Goal: Information Seeking & Learning: Learn about a topic

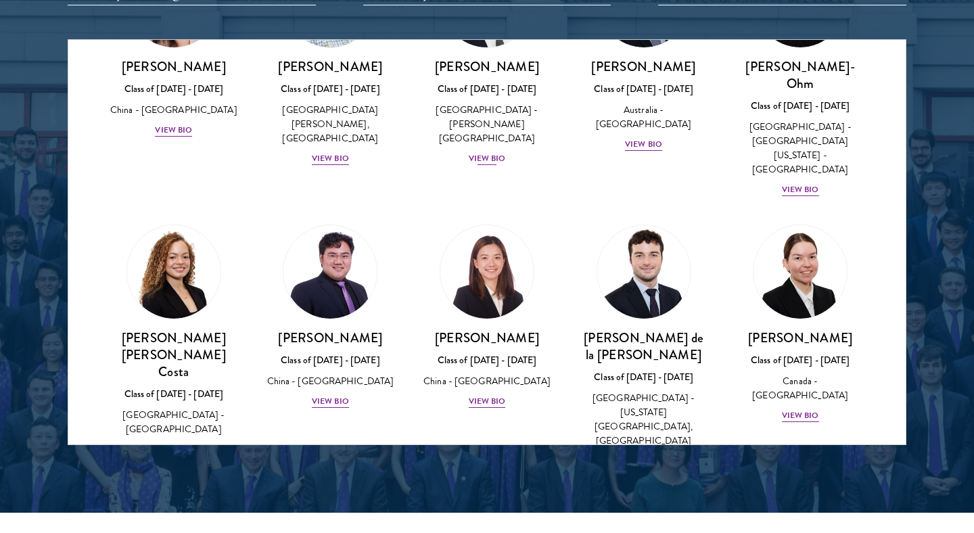
scroll to position [1441, 0]
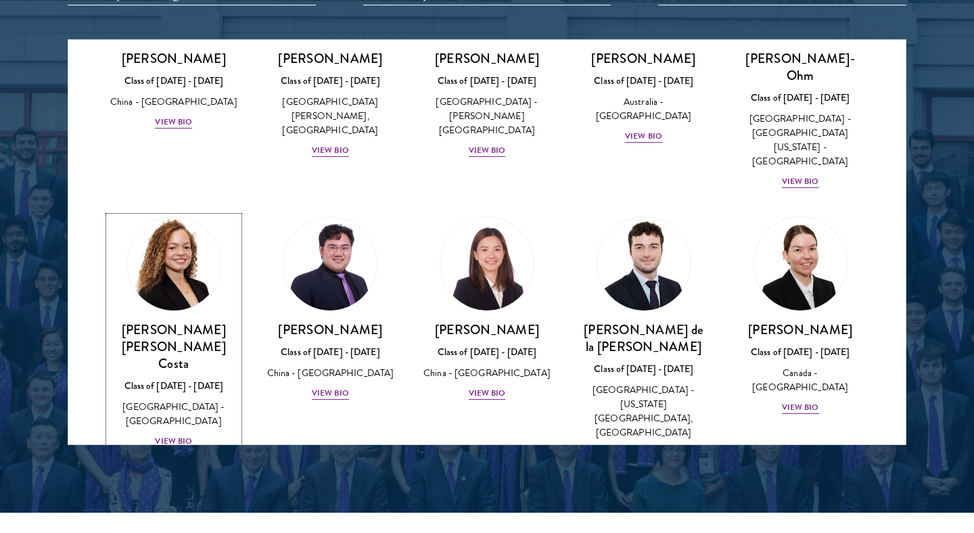
click at [177, 435] on div "View Bio" at bounding box center [173, 441] width 37 height 13
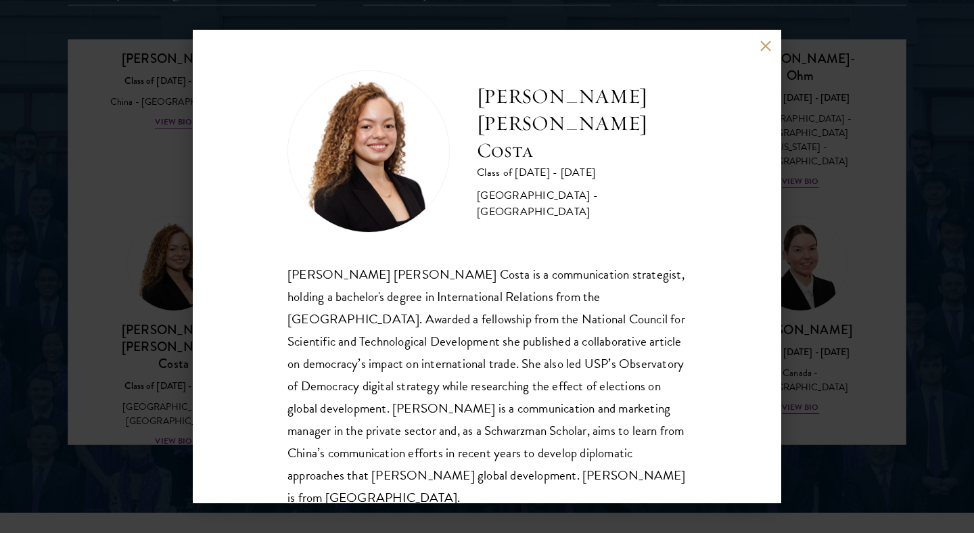
scroll to position [24, 0]
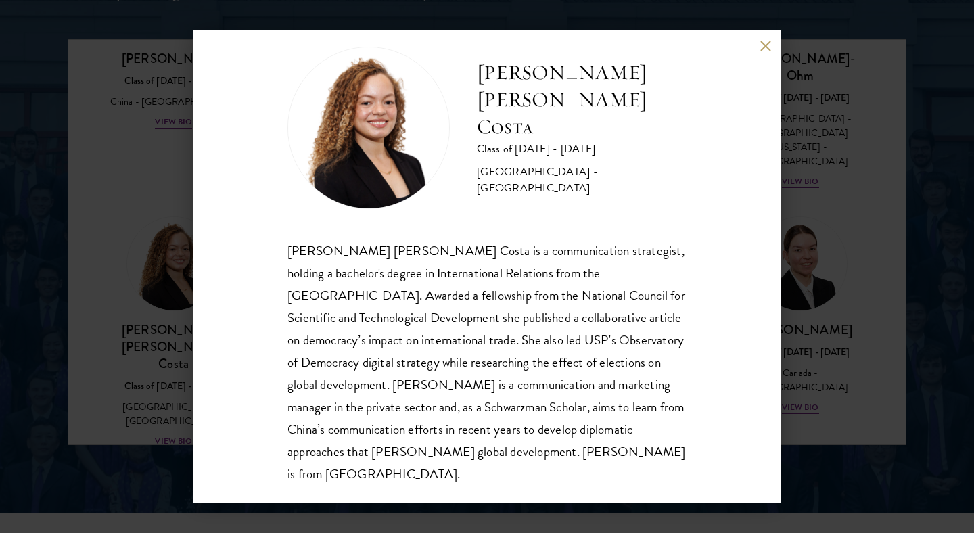
click at [571, 266] on div "[PERSON_NAME] [PERSON_NAME] Costa is a communication strategist, holding a bach…" at bounding box center [486, 362] width 399 height 246
click at [538, 285] on div "[PERSON_NAME] [PERSON_NAME] Costa is a communication strategist, holding a bach…" at bounding box center [486, 362] width 399 height 246
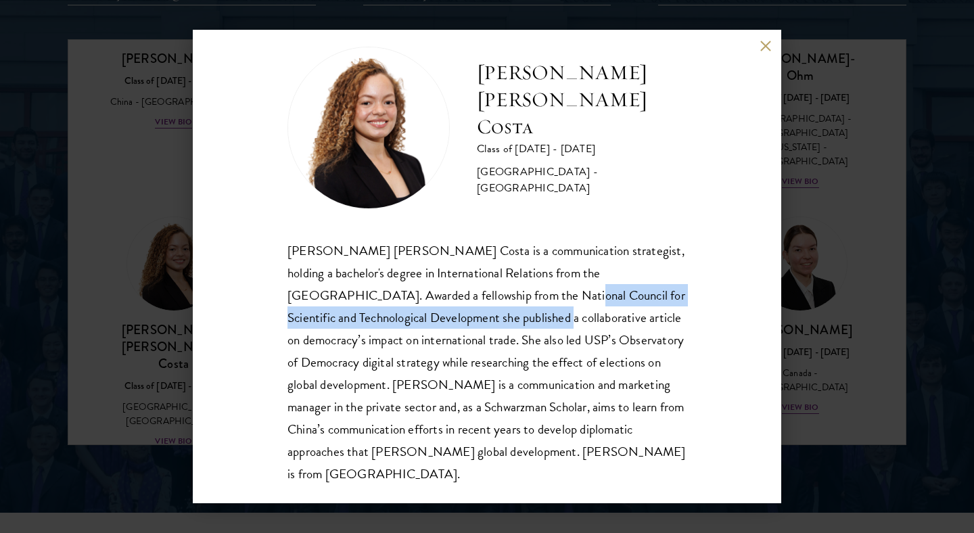
drag, startPoint x: 453, startPoint y: 291, endPoint x: 490, endPoint y: 318, distance: 46.6
click at [490, 318] on div "[PERSON_NAME] [PERSON_NAME] Costa is a communication strategist, holding a bach…" at bounding box center [486, 362] width 399 height 246
click at [533, 308] on div "[PERSON_NAME] [PERSON_NAME] Costa is a communication strategist, holding a bach…" at bounding box center [486, 362] width 399 height 246
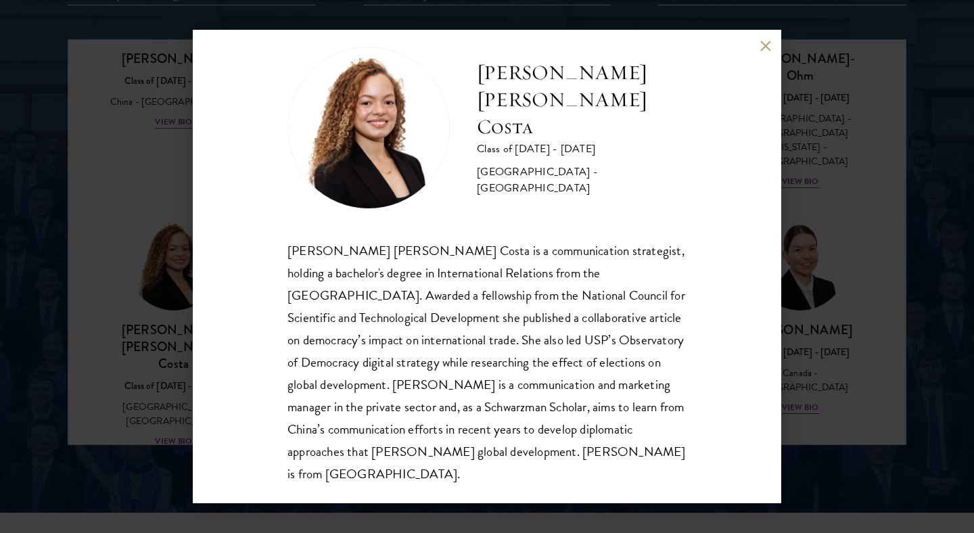
click at [486, 333] on div "[PERSON_NAME] [PERSON_NAME] Costa is a communication strategist, holding a bach…" at bounding box center [486, 362] width 399 height 246
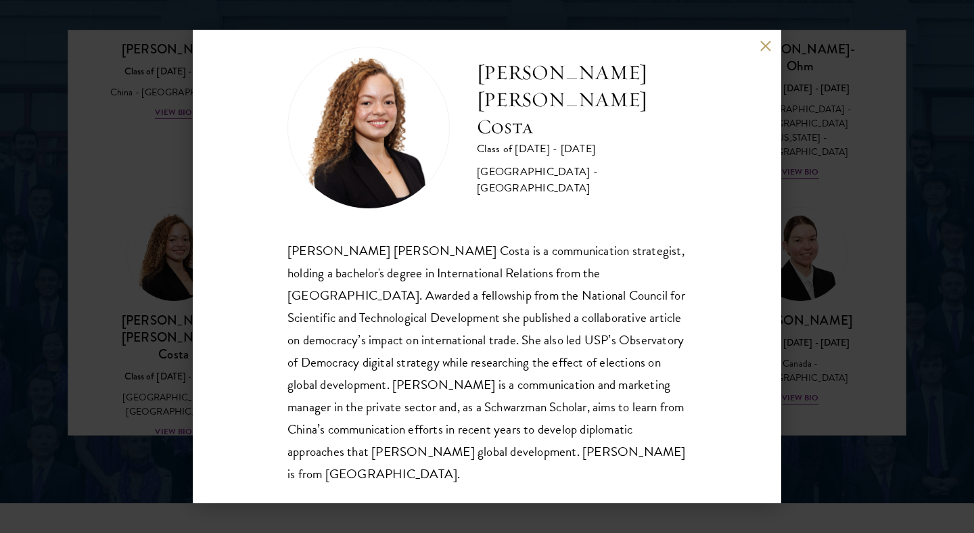
click at [543, 384] on div "[PERSON_NAME] [PERSON_NAME] Costa is a communication strategist, holding a bach…" at bounding box center [486, 362] width 399 height 246
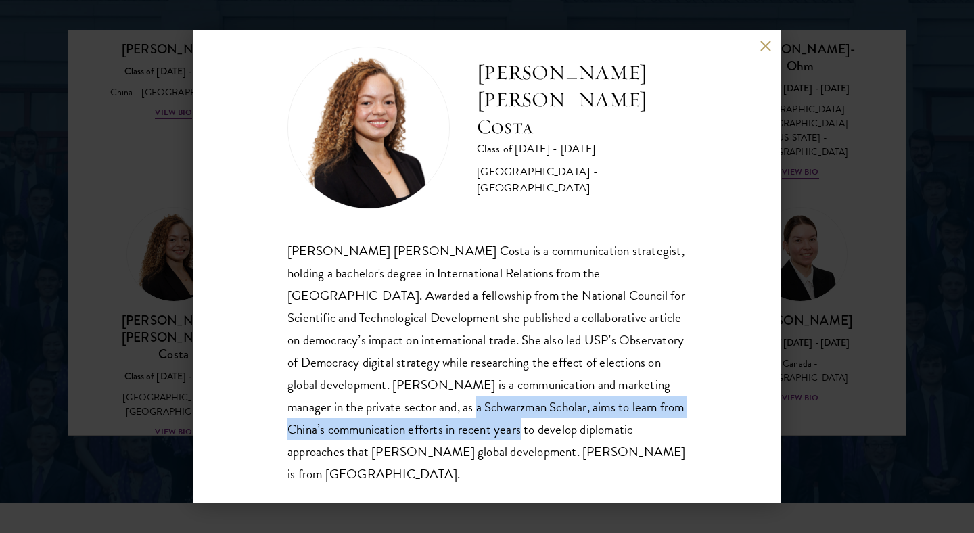
drag, startPoint x: 388, startPoint y: 405, endPoint x: 503, endPoint y: 424, distance: 116.7
click at [503, 424] on div "[PERSON_NAME] [PERSON_NAME] Costa is a communication strategist, holding a bach…" at bounding box center [486, 362] width 399 height 246
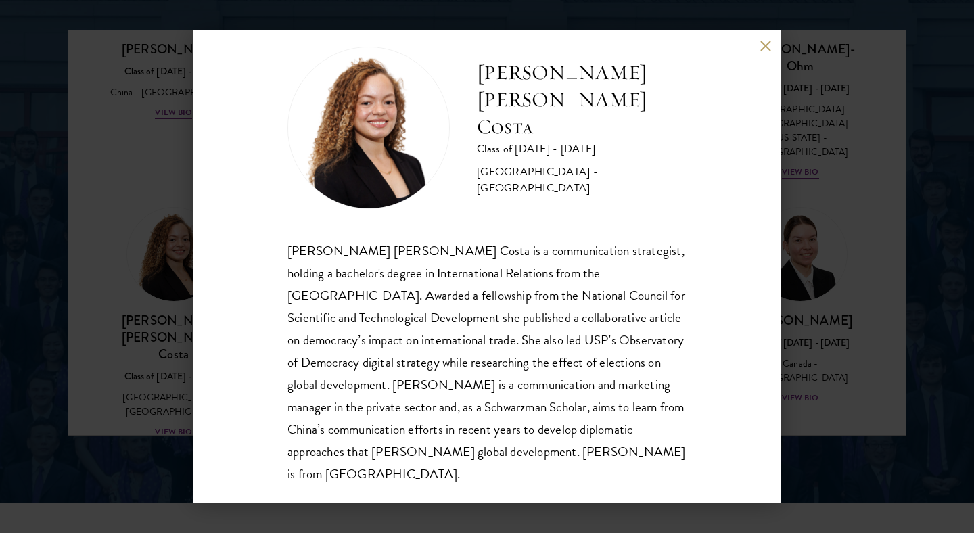
click at [287, 249] on div "[PERSON_NAME] [PERSON_NAME] Costa is a communication strategist, holding a bach…" at bounding box center [486, 362] width 399 height 246
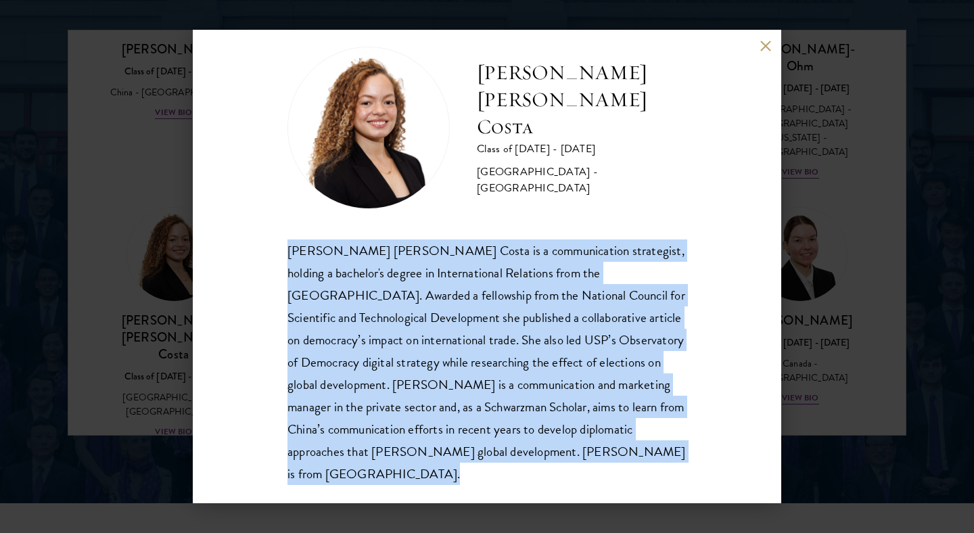
drag, startPoint x: 287, startPoint y: 249, endPoint x: 549, endPoint y: 455, distance: 333.4
click at [549, 455] on div "[PERSON_NAME] [PERSON_NAME] Costa is a communication strategist, holding a bach…" at bounding box center [486, 362] width 399 height 246
copy body "[PERSON_NAME] [PERSON_NAME] Costa is a communication strategist, holding a bach…"
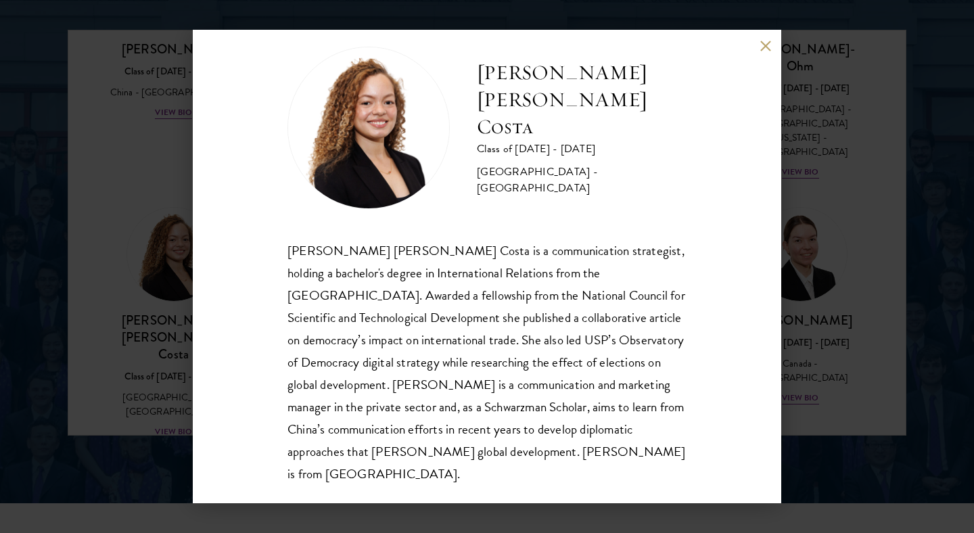
click at [769, 38] on div "[PERSON_NAME] [PERSON_NAME] Costa Class of [DATE] - [DATE] [GEOGRAPHIC_DATA] - …" at bounding box center [487, 267] width 589 height 474
click at [764, 49] on button at bounding box center [765, 45] width 11 height 11
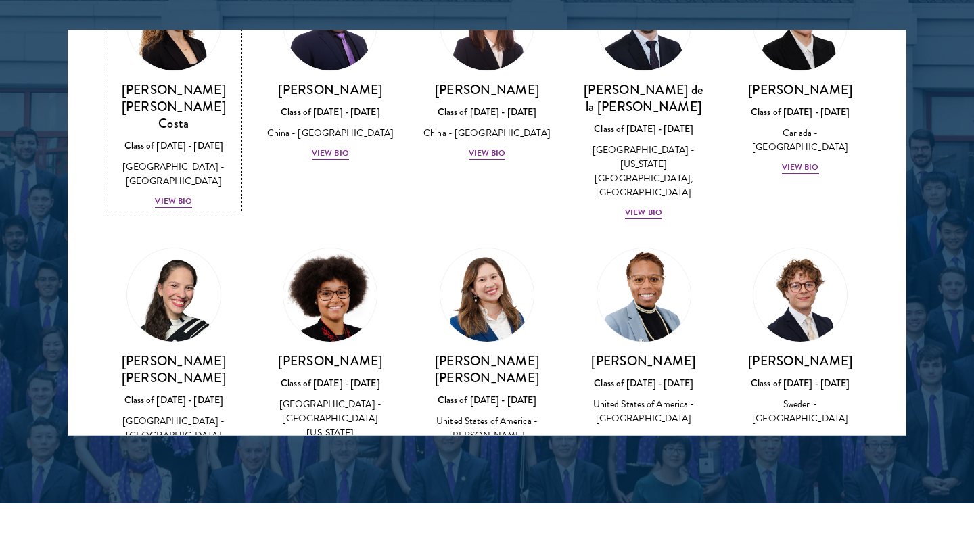
scroll to position [1675, 0]
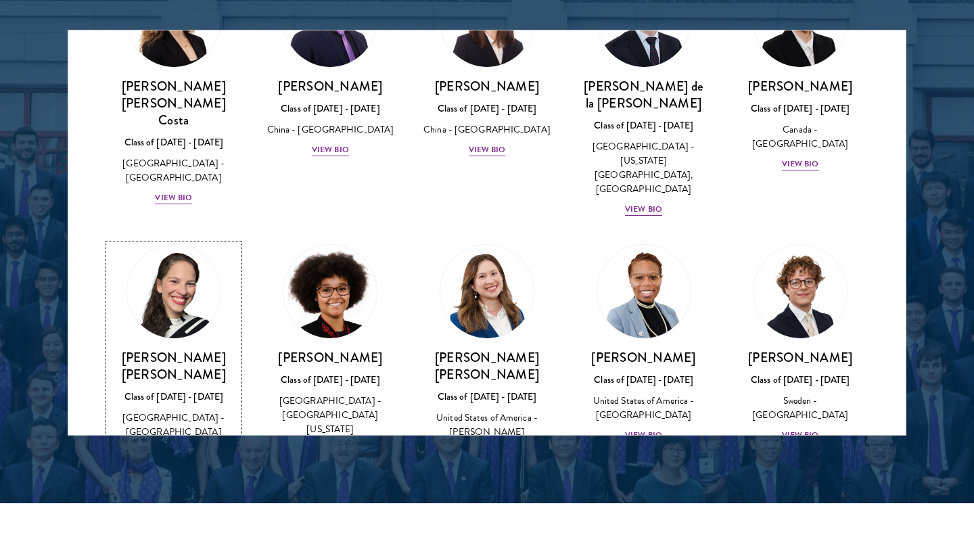
click at [180, 460] on div "View Bio" at bounding box center [173, 466] width 37 height 13
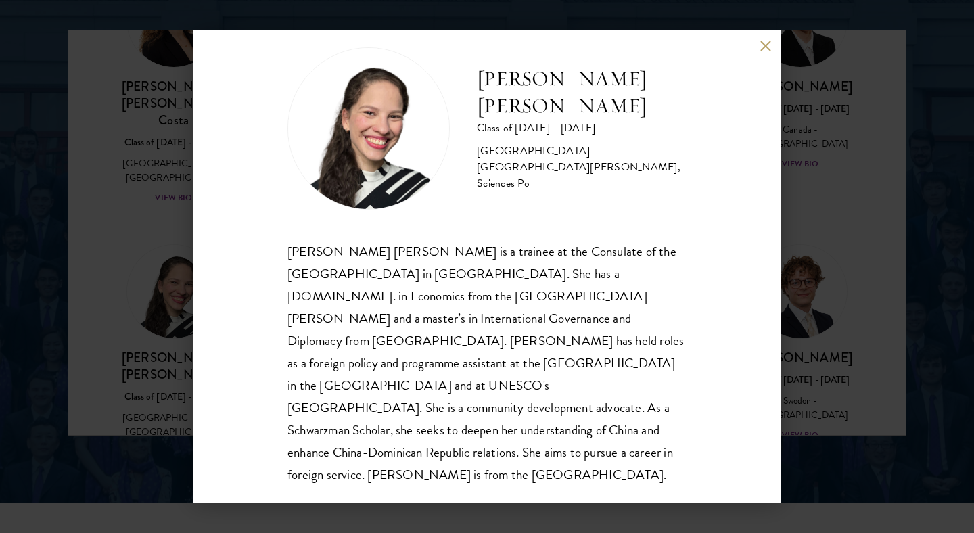
scroll to position [24, 0]
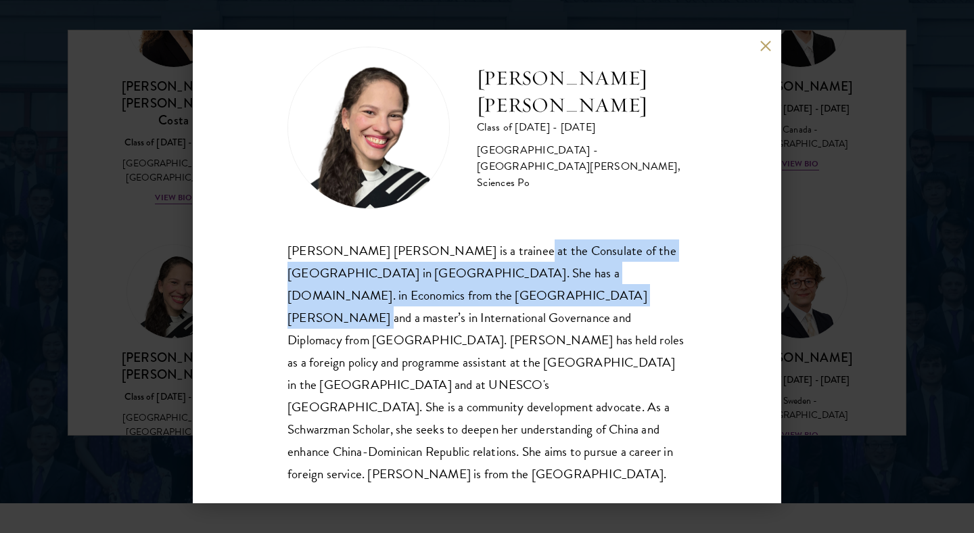
drag, startPoint x: 484, startPoint y: 250, endPoint x: 520, endPoint y: 304, distance: 64.9
click at [520, 304] on div "[PERSON_NAME] [PERSON_NAME] is a trainee at the Consulate of the [GEOGRAPHIC_DA…" at bounding box center [486, 362] width 399 height 246
click at [572, 317] on div "[PERSON_NAME] [PERSON_NAME] is a trainee at the Consulate of the [GEOGRAPHIC_DA…" at bounding box center [486, 362] width 399 height 246
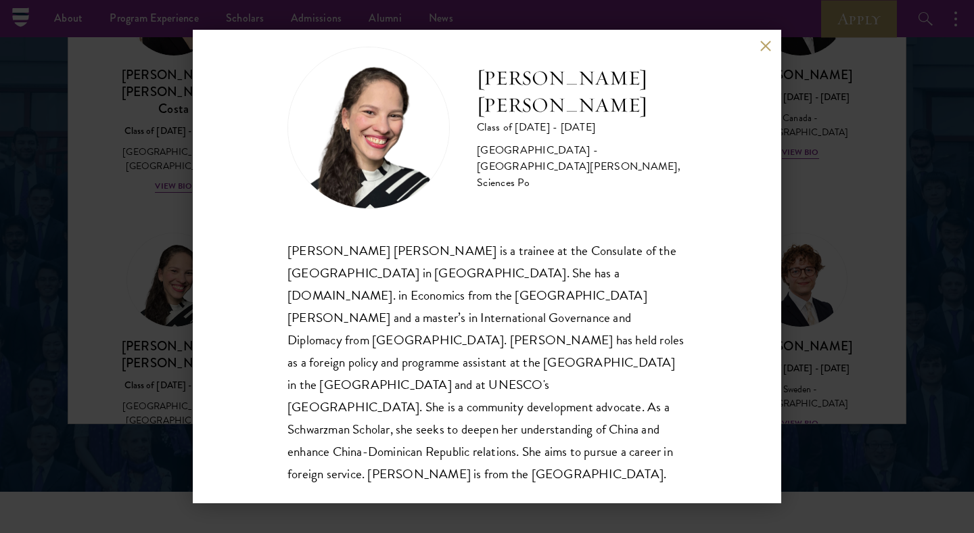
scroll to position [1775, 0]
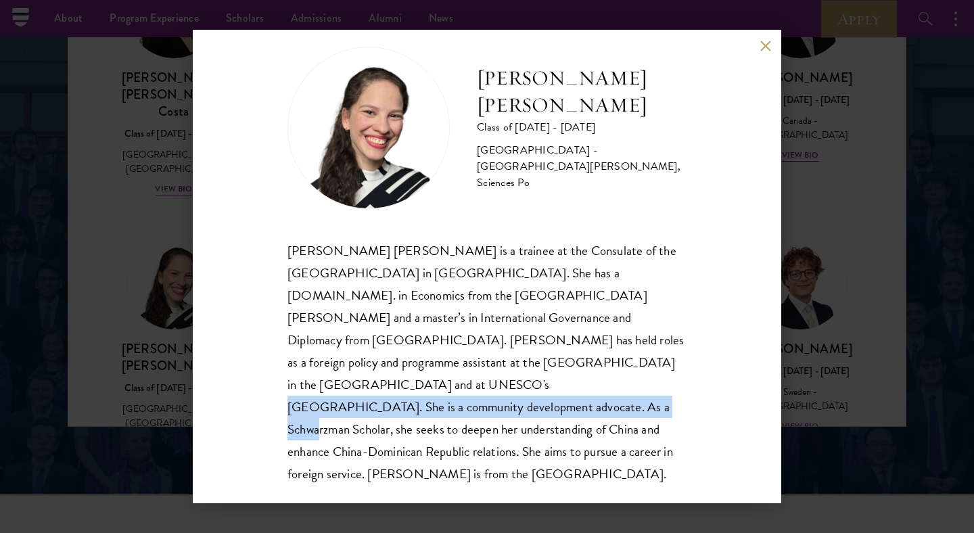
drag, startPoint x: 545, startPoint y: 365, endPoint x: 554, endPoint y: 381, distance: 18.8
click at [554, 381] on div "[PERSON_NAME] [PERSON_NAME] is a trainee at the Consulate of the [GEOGRAPHIC_DA…" at bounding box center [486, 362] width 399 height 246
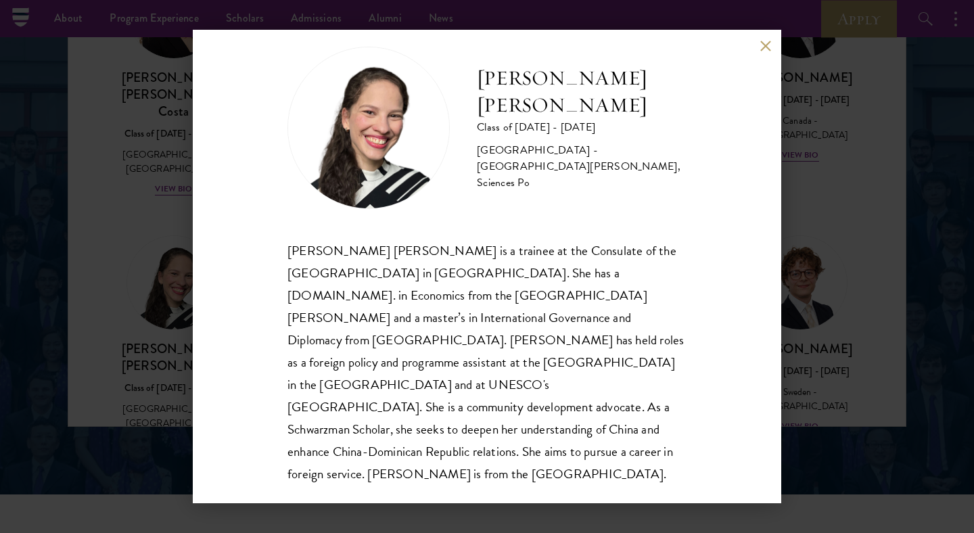
click at [534, 397] on div "[PERSON_NAME] [PERSON_NAME] is a trainee at the Consulate of the [GEOGRAPHIC_DA…" at bounding box center [486, 362] width 399 height 246
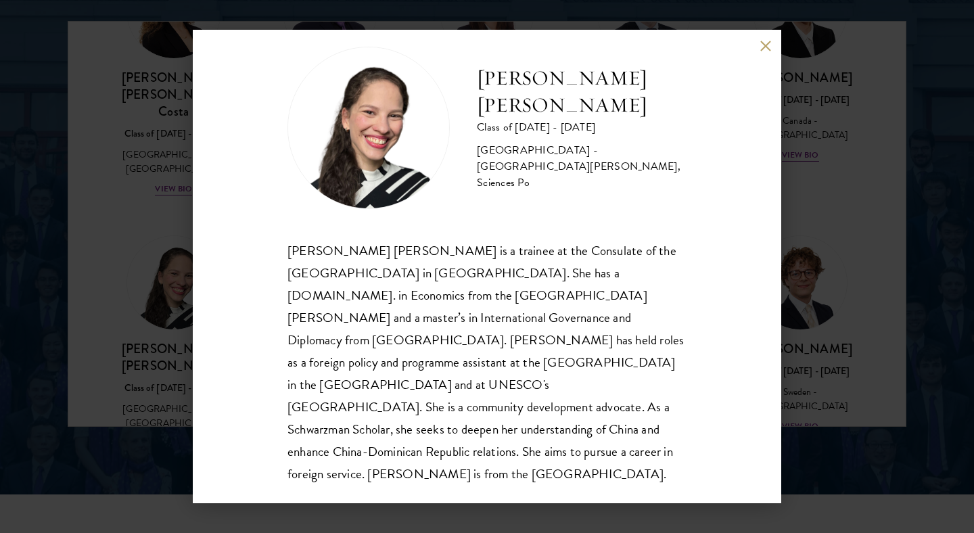
scroll to position [1779, 0]
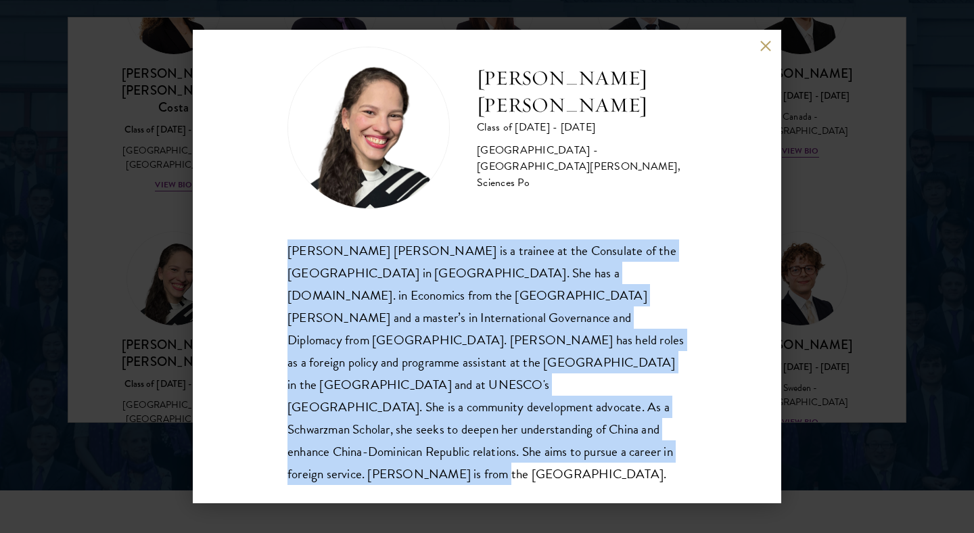
drag, startPoint x: 342, startPoint y: 451, endPoint x: 290, endPoint y: 252, distance: 205.8
click at [290, 252] on div "[PERSON_NAME] [PERSON_NAME] is a trainee at the Consulate of the [GEOGRAPHIC_DA…" at bounding box center [486, 362] width 399 height 246
copy div "[PERSON_NAME] [PERSON_NAME] is a trainee at the Consulate of the [GEOGRAPHIC_DA…"
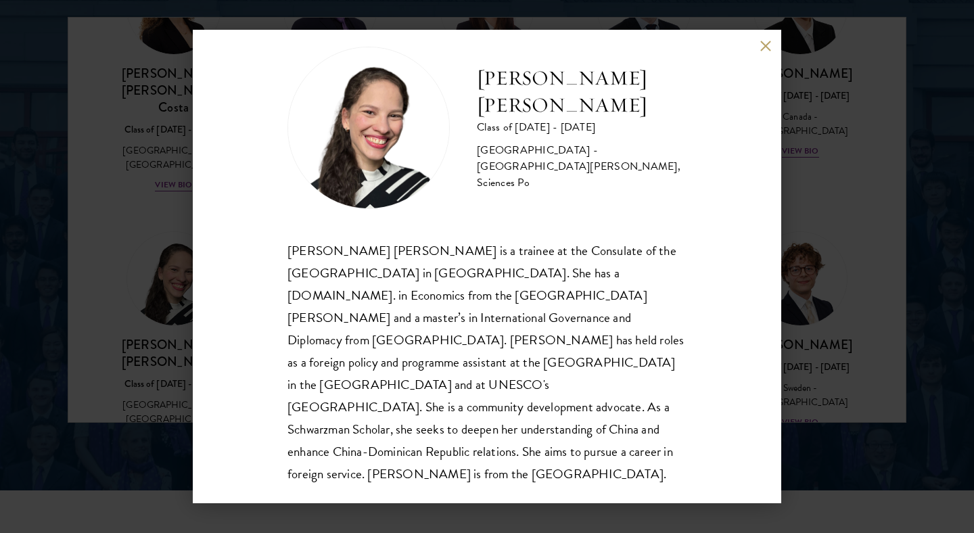
click at [764, 39] on div "[PERSON_NAME] [PERSON_NAME] Class of [DATE] - [DATE] [GEOGRAPHIC_DATA] - [GEOGR…" at bounding box center [487, 267] width 589 height 474
click at [766, 43] on button at bounding box center [765, 45] width 11 height 11
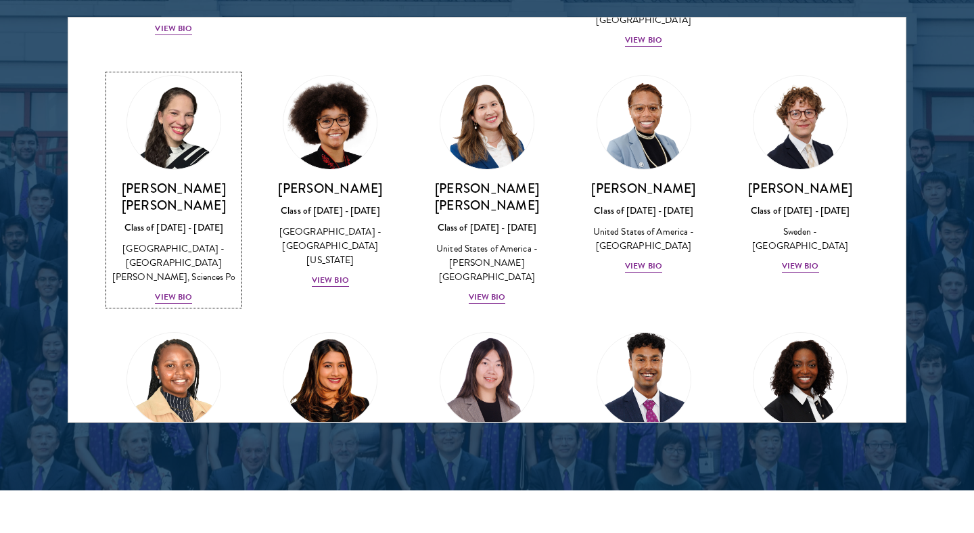
scroll to position [1834, 0]
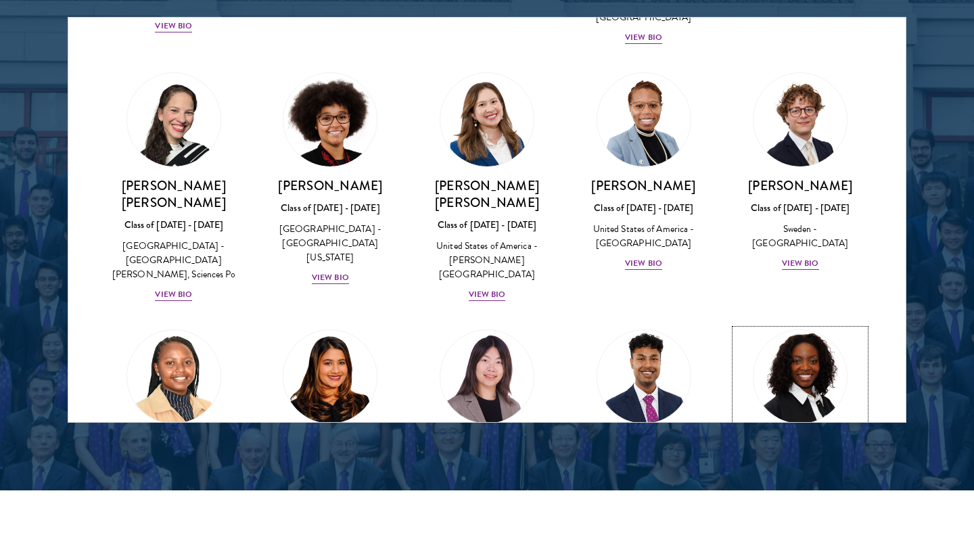
click at [798, 514] on div "View Bio" at bounding box center [800, 520] width 37 height 13
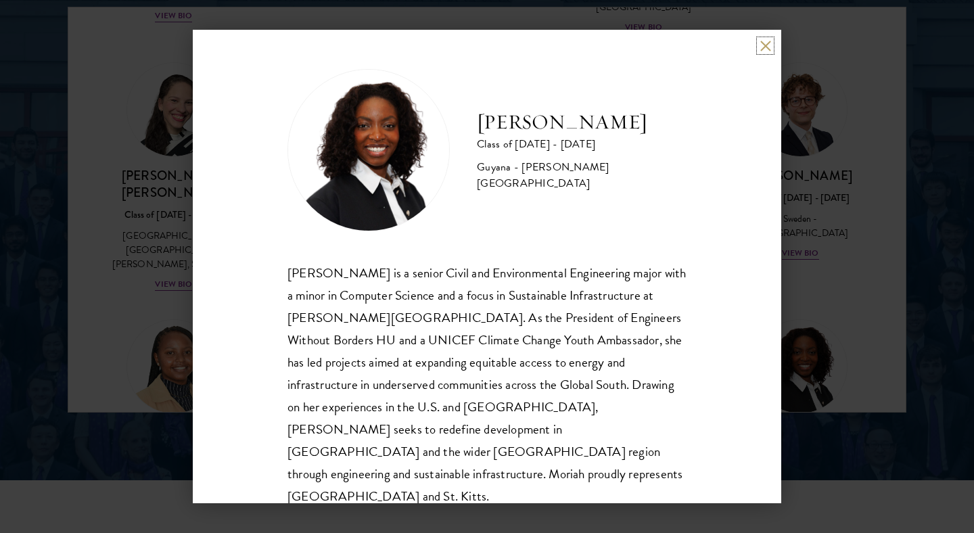
scroll to position [1799, 0]
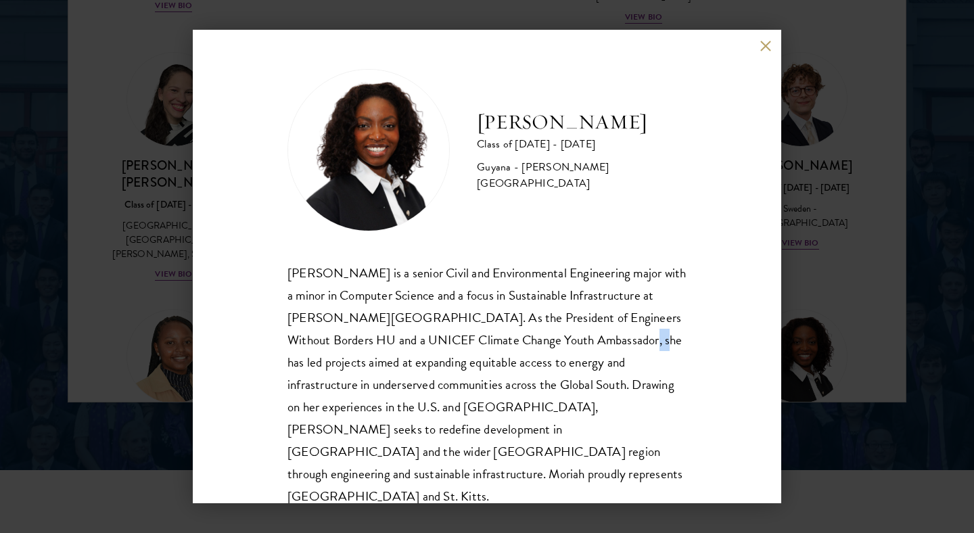
drag, startPoint x: 567, startPoint y: 339, endPoint x: 585, endPoint y: 342, distance: 18.6
click at [585, 342] on div "[PERSON_NAME] is a senior Civil and Environmental Engineering major with a mino…" at bounding box center [486, 385] width 399 height 246
click at [640, 346] on div "[PERSON_NAME] is a senior Civil and Environmental Engineering major with a mino…" at bounding box center [486, 385] width 399 height 246
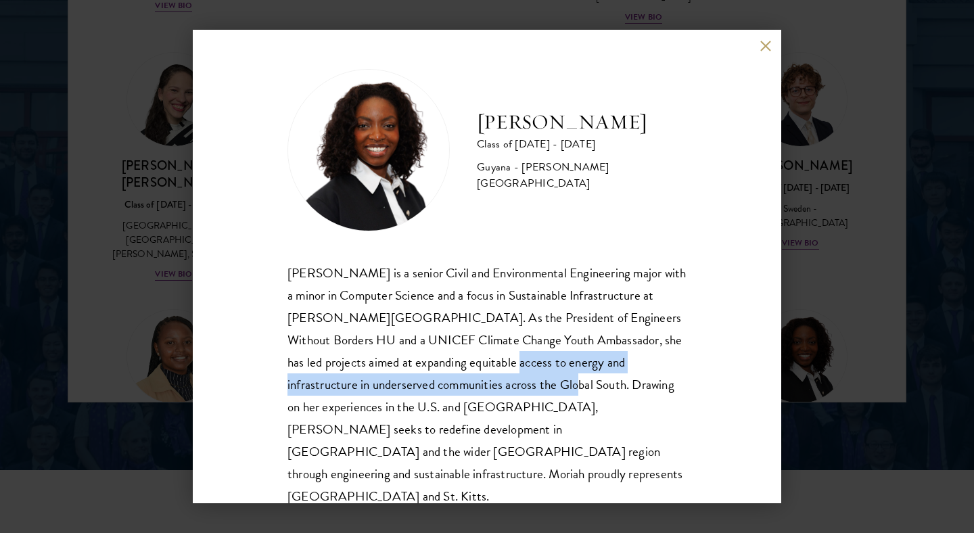
drag, startPoint x: 444, startPoint y: 367, endPoint x: 485, endPoint y: 385, distance: 44.5
click at [485, 385] on div "[PERSON_NAME] is a senior Civil and Environmental Engineering major with a mino…" at bounding box center [486, 385] width 399 height 246
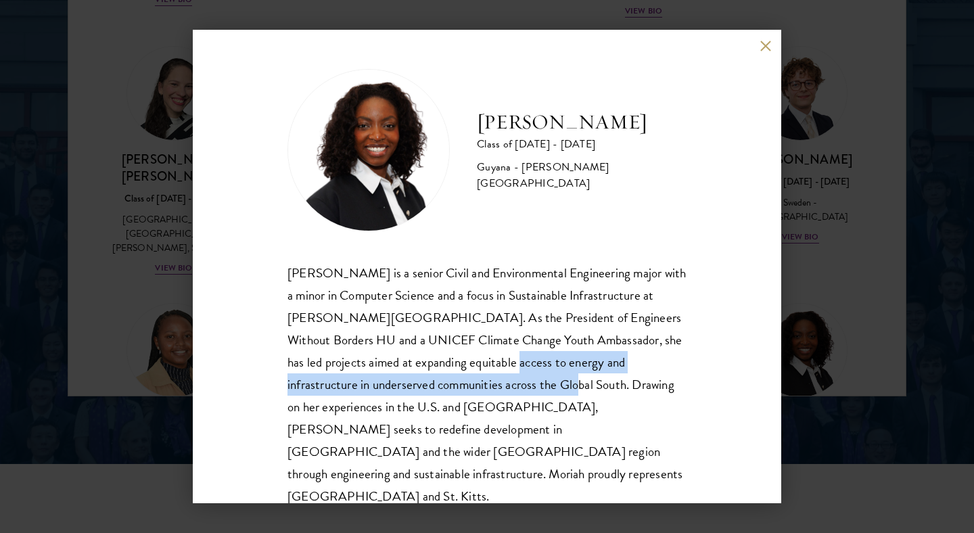
click at [558, 393] on div "[PERSON_NAME] is a senior Civil and Environmental Engineering major with a mino…" at bounding box center [486, 385] width 399 height 246
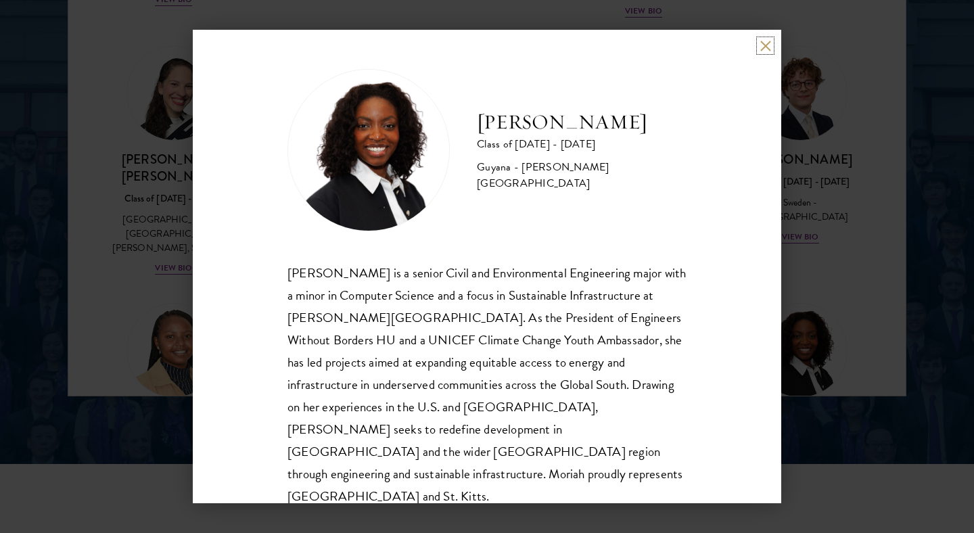
click at [762, 48] on button at bounding box center [765, 45] width 11 height 11
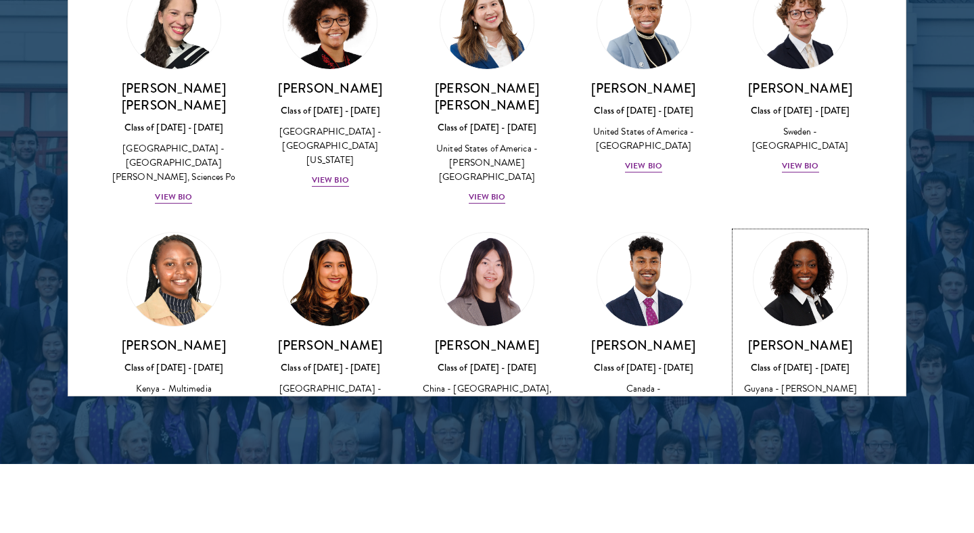
scroll to position [1894, 0]
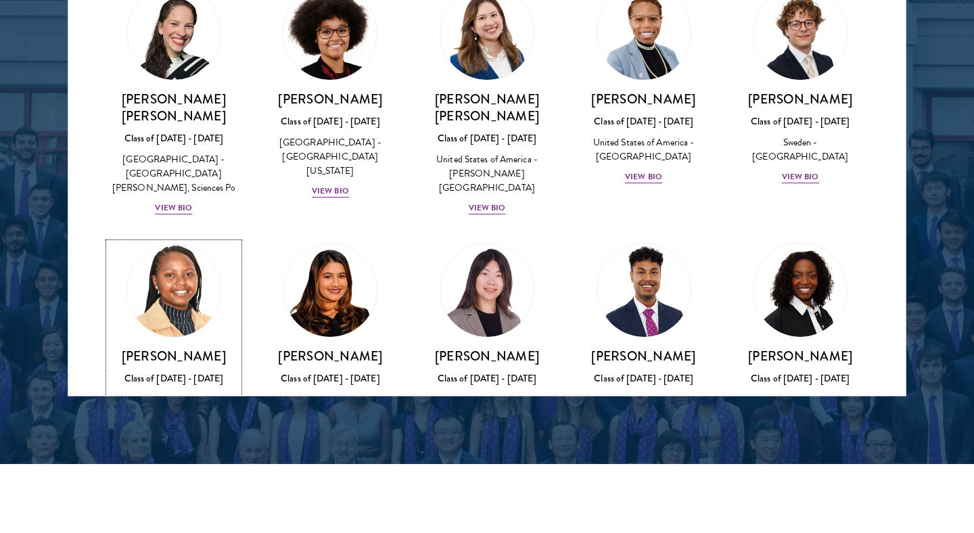
click at [173, 428] on div "View Bio" at bounding box center [173, 434] width 37 height 13
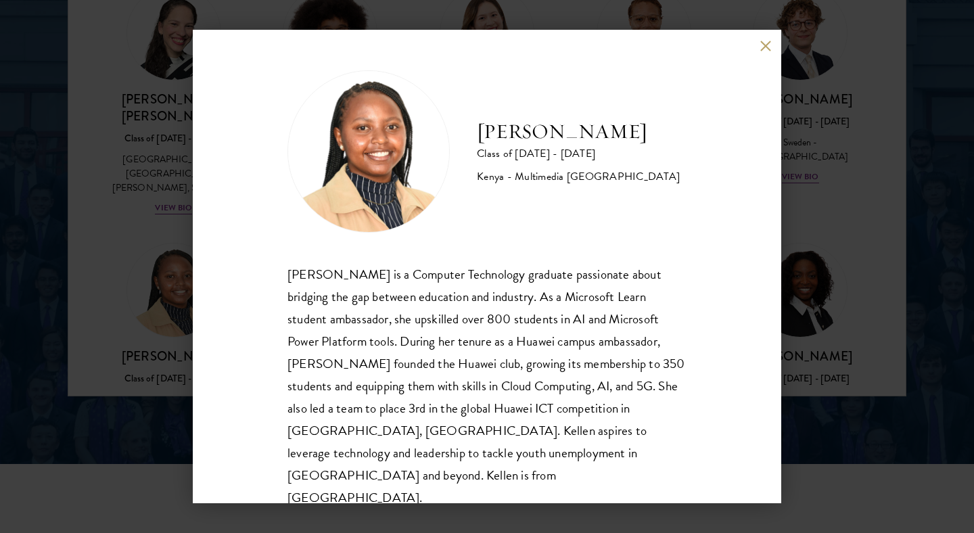
scroll to position [1, 0]
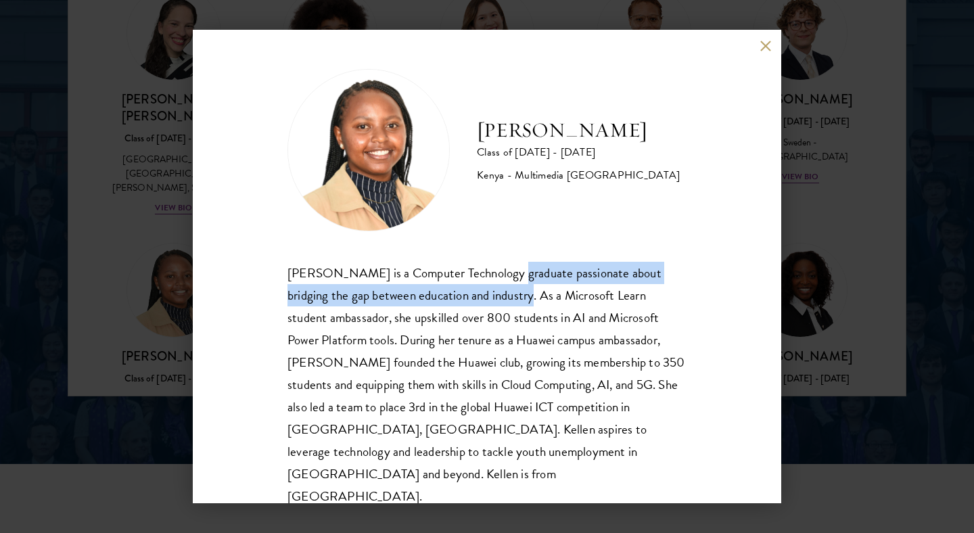
drag, startPoint x: 492, startPoint y: 274, endPoint x: 488, endPoint y: 300, distance: 26.6
click at [488, 300] on div "[PERSON_NAME] is a Computer Technology graduate passionate about bridging the g…" at bounding box center [486, 385] width 399 height 246
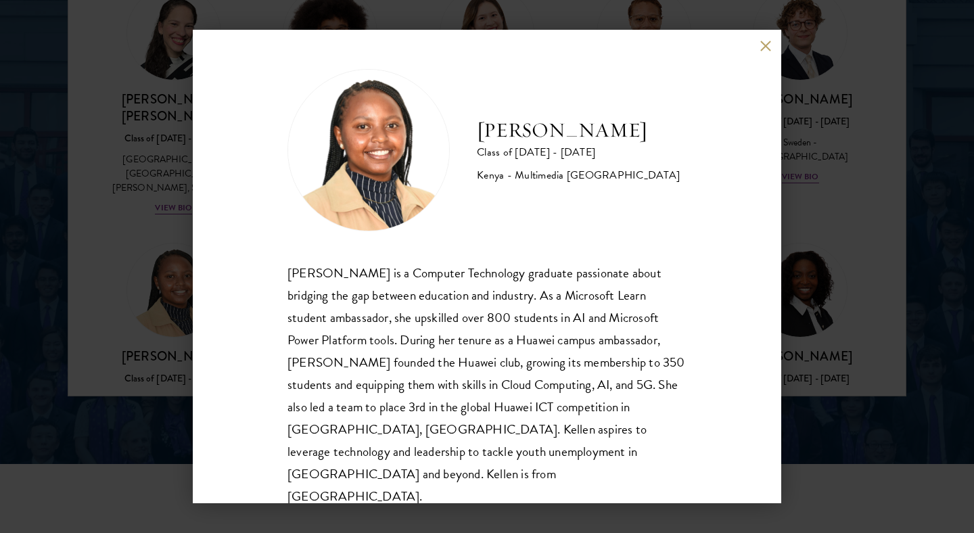
click at [547, 385] on div "[PERSON_NAME] is a Computer Technology graduate passionate about bridging the g…" at bounding box center [486, 385] width 399 height 246
drag, startPoint x: 456, startPoint y: 413, endPoint x: 482, endPoint y: 411, distance: 26.4
click at [482, 411] on div "[PERSON_NAME] is a Computer Technology graduate passionate about bridging the g…" at bounding box center [486, 385] width 399 height 246
click at [459, 432] on div "[PERSON_NAME] is a Computer Technology graduate passionate about bridging the g…" at bounding box center [486, 385] width 399 height 246
drag, startPoint x: 436, startPoint y: 434, endPoint x: 445, endPoint y: 433, distance: 8.8
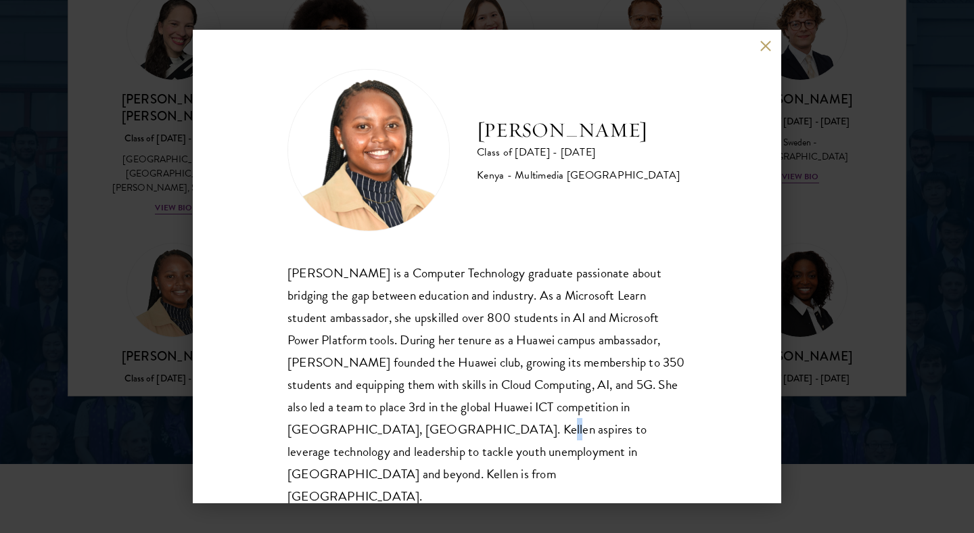
click at [445, 433] on div "[PERSON_NAME] is a Computer Technology graduate passionate about bridging the g…" at bounding box center [486, 385] width 399 height 246
click at [388, 446] on div "[PERSON_NAME] is a Computer Technology graduate passionate about bridging the g…" at bounding box center [486, 385] width 399 height 246
click at [545, 269] on div "[PERSON_NAME] is a Computer Technology graduate passionate about bridging the g…" at bounding box center [486, 385] width 399 height 246
click at [585, 340] on div "[PERSON_NAME] is a Computer Technology graduate passionate about bridging the g…" at bounding box center [486, 385] width 399 height 246
click at [765, 40] on button at bounding box center [765, 45] width 11 height 11
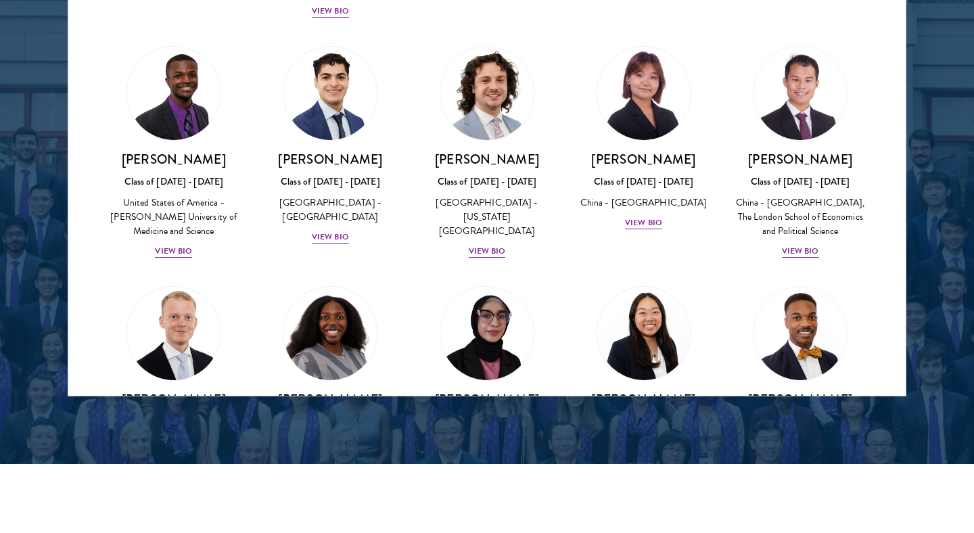
scroll to position [2432, 0]
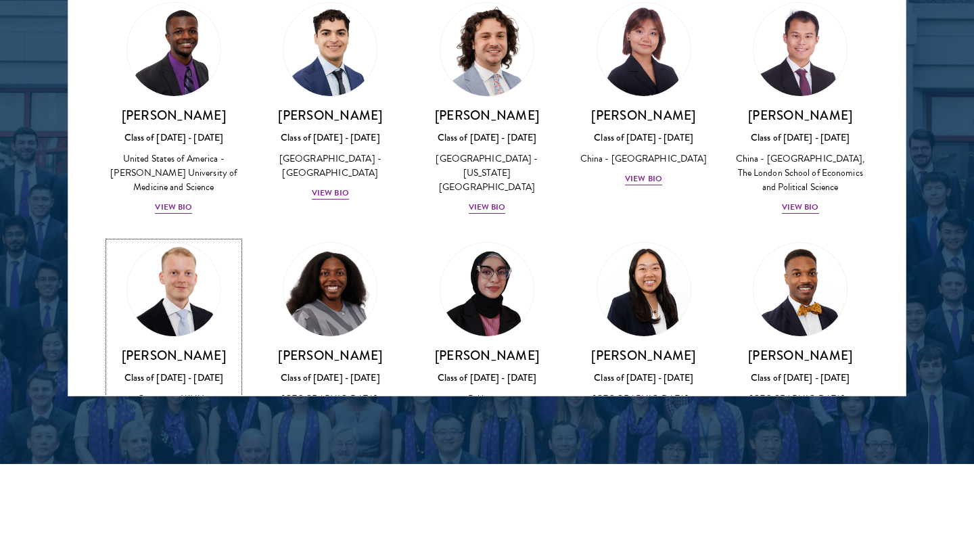
click at [178, 441] on div "View Bio" at bounding box center [173, 447] width 37 height 13
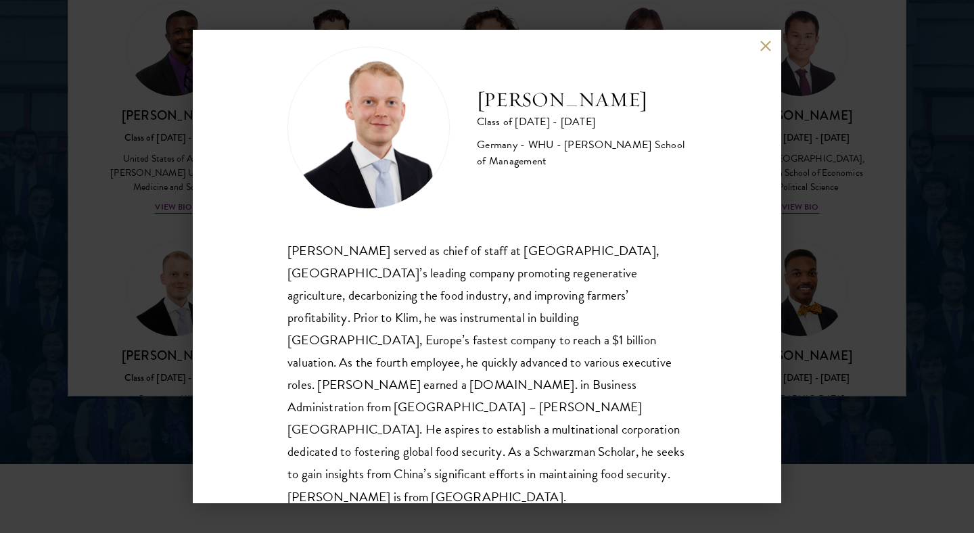
scroll to position [24, 0]
drag, startPoint x: 494, startPoint y: 258, endPoint x: 503, endPoint y: 258, distance: 8.8
click at [503, 258] on div "[PERSON_NAME] served as chief of staff at [GEOGRAPHIC_DATA], [GEOGRAPHIC_DATA]’…" at bounding box center [486, 373] width 399 height 269
click at [508, 267] on div "[PERSON_NAME] served as chief of staff at [GEOGRAPHIC_DATA], [GEOGRAPHIC_DATA]’…" at bounding box center [486, 373] width 399 height 269
drag, startPoint x: 367, startPoint y: 276, endPoint x: 430, endPoint y: 279, distance: 63.0
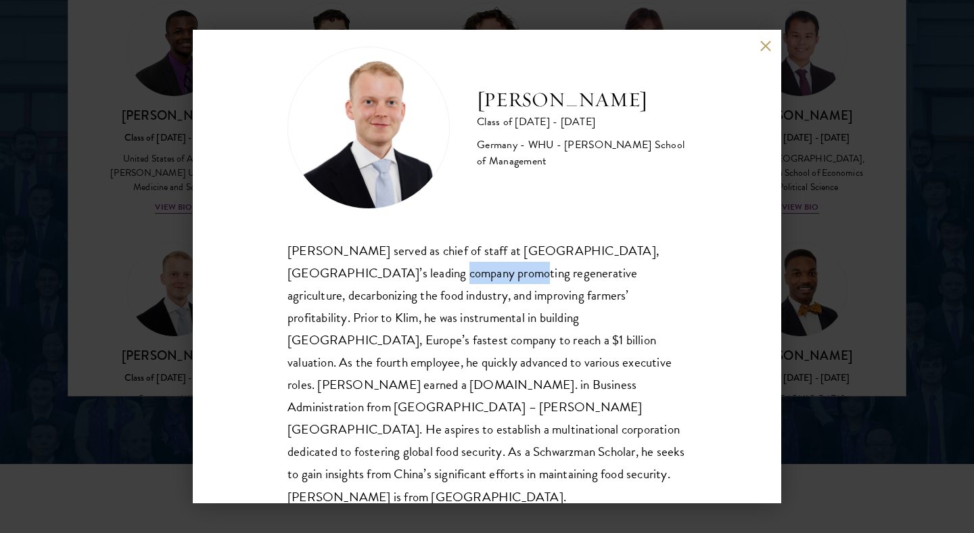
click at [430, 279] on div "[PERSON_NAME] served as chief of staff at [GEOGRAPHIC_DATA], [GEOGRAPHIC_DATA]’…" at bounding box center [486, 373] width 399 height 269
click at [613, 223] on div "[PERSON_NAME] Class of [DATE] - [DATE] [GEOGRAPHIC_DATA] - [GEOGRAPHIC_DATA] - …" at bounding box center [486, 277] width 399 height 461
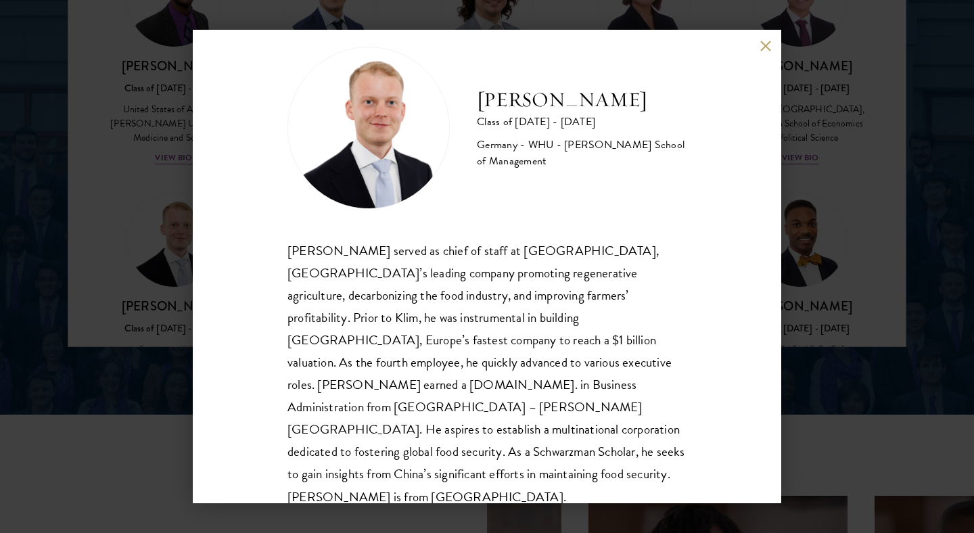
drag, startPoint x: 482, startPoint y: 322, endPoint x: 541, endPoint y: 321, distance: 58.9
click at [541, 321] on div "[PERSON_NAME] served as chief of staff at [GEOGRAPHIC_DATA], [GEOGRAPHIC_DATA]’…" at bounding box center [486, 373] width 399 height 269
drag, startPoint x: 527, startPoint y: 318, endPoint x: 558, endPoint y: 323, distance: 31.5
click at [558, 323] on div "[PERSON_NAME] served as chief of staff at [GEOGRAPHIC_DATA], [GEOGRAPHIC_DATA]’…" at bounding box center [486, 373] width 399 height 269
click at [589, 323] on div "[PERSON_NAME] served as chief of staff at [GEOGRAPHIC_DATA], [GEOGRAPHIC_DATA]’…" at bounding box center [486, 373] width 399 height 269
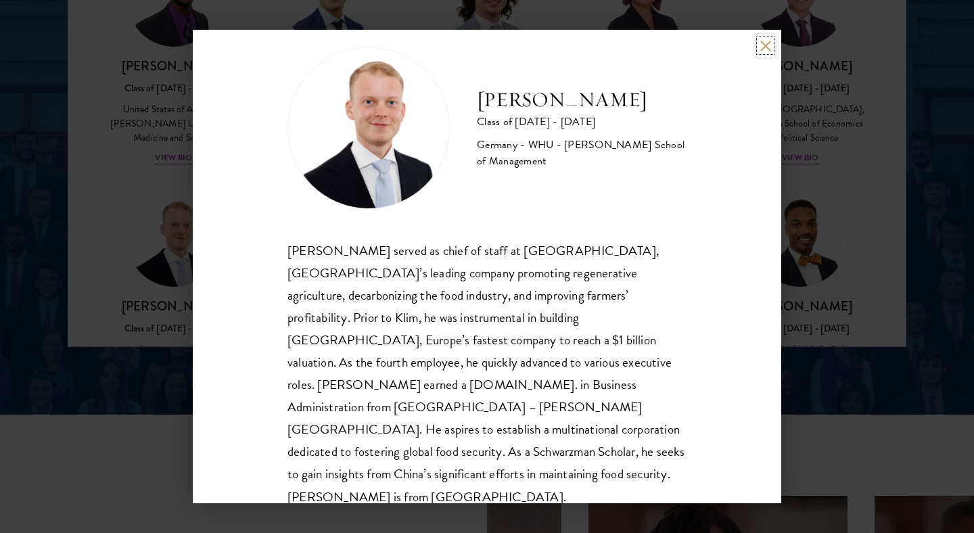
click at [760, 45] on button at bounding box center [765, 45] width 11 height 11
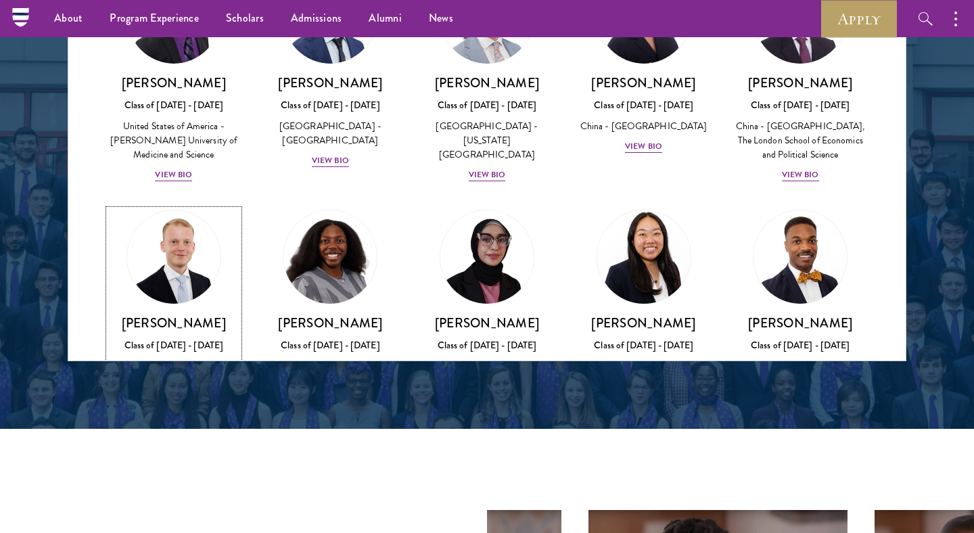
scroll to position [2381, 0]
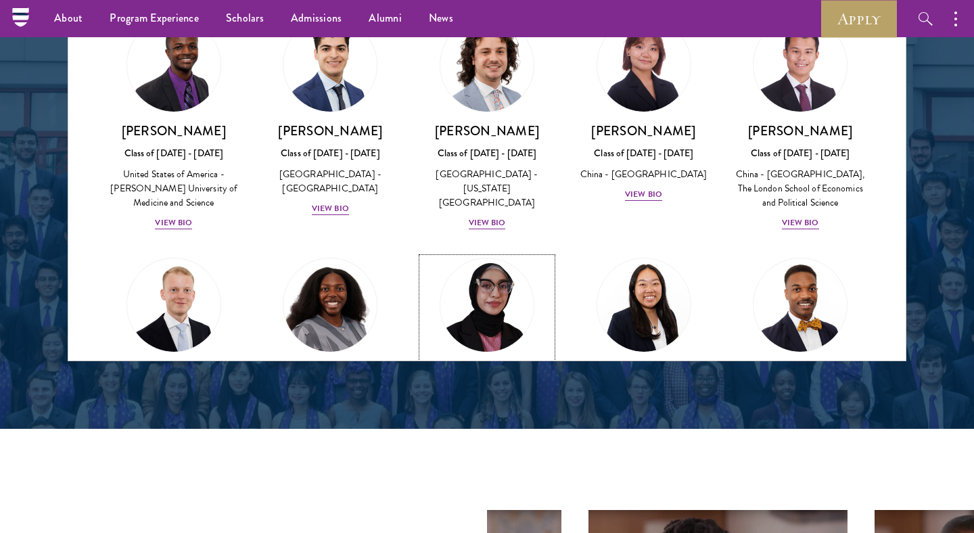
click at [486, 363] on div "Bree Javed Class of [DATE] - [DATE] [GEOGRAPHIC_DATA] - [GEOGRAPHIC_DATA] View …" at bounding box center [487, 410] width 130 height 94
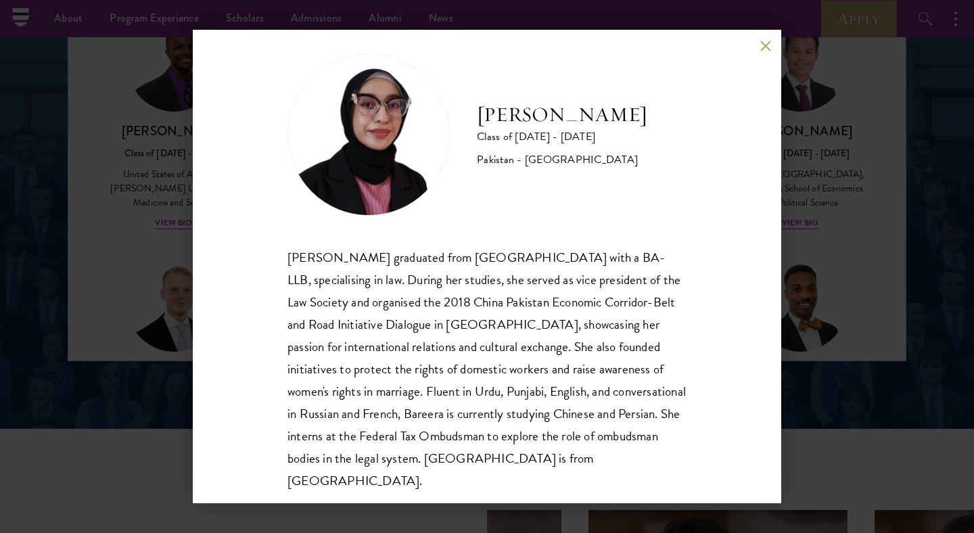
scroll to position [24, 0]
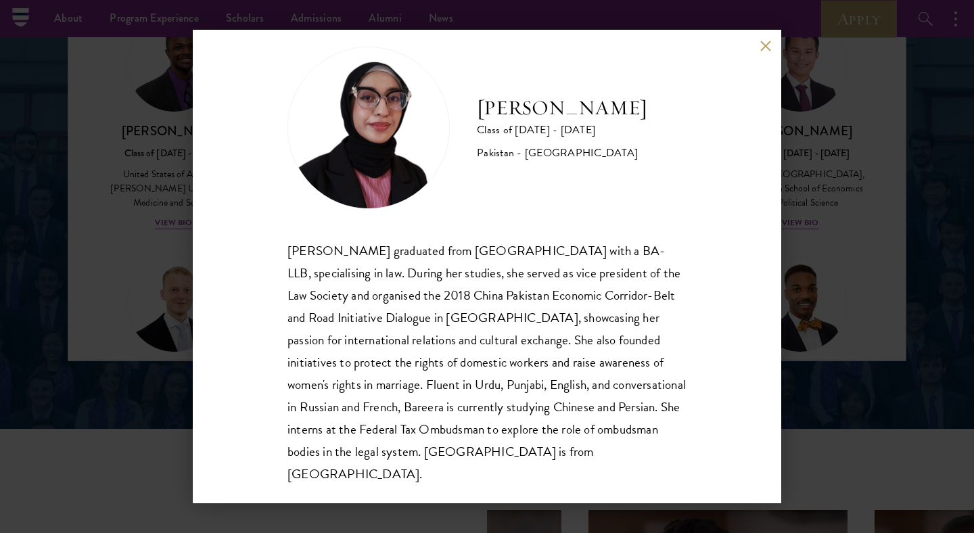
click at [764, 47] on button at bounding box center [765, 45] width 11 height 11
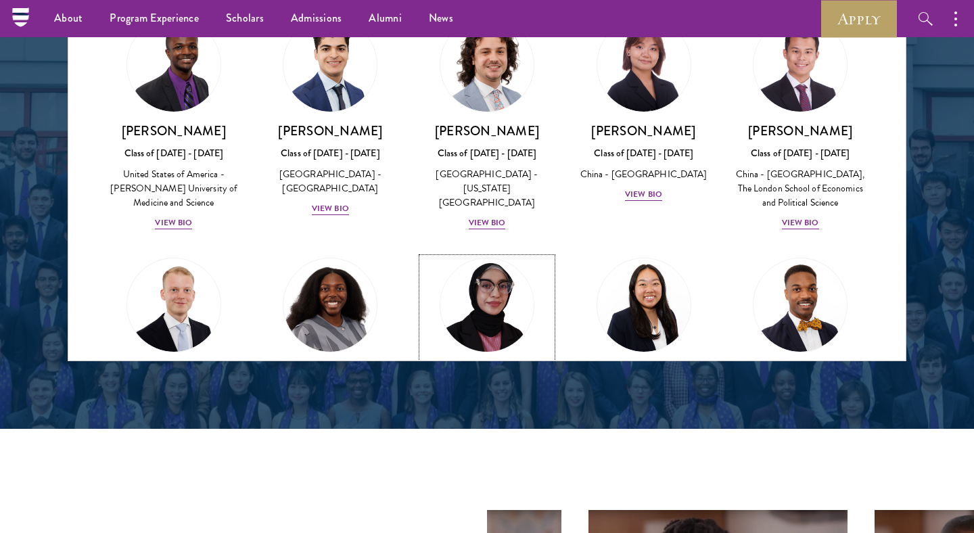
click at [482, 442] on div "View Bio" at bounding box center [487, 448] width 37 height 13
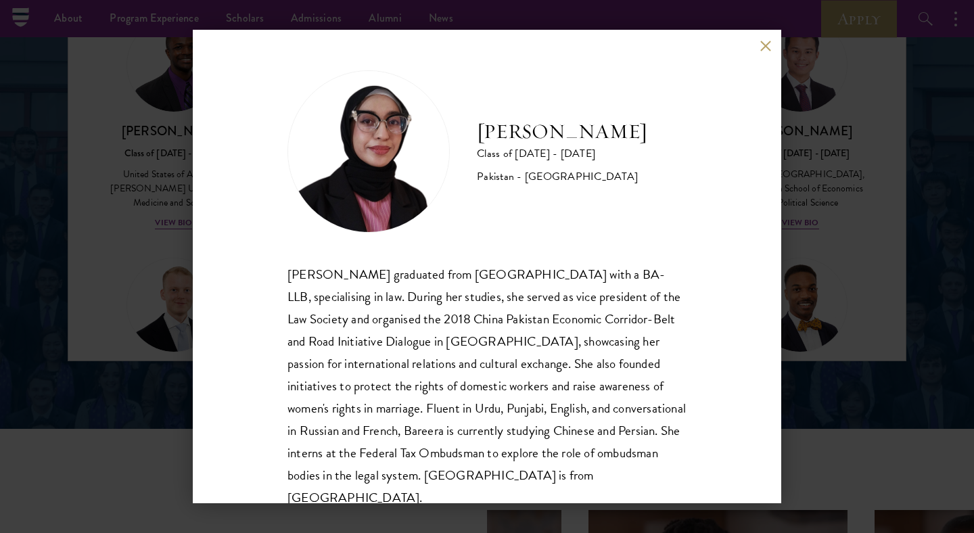
scroll to position [24, 0]
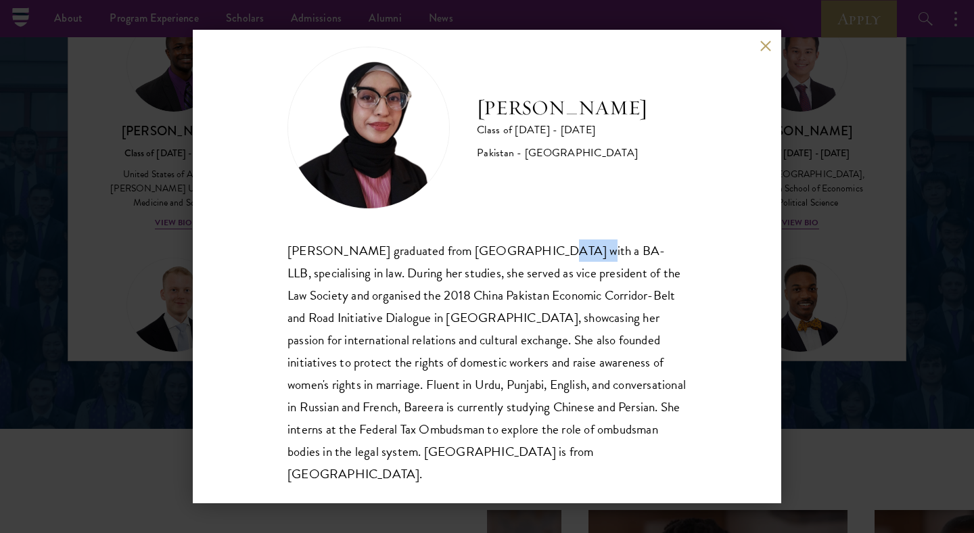
drag, startPoint x: 515, startPoint y: 248, endPoint x: 541, endPoint y: 252, distance: 25.9
click at [541, 252] on div "[PERSON_NAME] graduated from [GEOGRAPHIC_DATA] with a BA-LLB, specialising in l…" at bounding box center [486, 362] width 399 height 246
click at [505, 264] on div "[PERSON_NAME] graduated from [GEOGRAPHIC_DATA] with a BA-LLB, specialising in l…" at bounding box center [486, 362] width 399 height 246
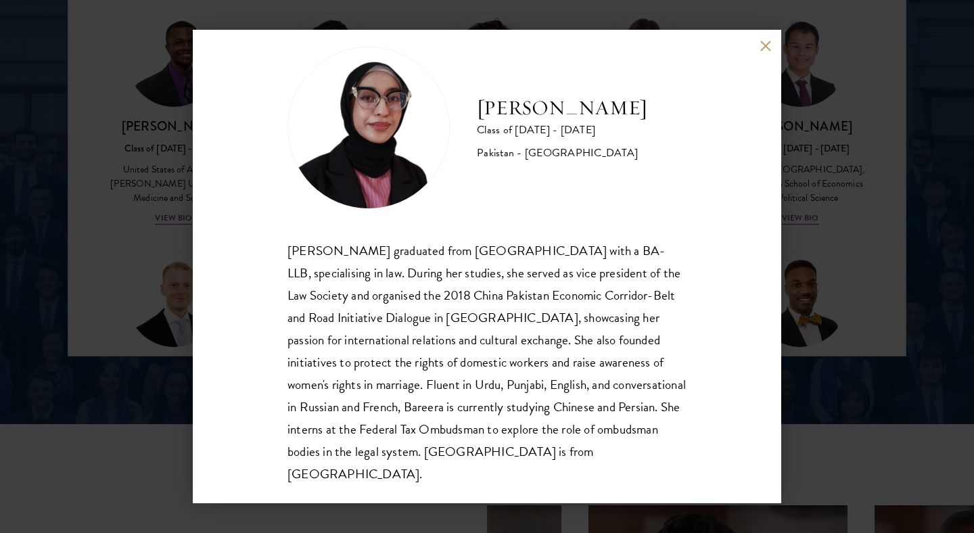
click at [509, 272] on div "[PERSON_NAME] graduated from [GEOGRAPHIC_DATA] with a BA-LLB, specialising in l…" at bounding box center [486, 362] width 399 height 246
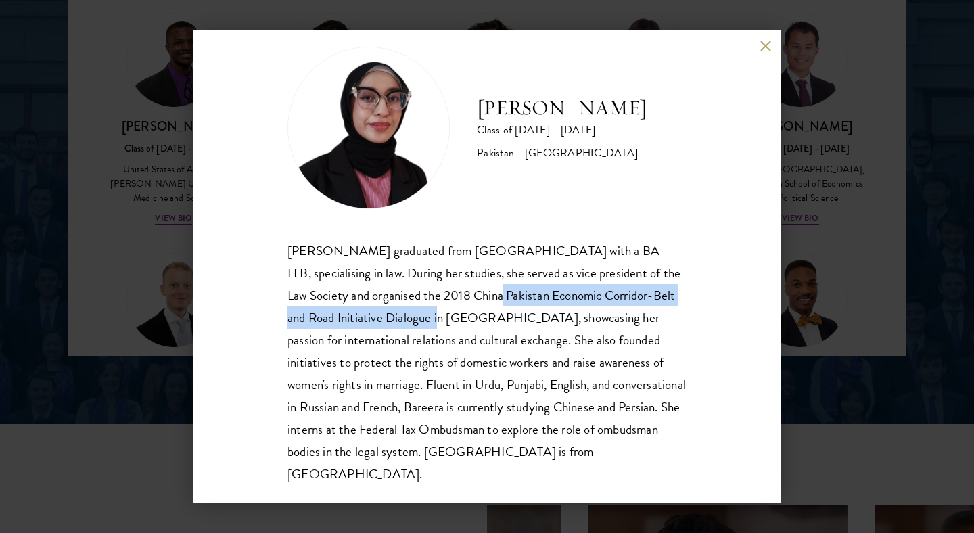
drag, startPoint x: 419, startPoint y: 293, endPoint x: 386, endPoint y: 323, distance: 45.0
click at [386, 323] on div "[PERSON_NAME] graduated from [GEOGRAPHIC_DATA] with a BA-LLB, specialising in l…" at bounding box center [486, 362] width 399 height 246
click at [448, 317] on div "[PERSON_NAME] graduated from [GEOGRAPHIC_DATA] with a BA-LLB, specialising in l…" at bounding box center [486, 362] width 399 height 246
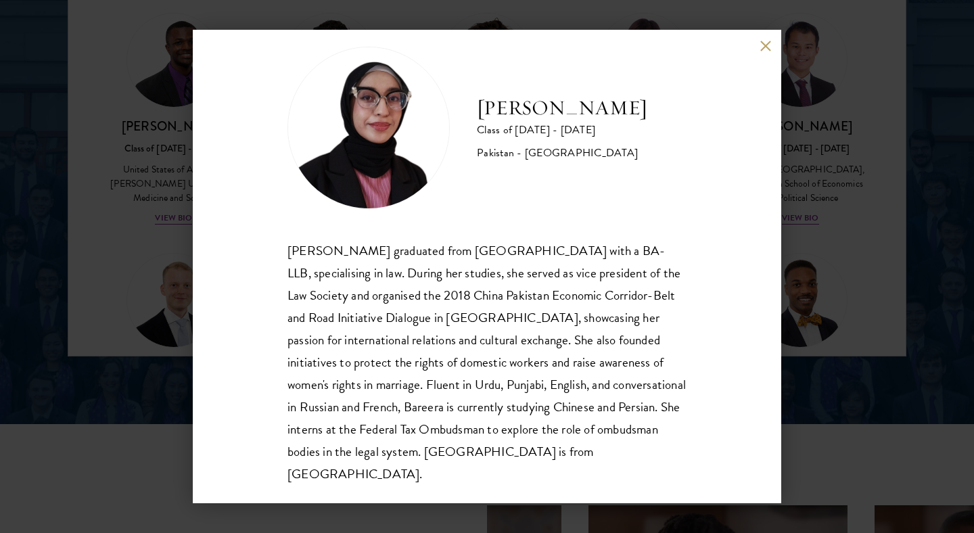
click at [497, 357] on div "[PERSON_NAME] graduated from [GEOGRAPHIC_DATA] with a BA-LLB, specialising in l…" at bounding box center [486, 362] width 399 height 246
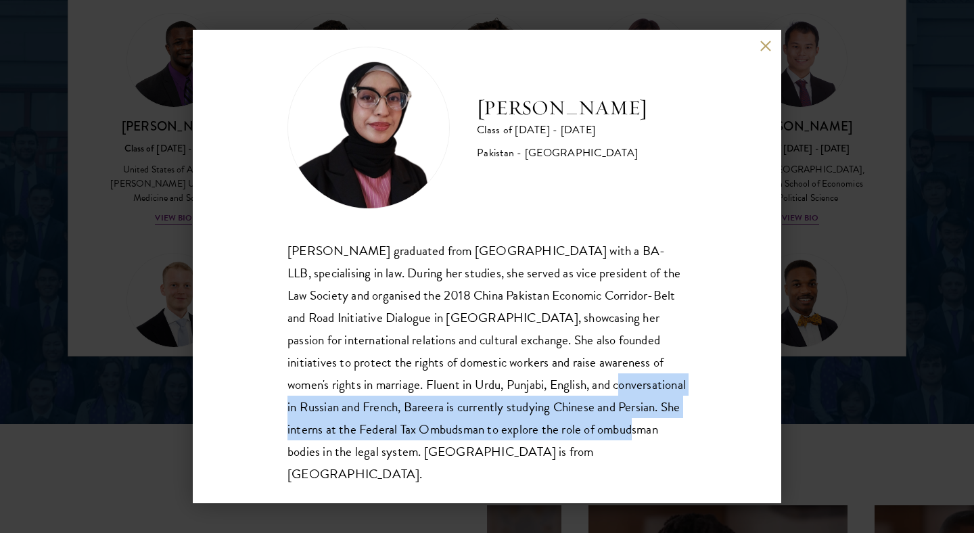
drag, startPoint x: 496, startPoint y: 378, endPoint x: 569, endPoint y: 436, distance: 93.0
click at [569, 436] on div "[PERSON_NAME] graduated from [GEOGRAPHIC_DATA] with a BA-LLB, specialising in l…" at bounding box center [486, 362] width 399 height 246
click at [591, 444] on div "[PERSON_NAME] graduated from [GEOGRAPHIC_DATA] with a BA-LLB, specialising in l…" at bounding box center [486, 362] width 399 height 246
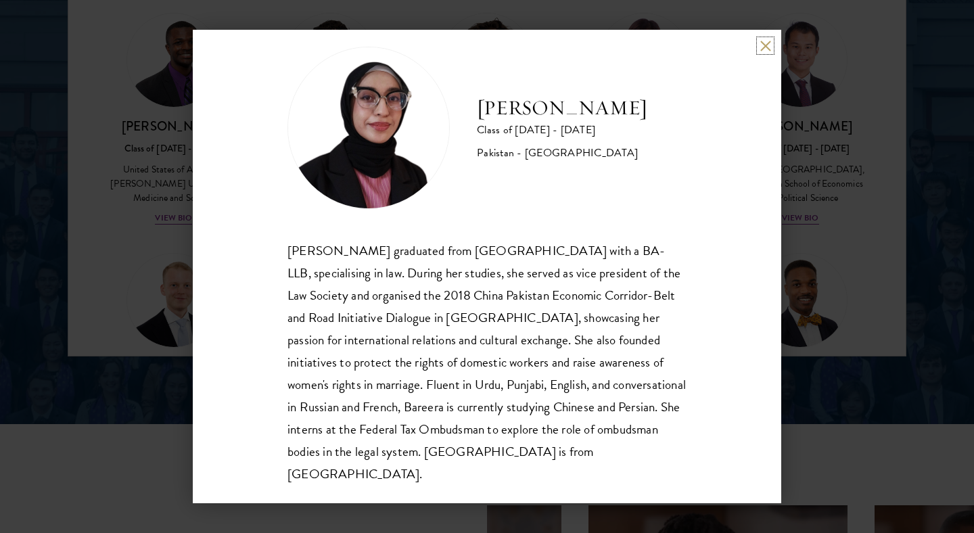
click at [767, 45] on button at bounding box center [765, 45] width 11 height 11
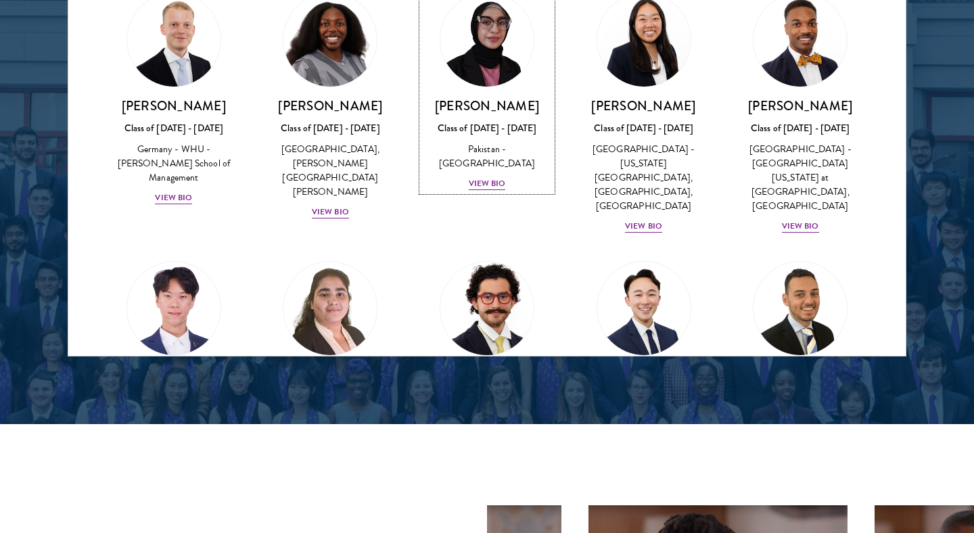
scroll to position [2670, 0]
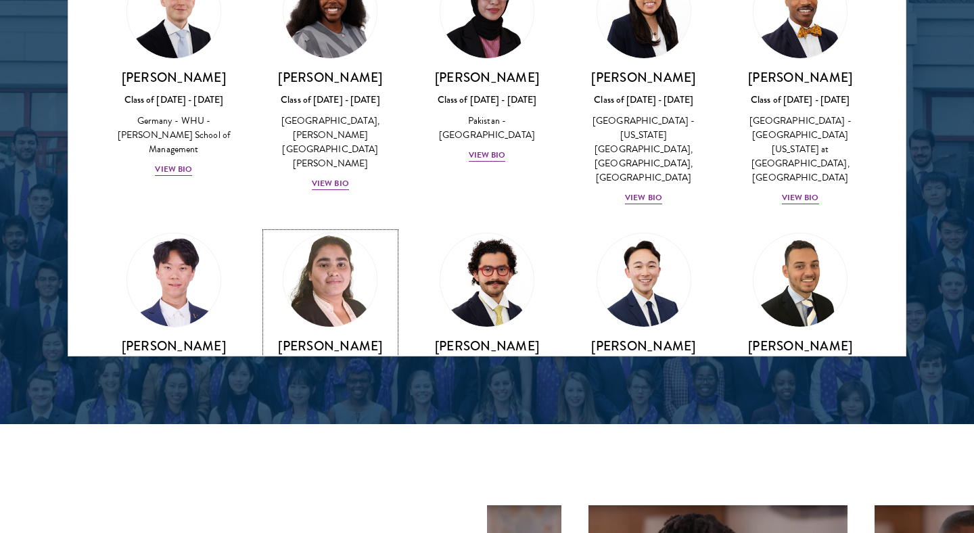
click at [334, 338] on div "[PERSON_NAME] Class of [DATE] - [DATE] [GEOGRAPHIC_DATA] - Dr. A P J [PERSON_NA…" at bounding box center [331, 385] width 130 height 94
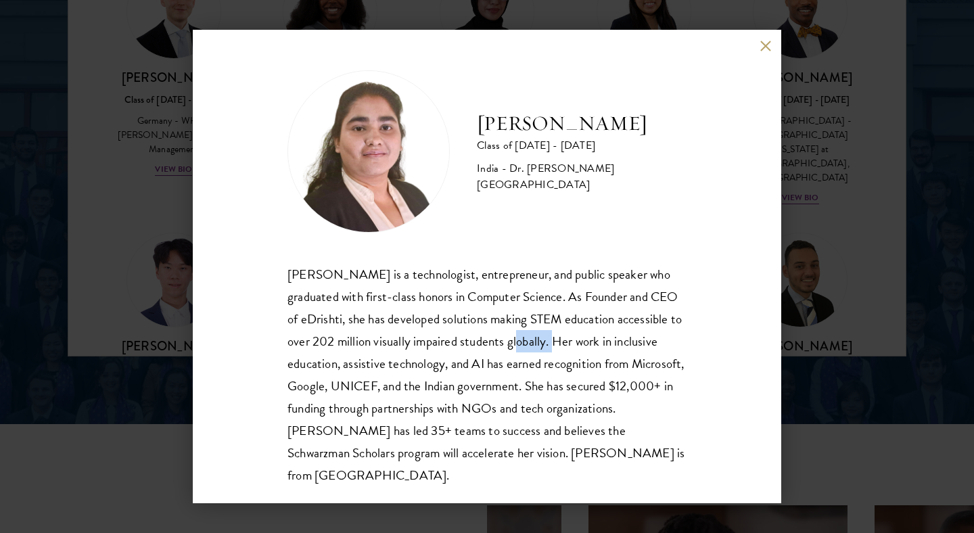
drag, startPoint x: 517, startPoint y: 347, endPoint x: 557, endPoint y: 338, distance: 41.7
click at [557, 338] on div "[PERSON_NAME] is a technologist, entrepreneur, and public speaker who graduated…" at bounding box center [486, 374] width 399 height 223
click at [478, 369] on div "[PERSON_NAME] is a technologist, entrepreneur, and public speaker who graduated…" at bounding box center [486, 374] width 399 height 223
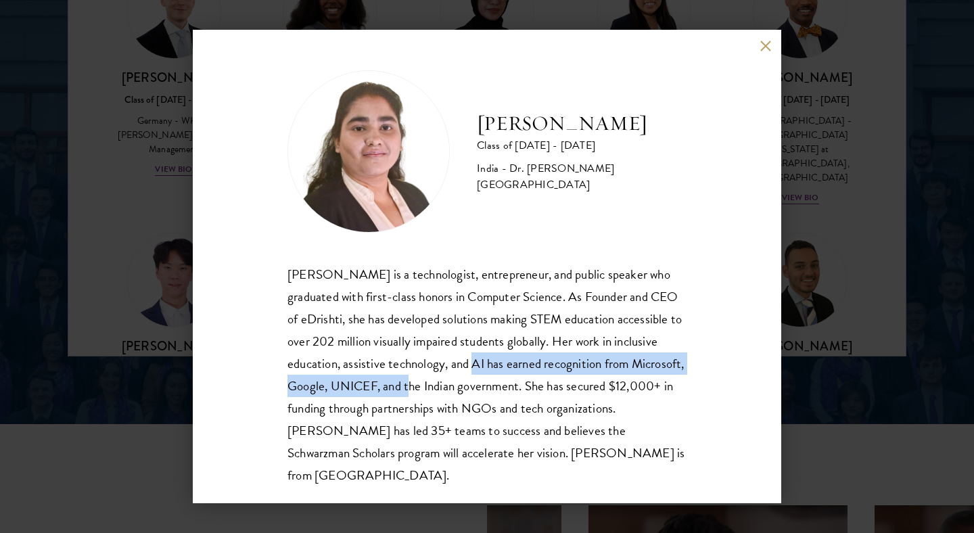
drag, startPoint x: 474, startPoint y: 368, endPoint x: 465, endPoint y: 378, distance: 13.9
click at [465, 378] on div "[PERSON_NAME] is a technologist, entrepreneur, and public speaker who graduated…" at bounding box center [486, 374] width 399 height 223
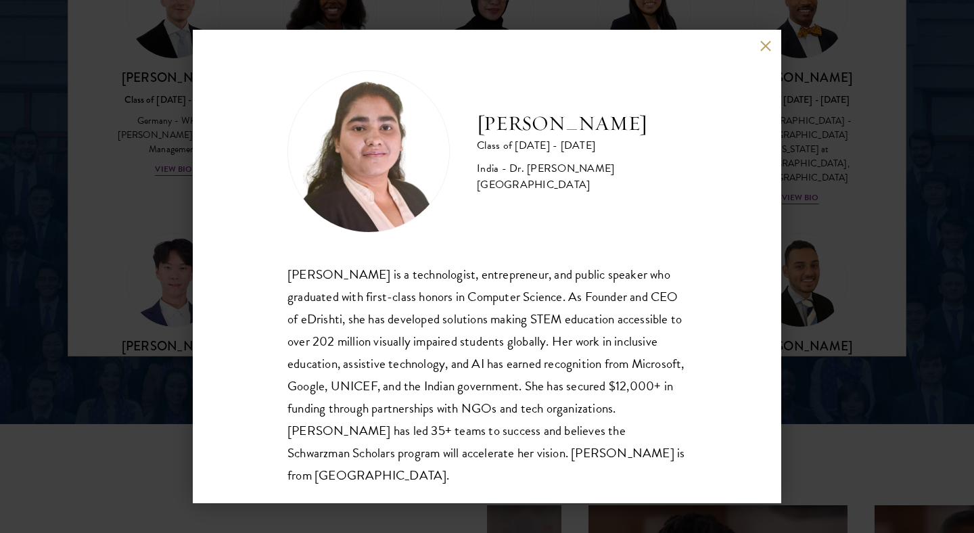
click at [496, 377] on div "[PERSON_NAME] is a technologist, entrepreneur, and public speaker who graduated…" at bounding box center [486, 374] width 399 height 223
drag, startPoint x: 291, startPoint y: 417, endPoint x: 340, endPoint y: 408, distance: 49.5
click at [340, 408] on div "[PERSON_NAME] is a technologist, entrepreneur, and public speaker who graduated…" at bounding box center [486, 374] width 399 height 223
click at [381, 417] on div "[PERSON_NAME] is a technologist, entrepreneur, and public speaker who graduated…" at bounding box center [486, 374] width 399 height 223
click at [764, 49] on button at bounding box center [765, 45] width 11 height 11
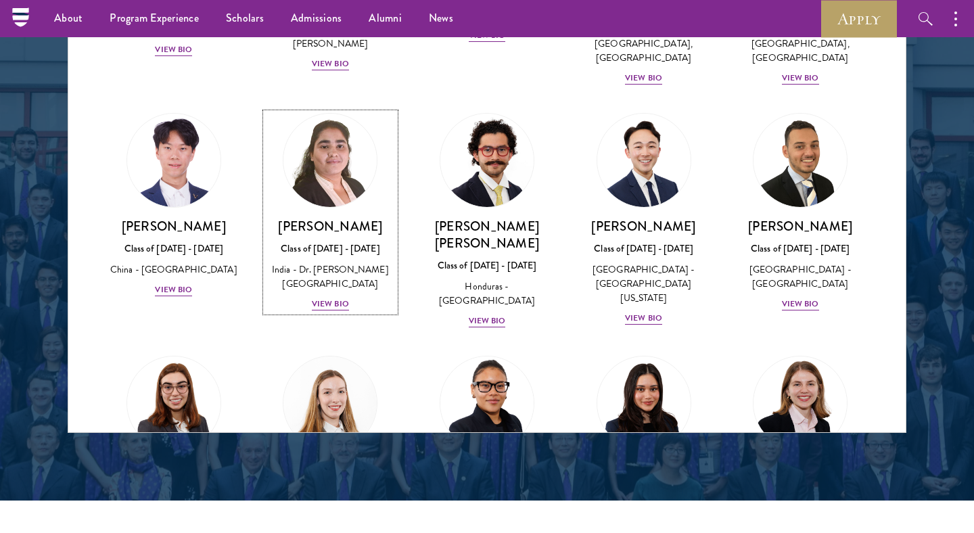
scroll to position [2902, 0]
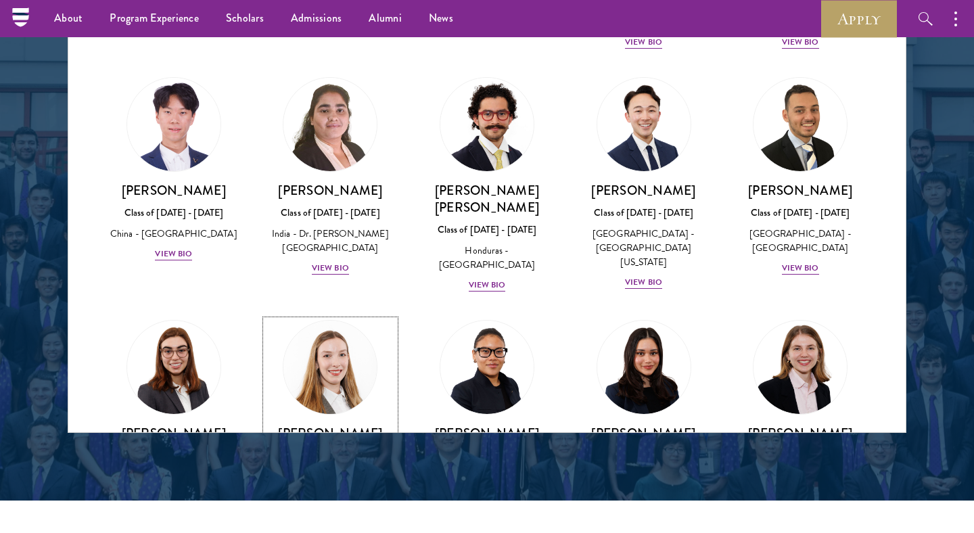
click at [338, 425] on div "[PERSON_NAME] Class of [DATE] - [DATE] [GEOGRAPHIC_DATA] - [GEOGRAPHIC_DATA], […" at bounding box center [331, 479] width 130 height 108
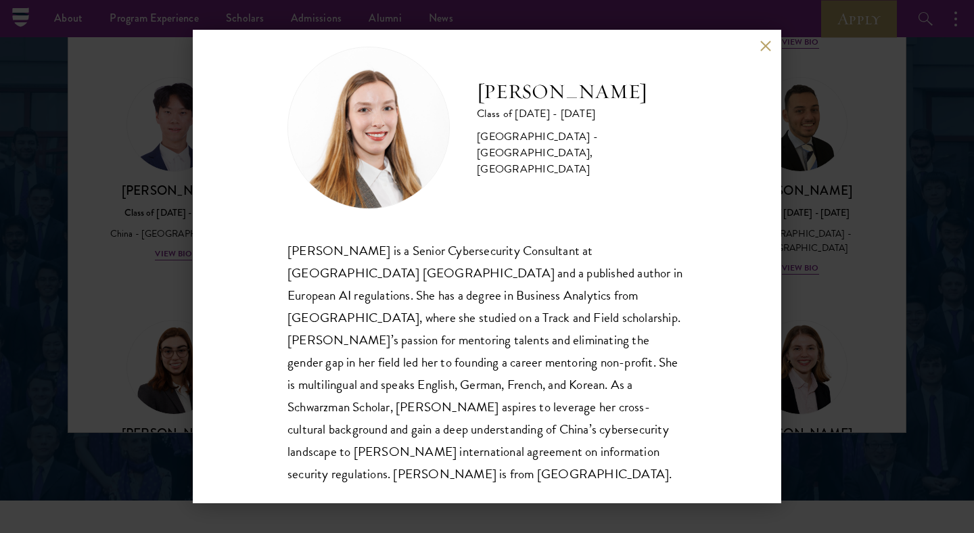
scroll to position [1765, 0]
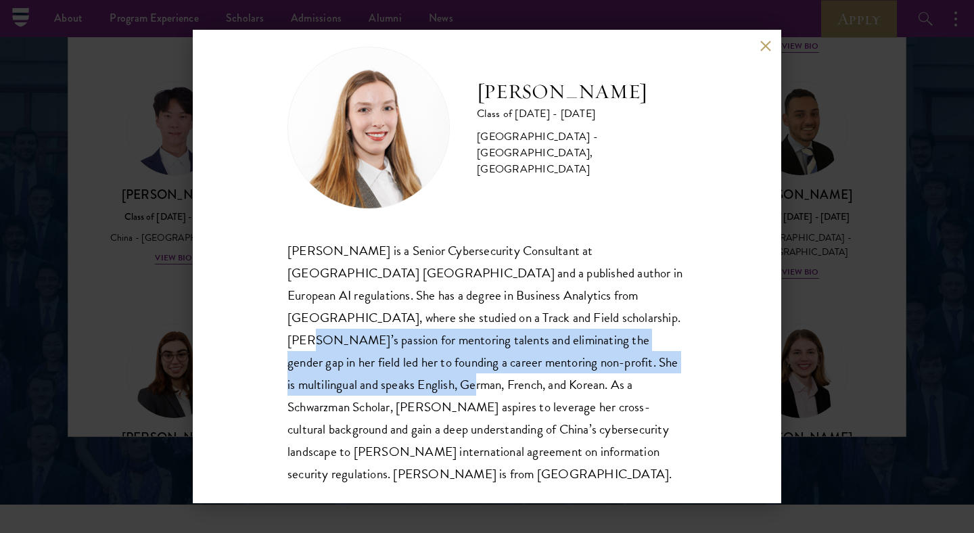
drag, startPoint x: 446, startPoint y: 321, endPoint x: 600, endPoint y: 352, distance: 156.8
click at [600, 352] on div "[PERSON_NAME] is a Senior Cybersecurity Consultant at [GEOGRAPHIC_DATA] [GEOGRA…" at bounding box center [486, 362] width 399 height 246
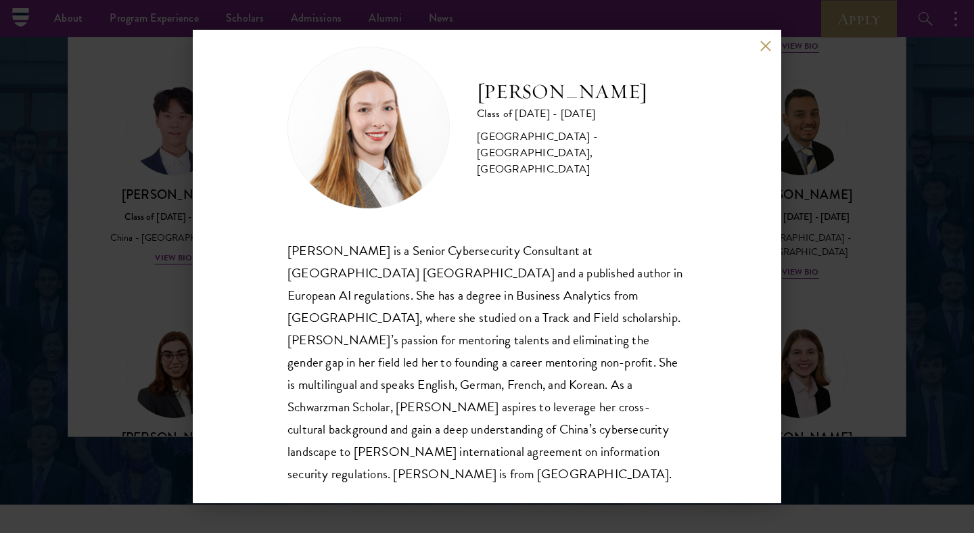
click at [574, 373] on div "[PERSON_NAME] is a Senior Cybersecurity Consultant at [GEOGRAPHIC_DATA] [GEOGRA…" at bounding box center [486, 362] width 399 height 246
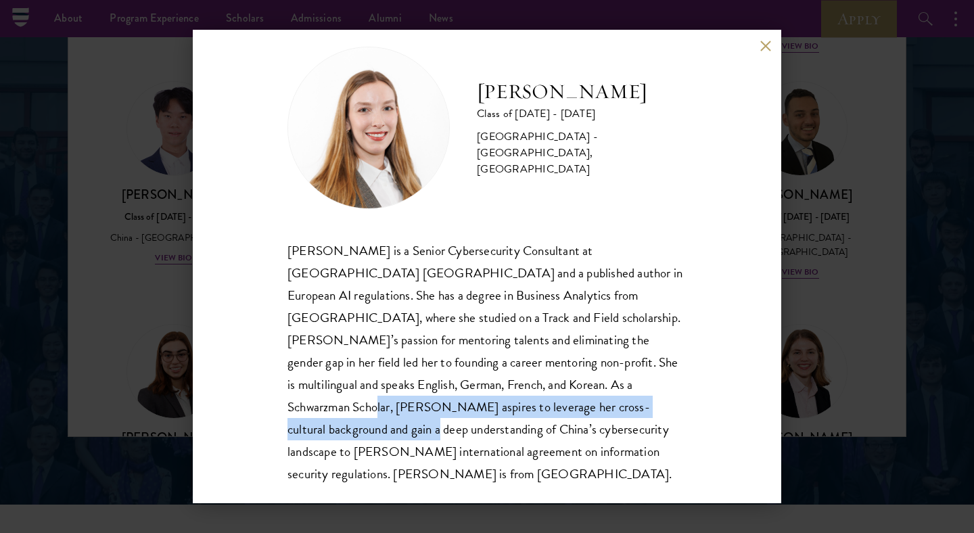
drag, startPoint x: 492, startPoint y: 386, endPoint x: 506, endPoint y: 398, distance: 18.2
click at [506, 398] on div "[PERSON_NAME] is a Senior Cybersecurity Consultant at [GEOGRAPHIC_DATA] [GEOGRA…" at bounding box center [486, 362] width 399 height 246
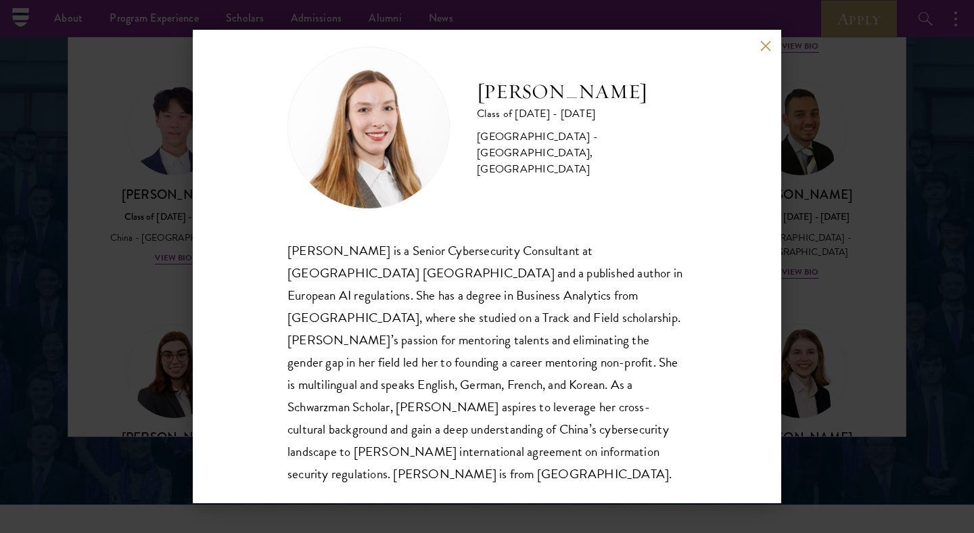
click at [485, 411] on div "[PERSON_NAME] is a Senior Cybersecurity Consultant at [GEOGRAPHIC_DATA] [GEOGRA…" at bounding box center [486, 362] width 399 height 246
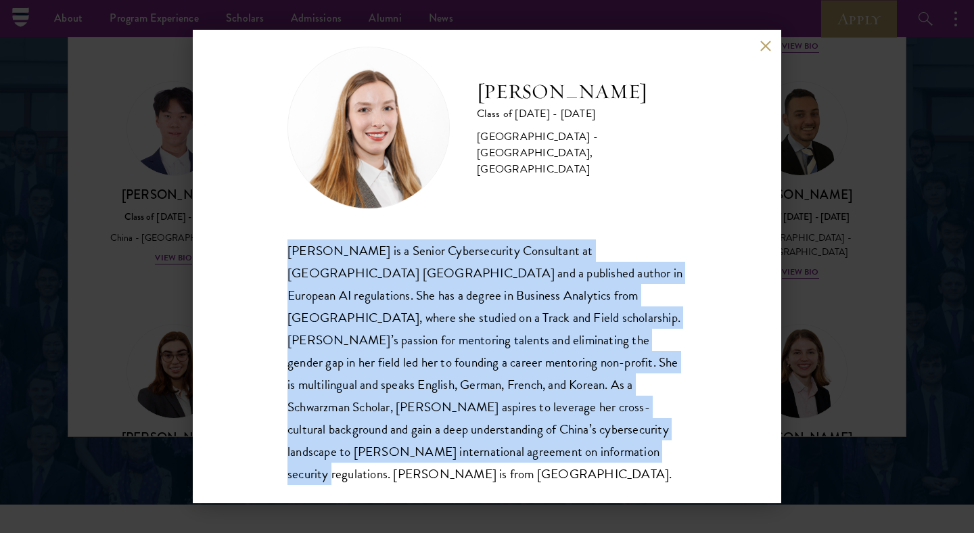
drag, startPoint x: 281, startPoint y: 246, endPoint x: 461, endPoint y: 449, distance: 270.8
click at [461, 449] on div "[PERSON_NAME] Class of [DATE] - [DATE] [GEOGRAPHIC_DATA] - [GEOGRAPHIC_DATA], […" at bounding box center [487, 267] width 589 height 474
copy div "[PERSON_NAME] is a Senior Cybersecurity Consultant at [GEOGRAPHIC_DATA] [GEOGRA…"
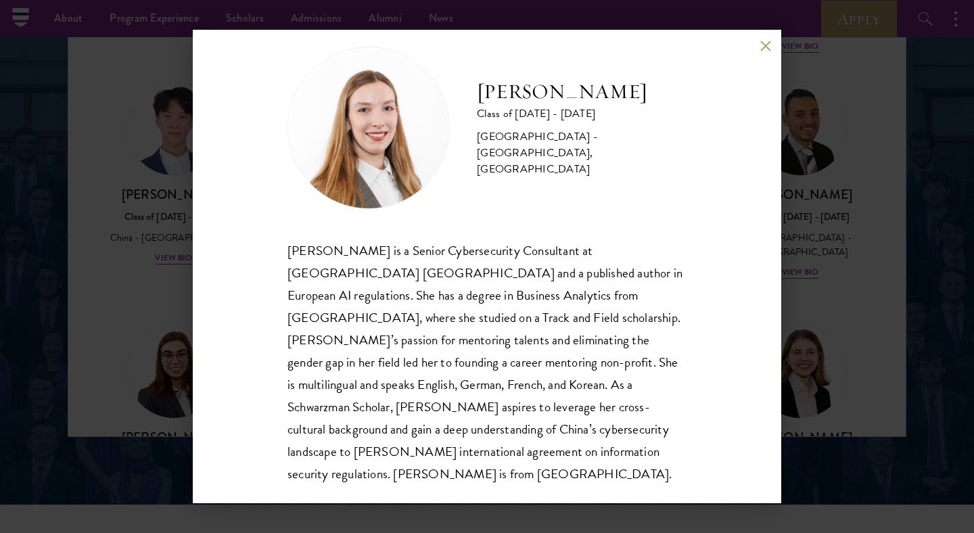
click at [626, 193] on div "[PERSON_NAME] Class of [DATE] - [DATE] [GEOGRAPHIC_DATA] - [GEOGRAPHIC_DATA], […" at bounding box center [486, 128] width 399 height 162
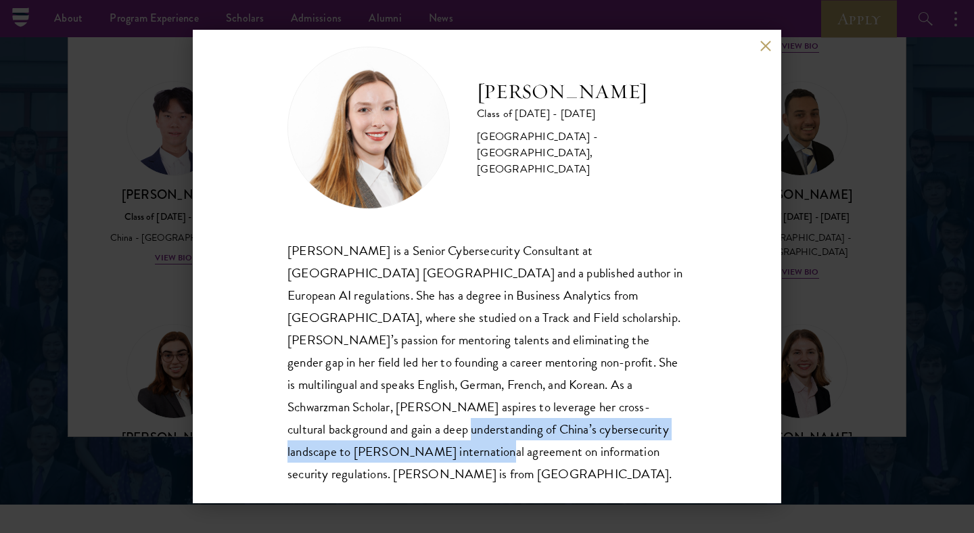
drag, startPoint x: 536, startPoint y: 410, endPoint x: 546, endPoint y: 423, distance: 16.4
click at [546, 423] on div "[PERSON_NAME] is a Senior Cybersecurity Consultant at [GEOGRAPHIC_DATA] [GEOGRA…" at bounding box center [486, 362] width 399 height 246
click at [607, 413] on div "[PERSON_NAME] is a Senior Cybersecurity Consultant at [GEOGRAPHIC_DATA] [GEOGRA…" at bounding box center [486, 362] width 399 height 246
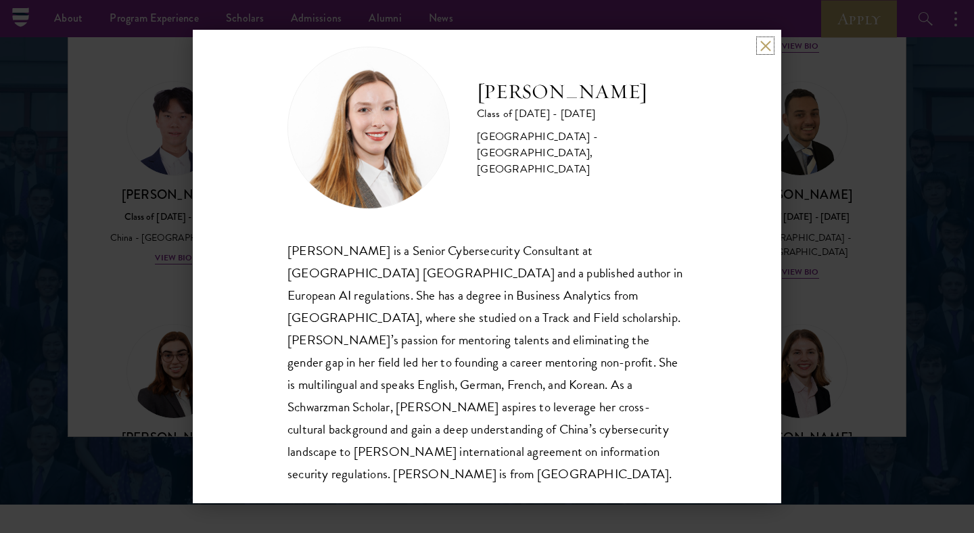
click at [763, 47] on button at bounding box center [765, 45] width 11 height 11
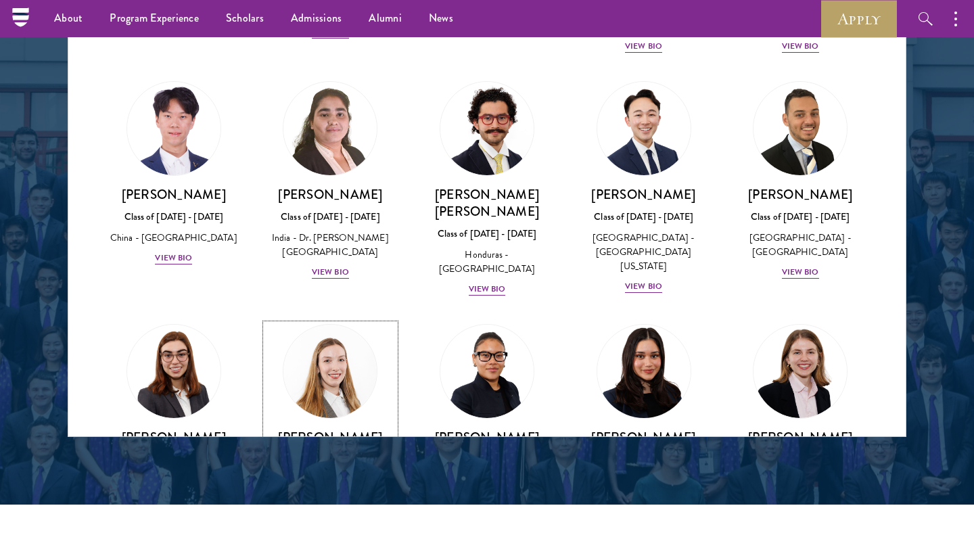
scroll to position [2915, 0]
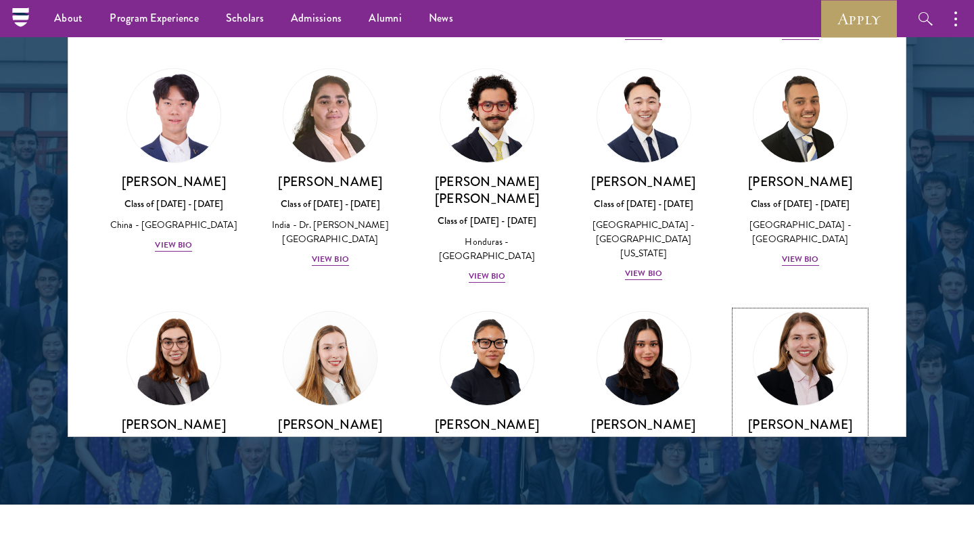
click at [804, 510] on div "View Bio" at bounding box center [800, 516] width 37 height 13
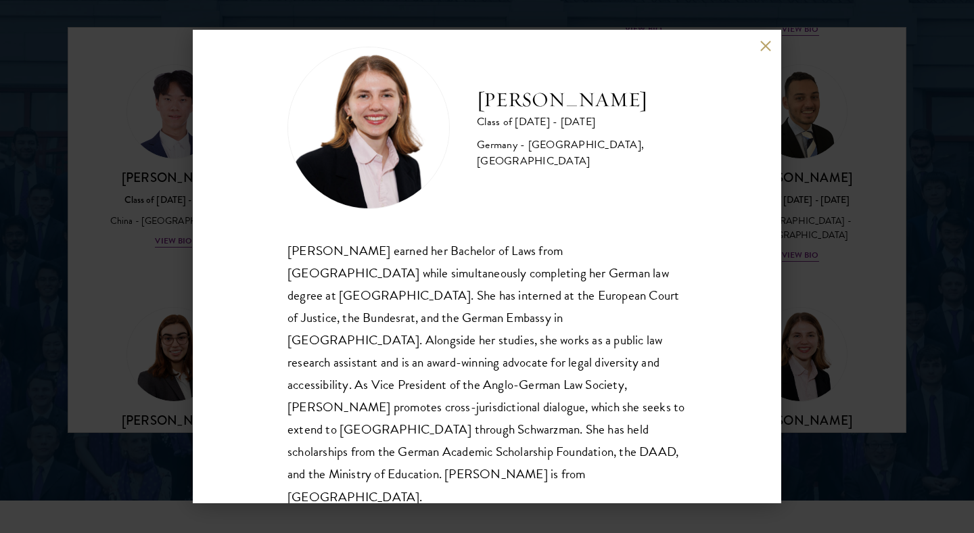
scroll to position [1770, 0]
drag, startPoint x: 526, startPoint y: 296, endPoint x: 536, endPoint y: 296, distance: 10.2
click at [536, 296] on div "[PERSON_NAME] earned her Bachelor of Laws from [GEOGRAPHIC_DATA] while simultan…" at bounding box center [486, 373] width 399 height 269
click at [513, 313] on div "[PERSON_NAME] earned her Bachelor of Laws from [GEOGRAPHIC_DATA] while simultan…" at bounding box center [486, 373] width 399 height 269
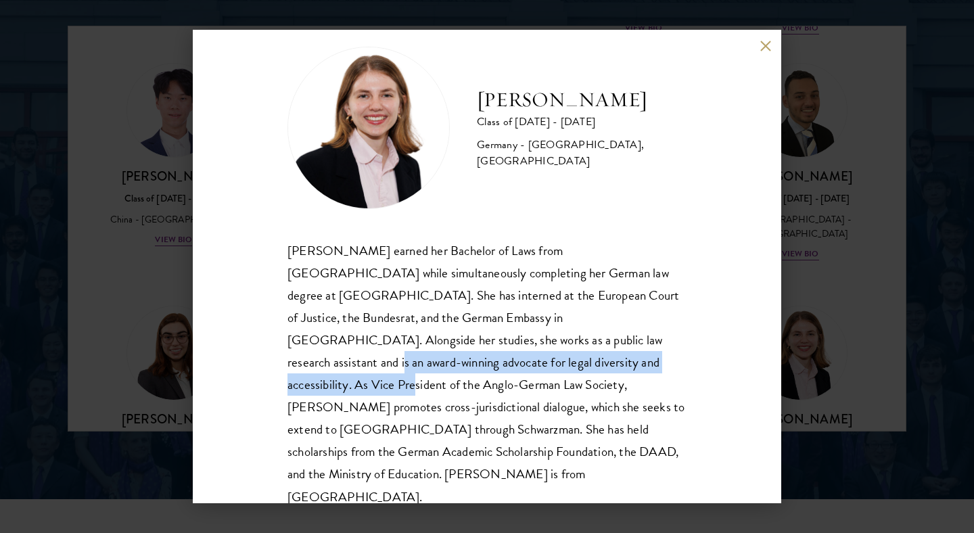
drag, startPoint x: 423, startPoint y: 339, endPoint x: 414, endPoint y: 356, distance: 19.1
click at [414, 356] on div "[PERSON_NAME] earned her Bachelor of Laws from [GEOGRAPHIC_DATA] while simultan…" at bounding box center [486, 373] width 399 height 269
click at [446, 361] on div "[PERSON_NAME] earned her Bachelor of Laws from [GEOGRAPHIC_DATA] while simultan…" at bounding box center [486, 373] width 399 height 269
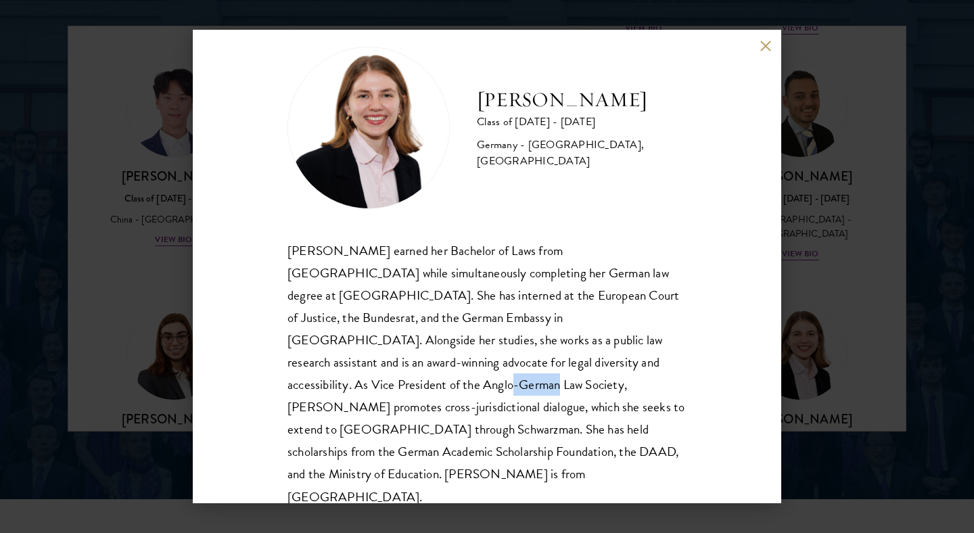
drag, startPoint x: 510, startPoint y: 363, endPoint x: 559, endPoint y: 365, distance: 49.4
click at [559, 365] on div "[PERSON_NAME] earned her Bachelor of Laws from [GEOGRAPHIC_DATA] while simultan…" at bounding box center [486, 373] width 399 height 269
click at [578, 374] on div "[PERSON_NAME] earned her Bachelor of Laws from [GEOGRAPHIC_DATA] while simultan…" at bounding box center [486, 373] width 399 height 269
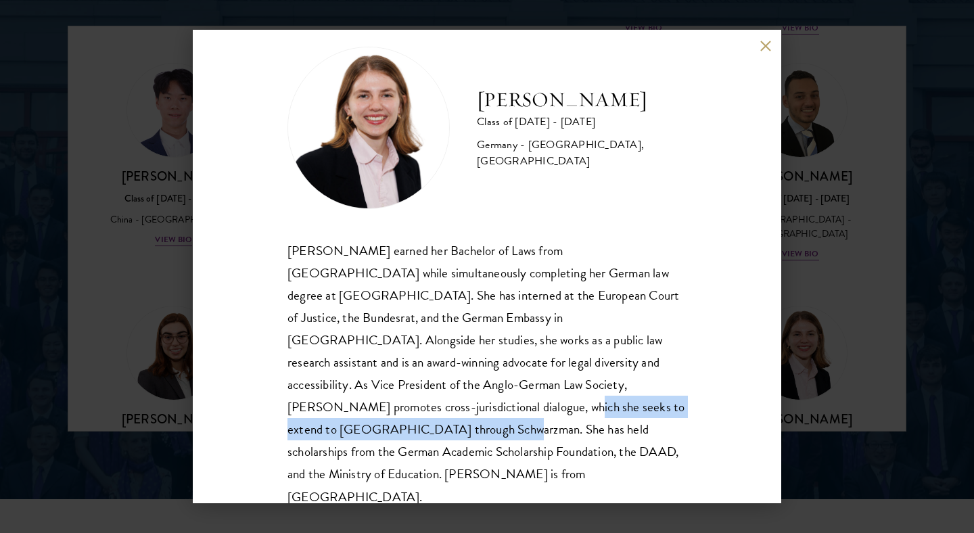
drag, startPoint x: 535, startPoint y: 386, endPoint x: 459, endPoint y: 408, distance: 79.6
click at [459, 408] on div "[PERSON_NAME] earned her Bachelor of Laws from [GEOGRAPHIC_DATA] while simultan…" at bounding box center [486, 373] width 399 height 269
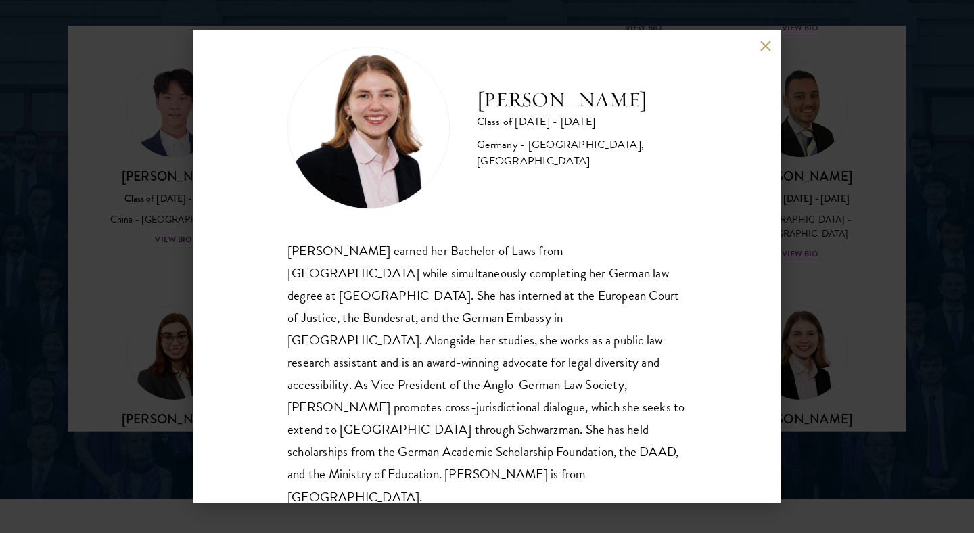
click at [648, 304] on div "[PERSON_NAME] earned her Bachelor of Laws from [GEOGRAPHIC_DATA] while simultan…" at bounding box center [486, 373] width 399 height 269
click at [767, 40] on button at bounding box center [765, 45] width 11 height 11
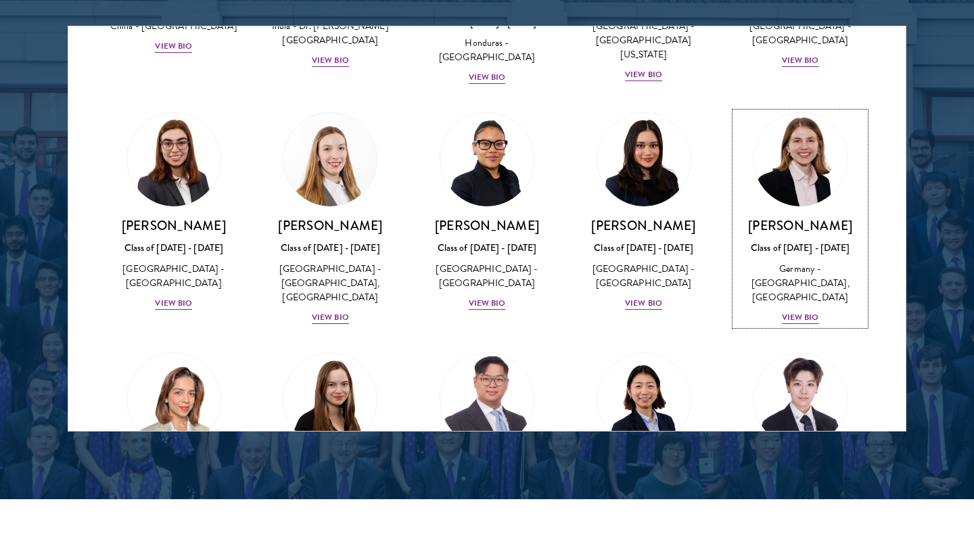
scroll to position [3117, 0]
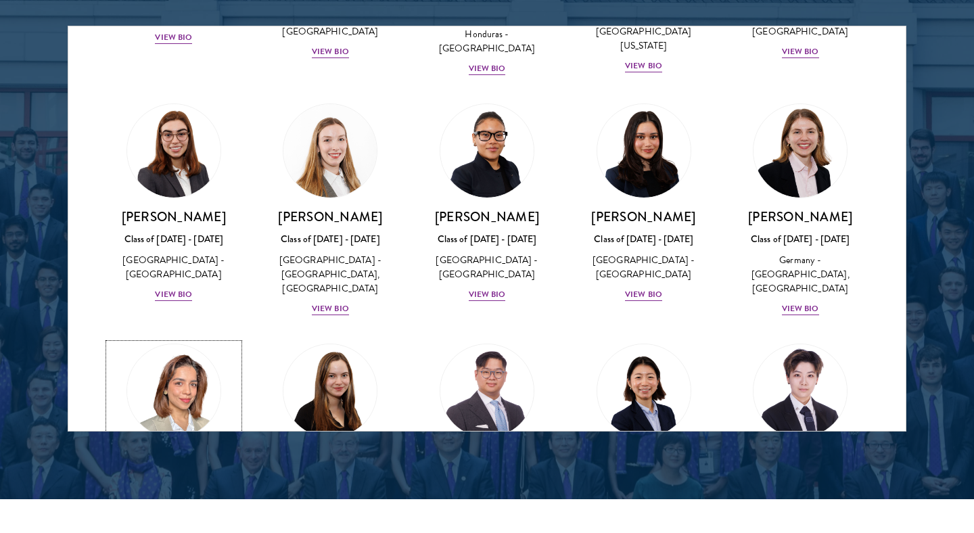
click at [177, 528] on div "View Bio" at bounding box center [173, 534] width 37 height 13
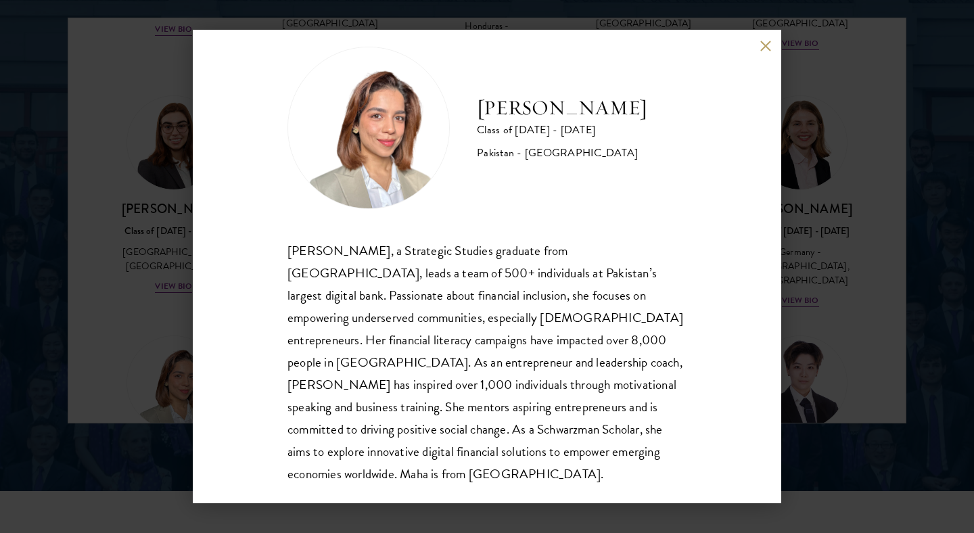
scroll to position [1780, 0]
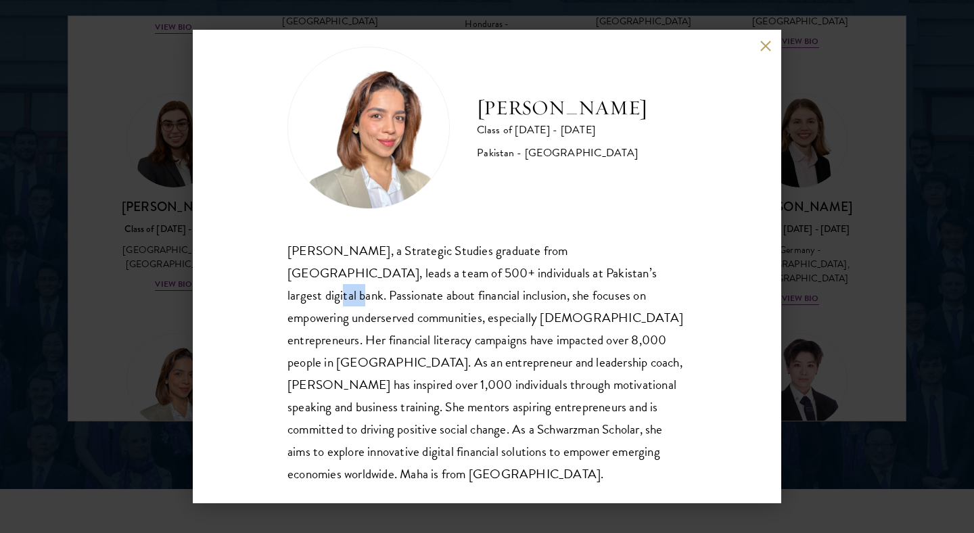
drag, startPoint x: 545, startPoint y: 275, endPoint x: 570, endPoint y: 277, distance: 25.8
click at [570, 277] on div "[PERSON_NAME], a Strategic Studies graduate from [GEOGRAPHIC_DATA], leads a tea…" at bounding box center [486, 362] width 399 height 246
click at [595, 290] on div "[PERSON_NAME], a Strategic Studies graduate from [GEOGRAPHIC_DATA], leads a tea…" at bounding box center [486, 362] width 399 height 246
drag, startPoint x: 535, startPoint y: 381, endPoint x: 551, endPoint y: 385, distance: 16.7
click at [551, 385] on div "[PERSON_NAME], a Strategic Studies graduate from [GEOGRAPHIC_DATA], leads a tea…" at bounding box center [486, 362] width 399 height 246
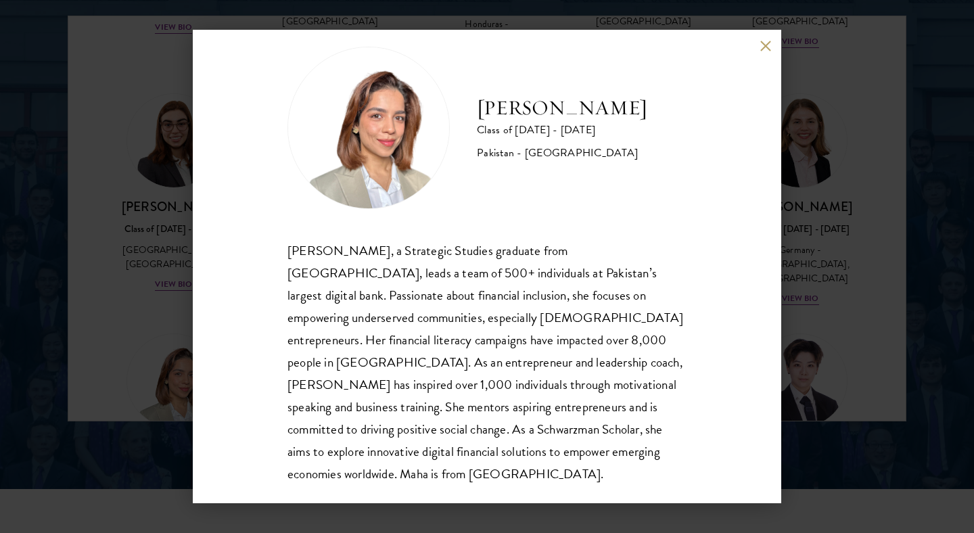
click at [554, 410] on div "[PERSON_NAME], a Strategic Studies graduate from [GEOGRAPHIC_DATA], leads a tea…" at bounding box center [486, 362] width 399 height 246
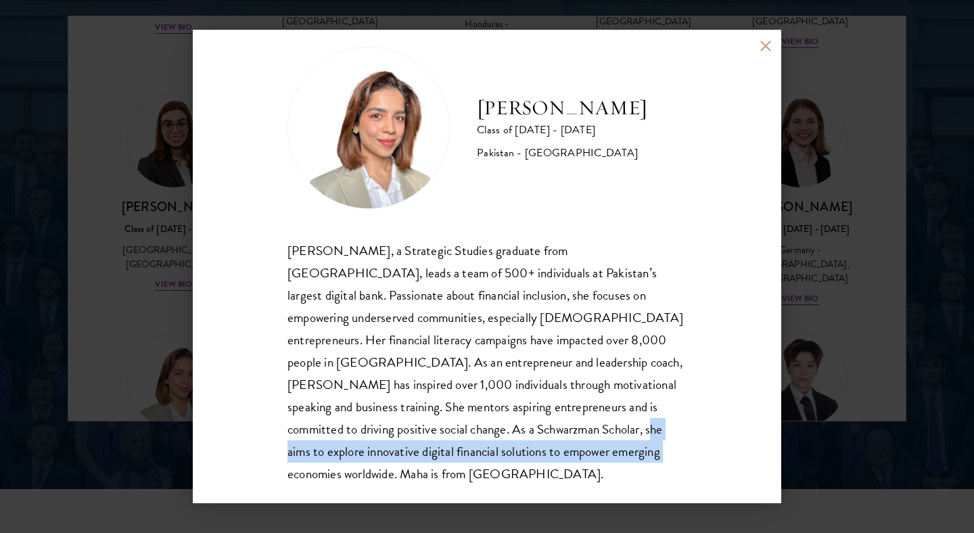
drag, startPoint x: 522, startPoint y: 431, endPoint x: 530, endPoint y: 442, distance: 14.1
click at [530, 442] on div "[PERSON_NAME], a Strategic Studies graduate from [GEOGRAPHIC_DATA], leads a tea…" at bounding box center [486, 362] width 399 height 246
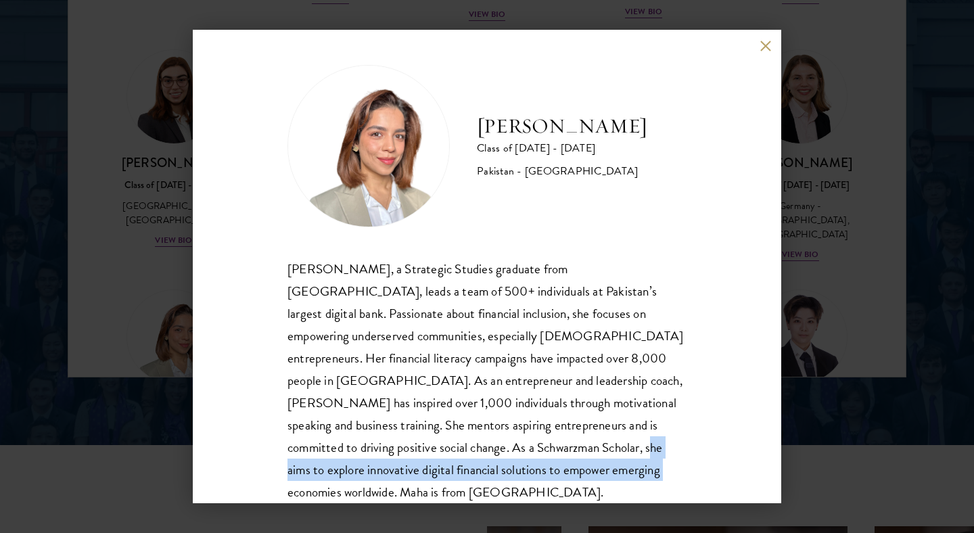
scroll to position [24, 0]
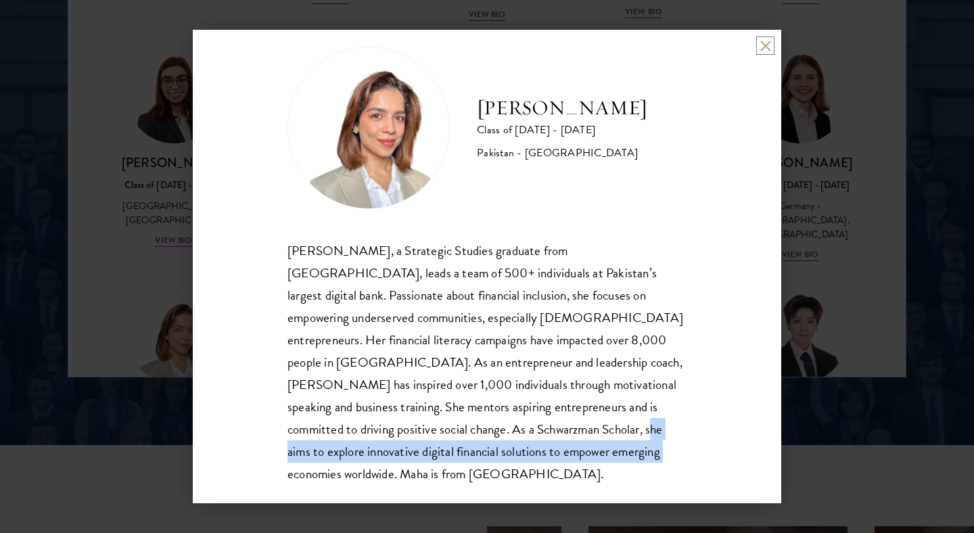
click at [766, 49] on button at bounding box center [765, 45] width 11 height 11
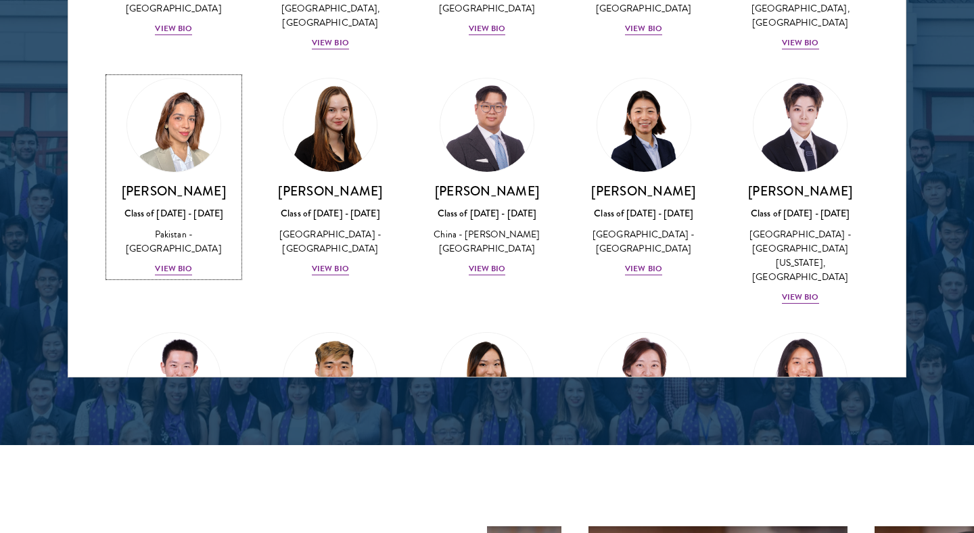
scroll to position [3335, 0]
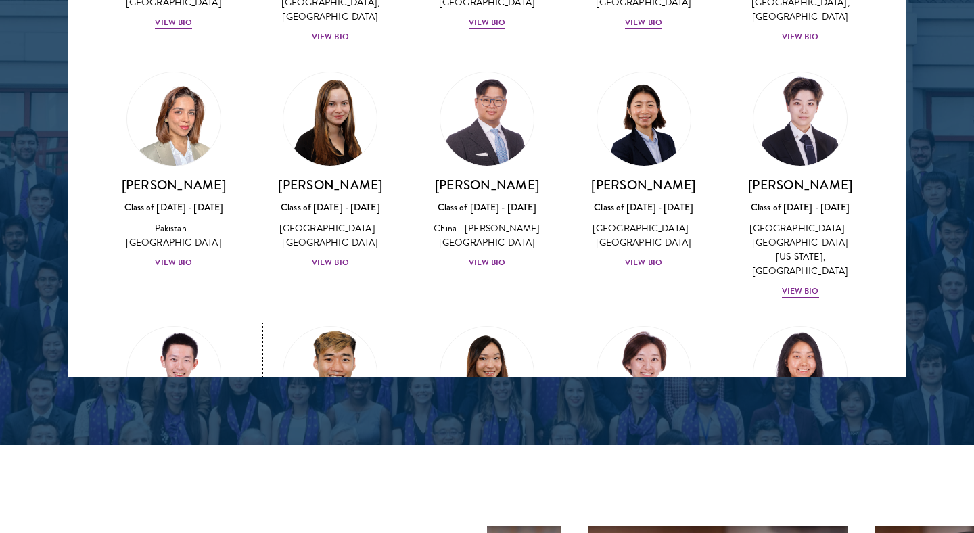
click at [324, 511] on div "View Bio" at bounding box center [330, 517] width 37 height 13
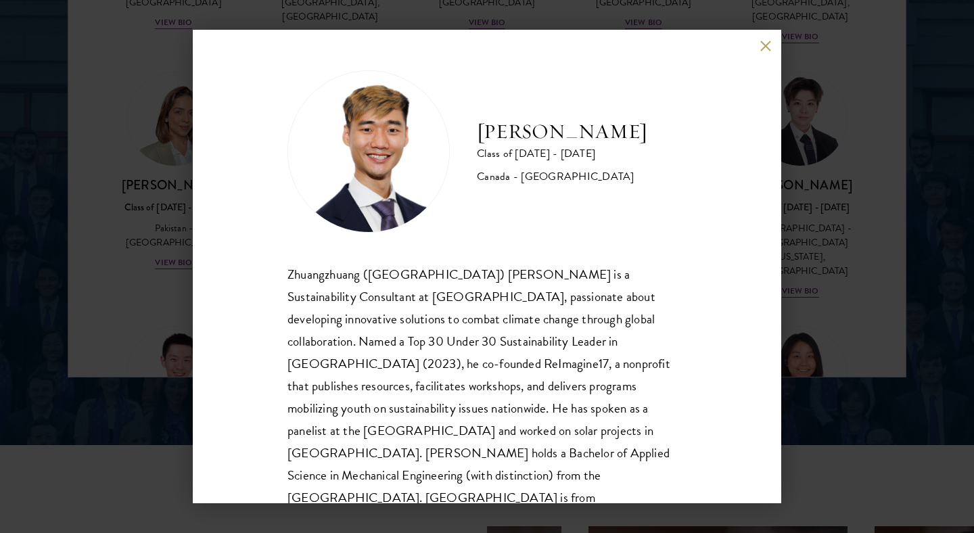
scroll to position [1, 0]
click at [561, 302] on div "Zhuangzhuang ([GEOGRAPHIC_DATA]) [PERSON_NAME] is a Sustainability Consultant a…" at bounding box center [486, 396] width 399 height 269
click at [529, 323] on div "Zhuangzhuang ([GEOGRAPHIC_DATA]) [PERSON_NAME] is a Sustainability Consultant a…" at bounding box center [486, 396] width 399 height 269
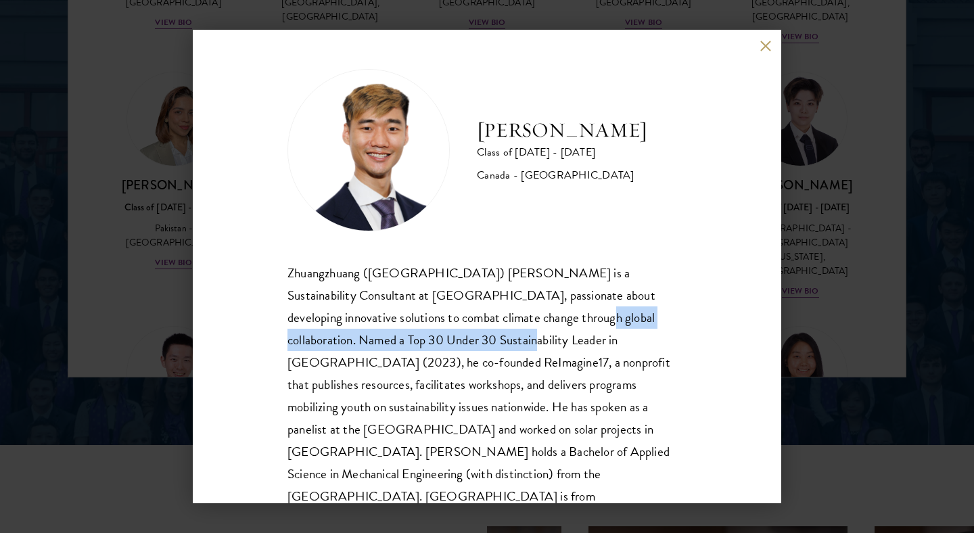
drag, startPoint x: 455, startPoint y: 319, endPoint x: 382, endPoint y: 345, distance: 76.8
click at [382, 345] on div "Zhuangzhuang ([GEOGRAPHIC_DATA]) [PERSON_NAME] is a Sustainability Consultant a…" at bounding box center [486, 396] width 399 height 269
click at [476, 354] on div "Zhuangzhuang ([GEOGRAPHIC_DATA]) [PERSON_NAME] is a Sustainability Consultant a…" at bounding box center [486, 396] width 399 height 269
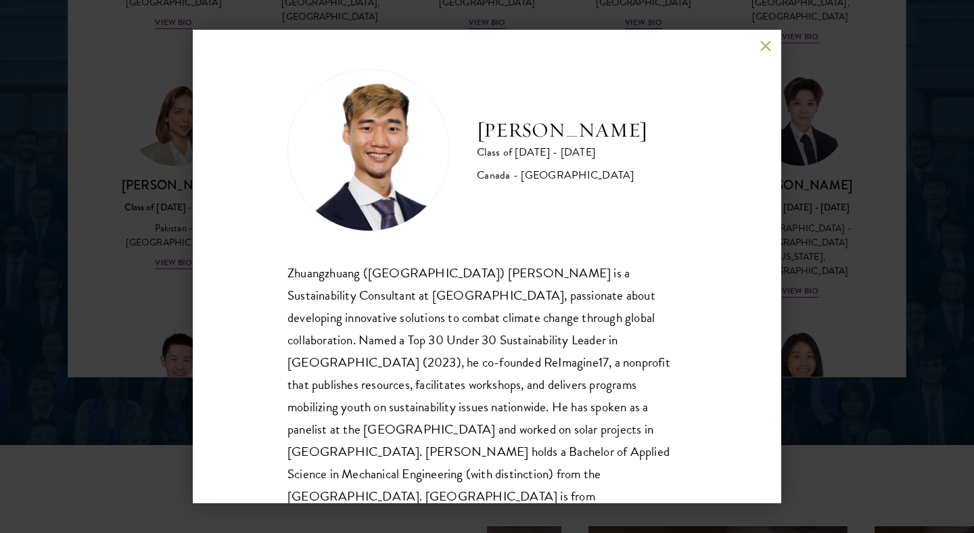
click at [477, 369] on div "Zhuangzhuang ([GEOGRAPHIC_DATA]) [PERSON_NAME] is a Sustainability Consultant a…" at bounding box center [486, 396] width 399 height 269
click at [525, 380] on div "Zhuangzhuang ([GEOGRAPHIC_DATA]) [PERSON_NAME] is a Sustainability Consultant a…" at bounding box center [486, 396] width 399 height 269
click at [534, 386] on div "Zhuangzhuang ([GEOGRAPHIC_DATA]) [PERSON_NAME] is a Sustainability Consultant a…" at bounding box center [486, 396] width 399 height 269
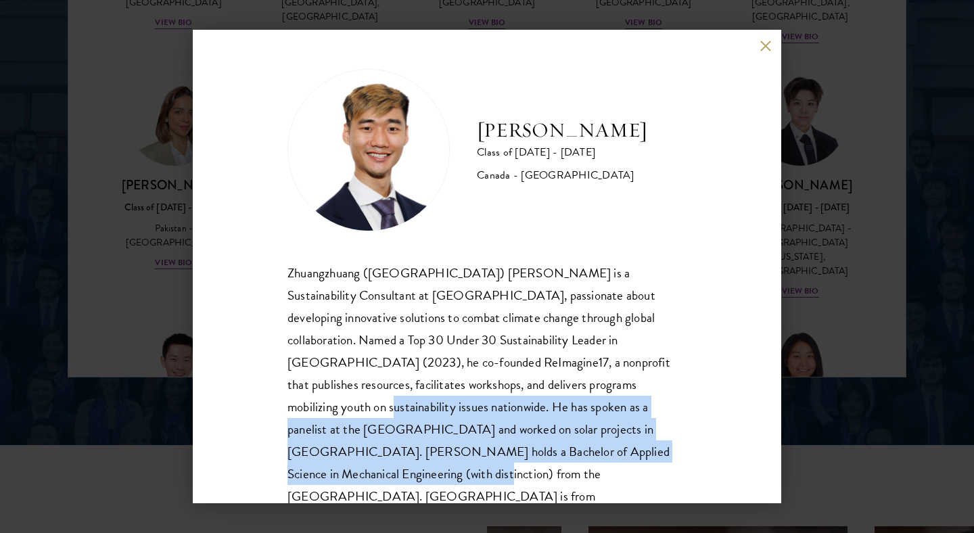
drag, startPoint x: 521, startPoint y: 387, endPoint x: 564, endPoint y: 448, distance: 75.3
click at [564, 448] on div "Zhuangzhuang ([GEOGRAPHIC_DATA]) [PERSON_NAME] is a Sustainability Consultant a…" at bounding box center [486, 396] width 399 height 269
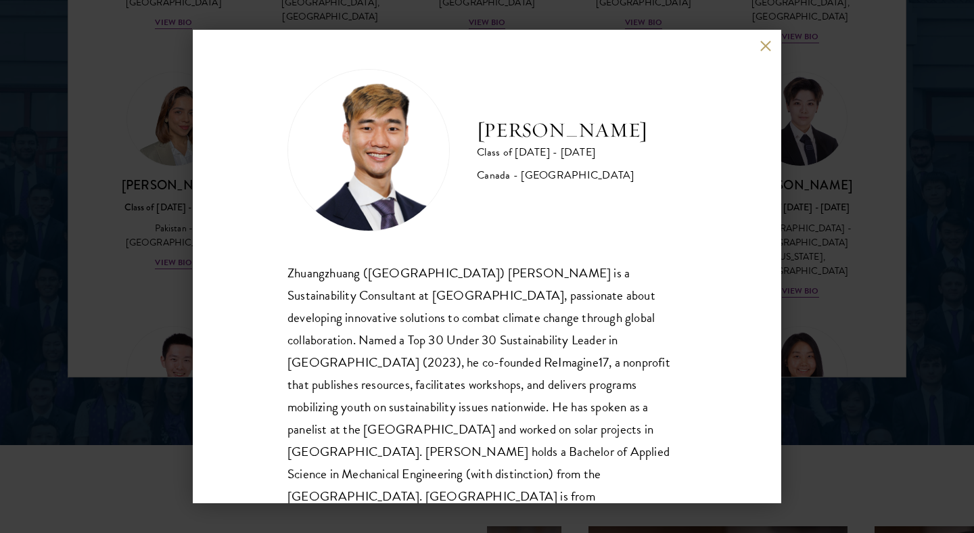
click at [609, 406] on div "Zhuangzhuang ([GEOGRAPHIC_DATA]) [PERSON_NAME] is a Sustainability Consultant a…" at bounding box center [486, 396] width 399 height 269
click at [609, 410] on div "Zhuangzhuang ([GEOGRAPHIC_DATA]) [PERSON_NAME] is a Sustainability Consultant a…" at bounding box center [486, 396] width 399 height 269
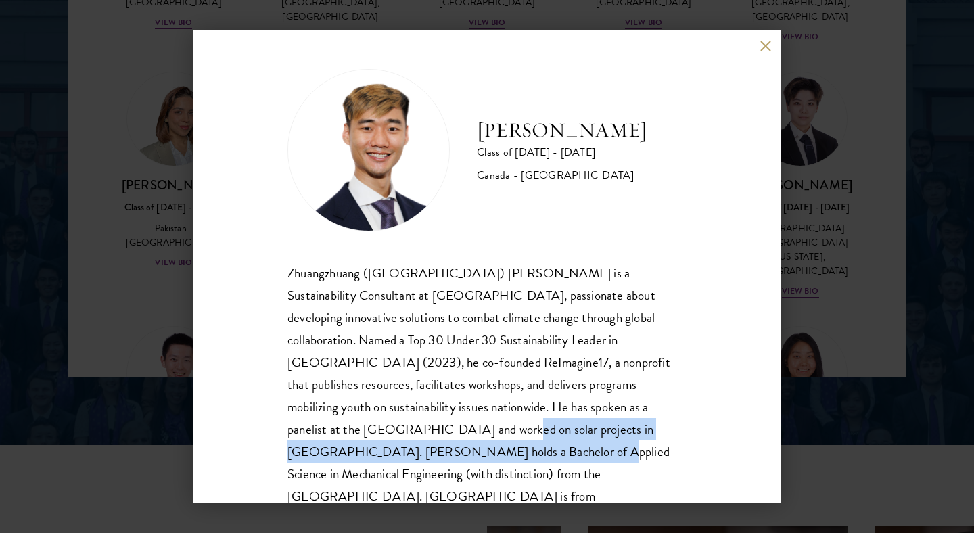
drag, startPoint x: 609, startPoint y: 410, endPoint x: 624, endPoint y: 428, distance: 23.6
click at [624, 428] on div "Zhuangzhuang ([GEOGRAPHIC_DATA]) [PERSON_NAME] is a Sustainability Consultant a…" at bounding box center [486, 396] width 399 height 269
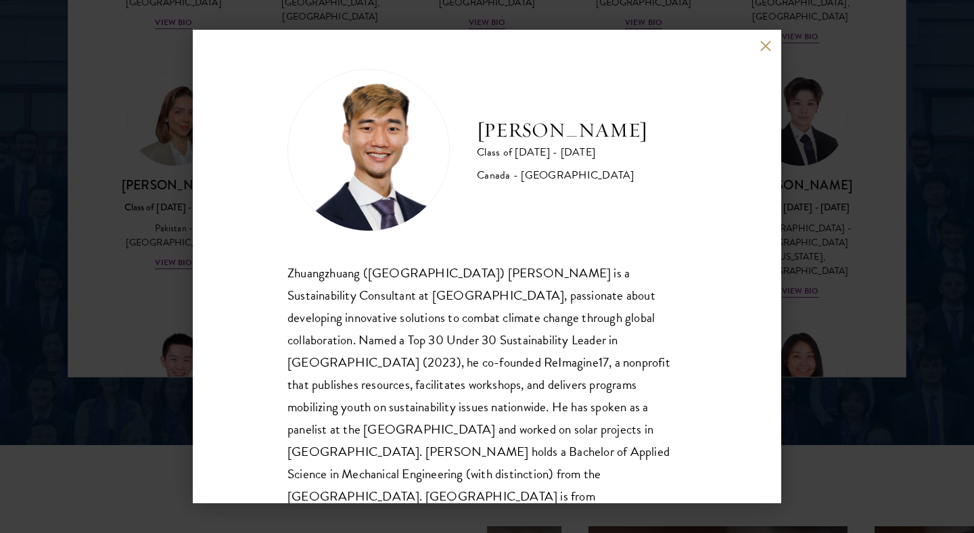
click at [606, 347] on div "Zhuangzhuang ([GEOGRAPHIC_DATA]) [PERSON_NAME] is a Sustainability Consultant a…" at bounding box center [486, 396] width 399 height 269
click at [764, 47] on button at bounding box center [765, 45] width 11 height 11
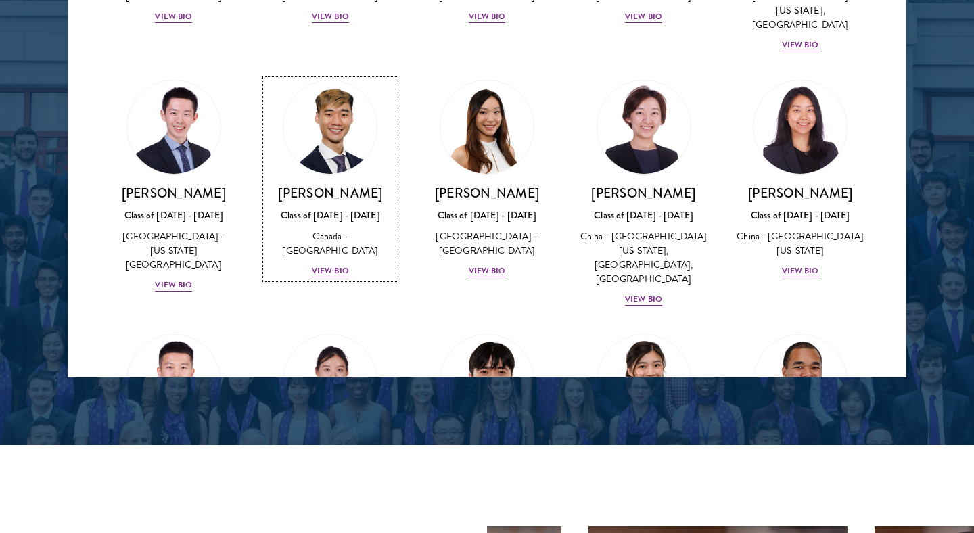
scroll to position [3582, 0]
click at [645, 518] on div "View Bio" at bounding box center [643, 524] width 37 height 13
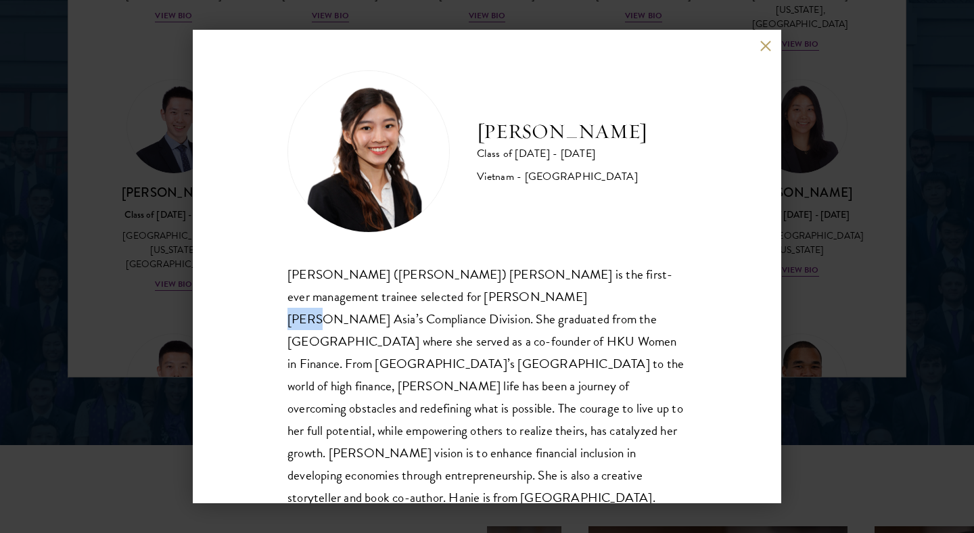
drag, startPoint x: 473, startPoint y: 296, endPoint x: 503, endPoint y: 296, distance: 29.8
click at [503, 296] on div "[PERSON_NAME] ([PERSON_NAME]) [PERSON_NAME] is the first-ever management traine…" at bounding box center [486, 386] width 399 height 246
click at [536, 290] on div "[PERSON_NAME] ([PERSON_NAME]) [PERSON_NAME] is the first-ever management traine…" at bounding box center [486, 386] width 399 height 246
click at [626, 322] on div "[PERSON_NAME] ([PERSON_NAME]) [PERSON_NAME] is the first-ever management traine…" at bounding box center [486, 386] width 399 height 246
click at [630, 346] on div "[PERSON_NAME] ([PERSON_NAME]) [PERSON_NAME] is the first-ever management traine…" at bounding box center [486, 386] width 399 height 246
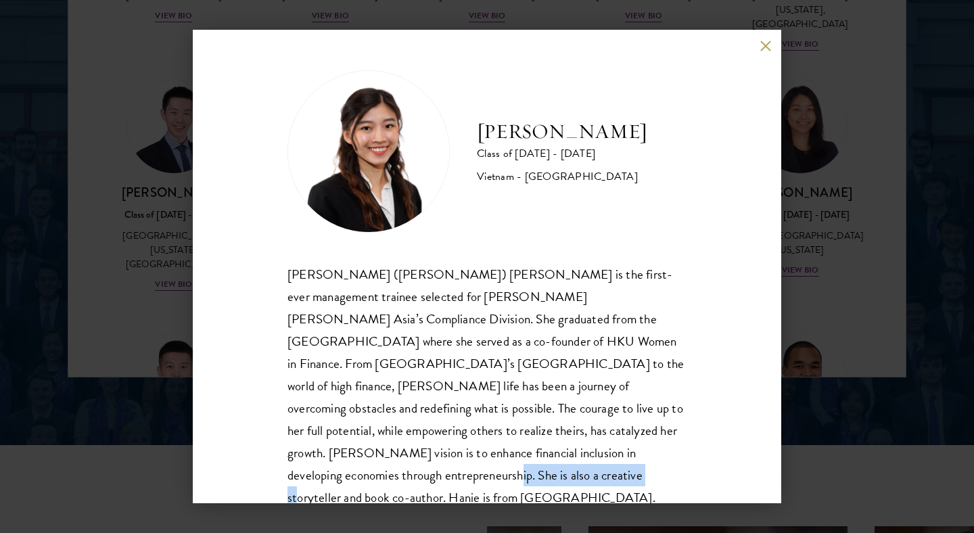
drag, startPoint x: 471, startPoint y: 453, endPoint x: 625, endPoint y: 453, distance: 154.2
click at [625, 453] on div "[PERSON_NAME] ([PERSON_NAME]) [PERSON_NAME] is the first-ever management traine…" at bounding box center [486, 386] width 399 height 246
click at [764, 41] on button at bounding box center [765, 45] width 11 height 11
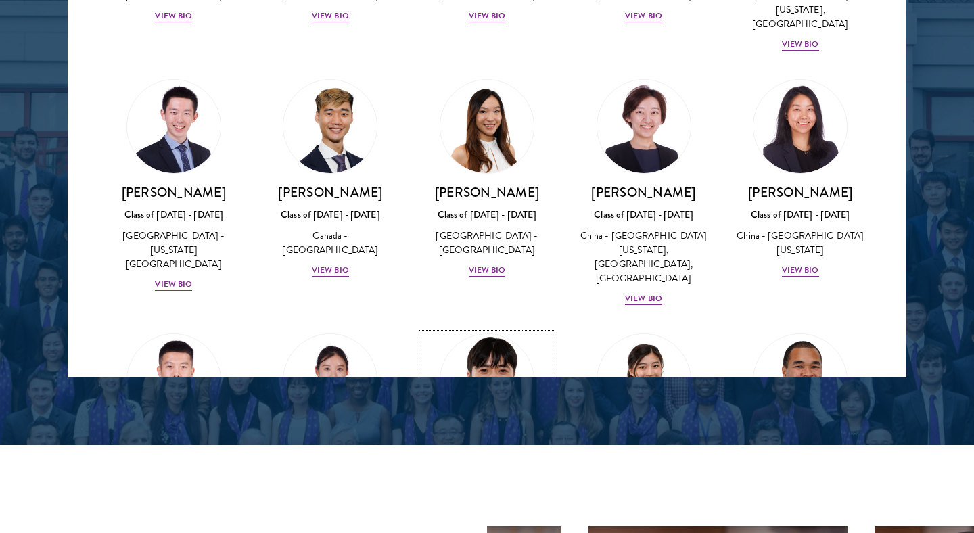
click at [482, 518] on div "View Bio" at bounding box center [487, 524] width 37 height 13
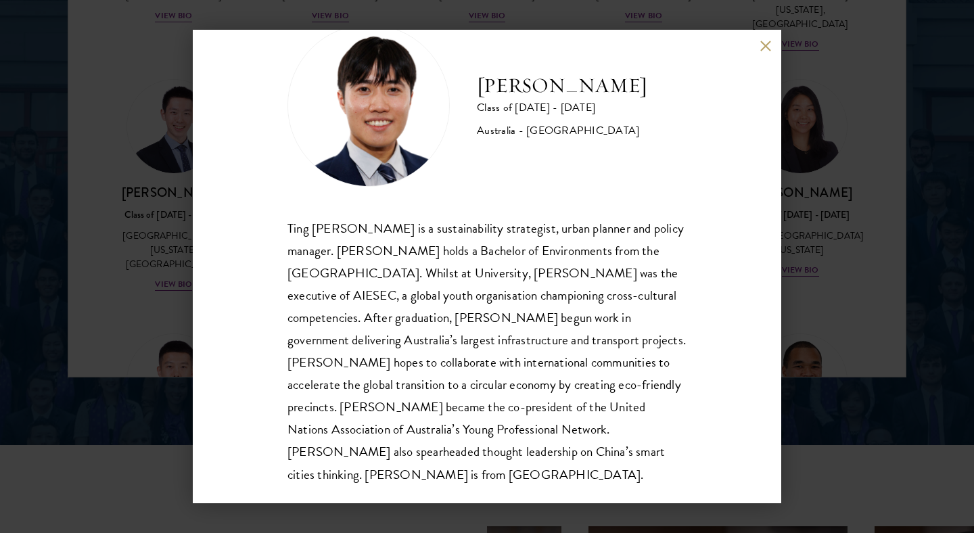
scroll to position [46, 0]
drag, startPoint x: 505, startPoint y: 315, endPoint x: 519, endPoint y: 320, distance: 15.0
click at [520, 320] on div "Ting [PERSON_NAME] is a sustainability strategist, urban planner and policy man…" at bounding box center [486, 351] width 399 height 269
click at [474, 346] on div "Ting [PERSON_NAME] is a sustainability strategist, urban planner and policy man…" at bounding box center [486, 351] width 399 height 269
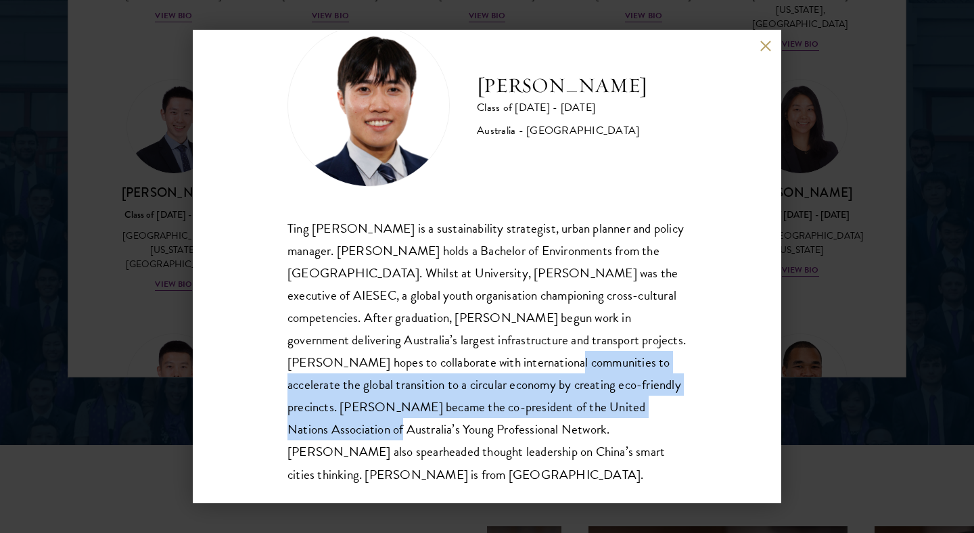
drag, startPoint x: 511, startPoint y: 365, endPoint x: 681, endPoint y: 412, distance: 175.6
click at [681, 412] on div "Ting [PERSON_NAME] is a sustainability strategist, urban planner and policy man…" at bounding box center [486, 351] width 399 height 269
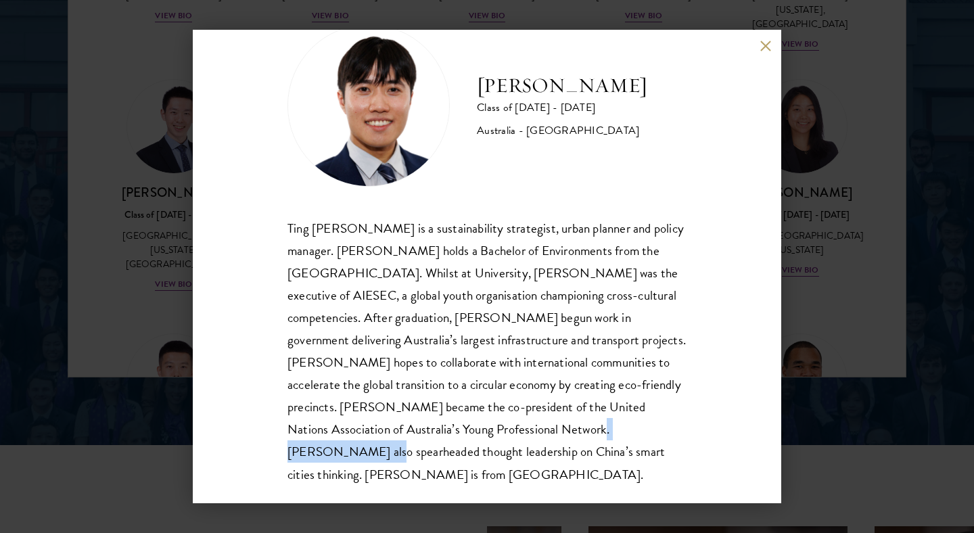
drag, startPoint x: 490, startPoint y: 428, endPoint x: 589, endPoint y: 437, distance: 99.2
click at [589, 437] on div "Ting [PERSON_NAME] is a sustainability strategist, urban planner and policy man…" at bounding box center [486, 351] width 399 height 269
click at [635, 445] on div "Ting [PERSON_NAME] is a sustainability strategist, urban planner and policy man…" at bounding box center [486, 351] width 399 height 269
click at [762, 55] on div "[PERSON_NAME] Class of [DATE] - [DATE] [GEOGRAPHIC_DATA] - [GEOGRAPHIC_DATA] Ti…" at bounding box center [487, 267] width 589 height 474
click at [763, 48] on button at bounding box center [765, 45] width 11 height 11
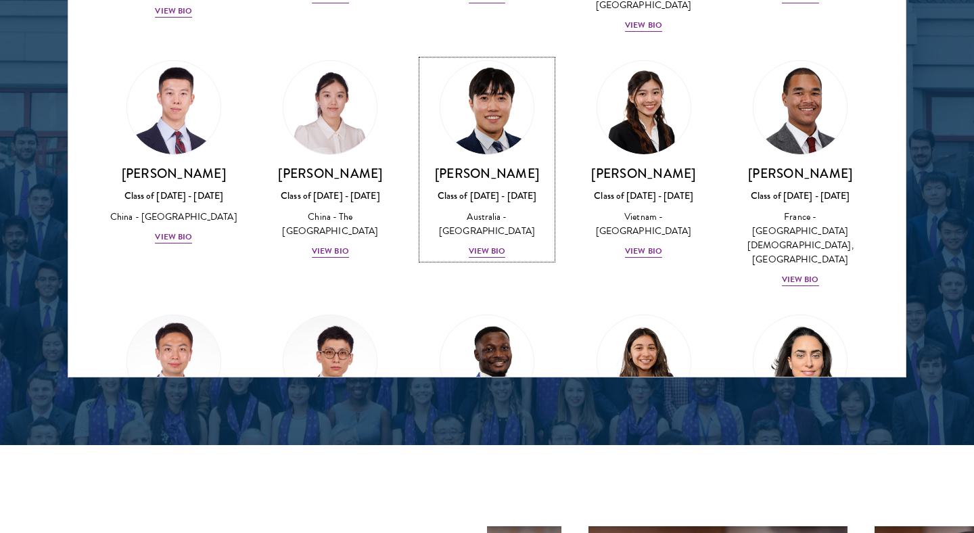
scroll to position [3827, 0]
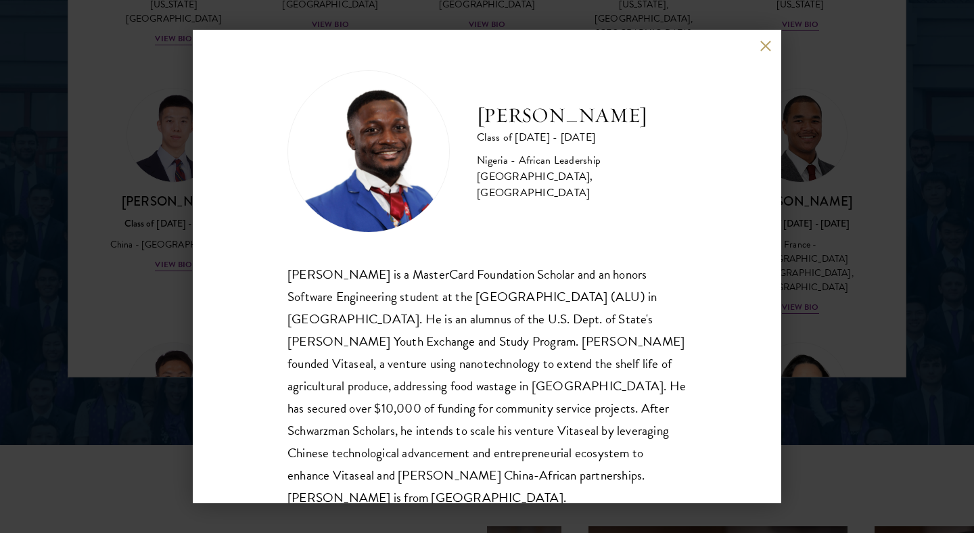
scroll to position [24, 0]
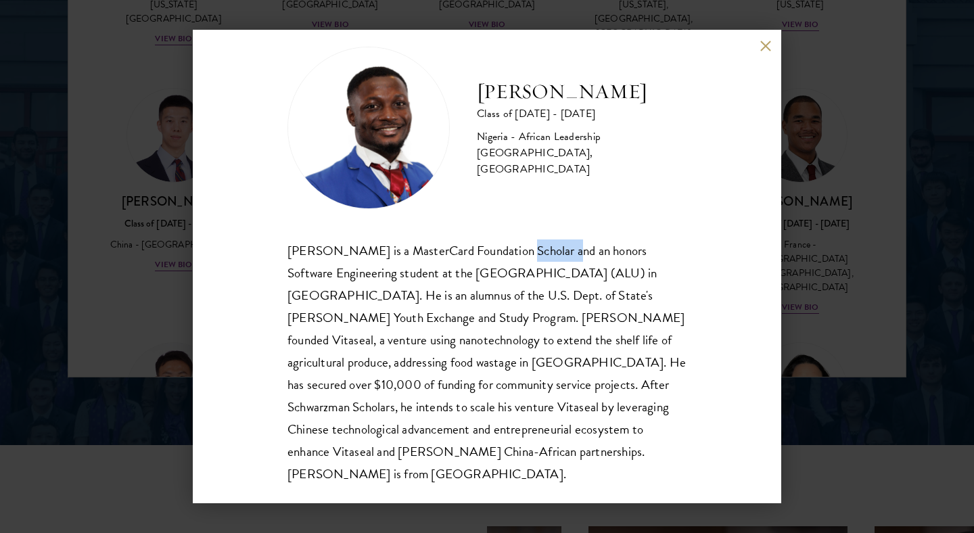
drag, startPoint x: 549, startPoint y: 252, endPoint x: 504, endPoint y: 250, distance: 45.3
click at [504, 250] on div "[PERSON_NAME] is a MasterCard Foundation Scholar and an honors Software Enginee…" at bounding box center [486, 362] width 399 height 246
click at [760, 51] on div "[PERSON_NAME] Class of [DATE] - [DATE] [GEOGRAPHIC_DATA] - African Leadership […" at bounding box center [487, 267] width 589 height 474
click at [760, 47] on button at bounding box center [765, 45] width 11 height 11
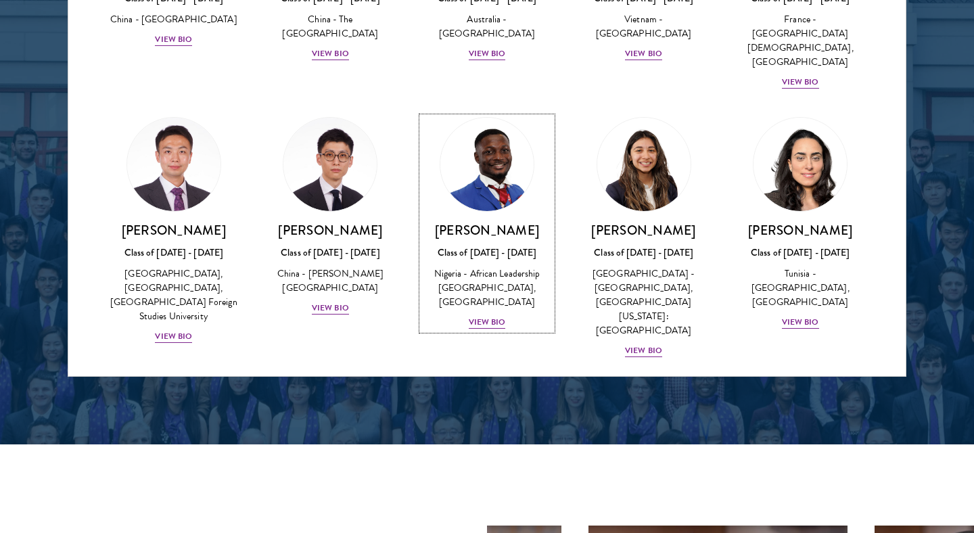
scroll to position [4059, 0]
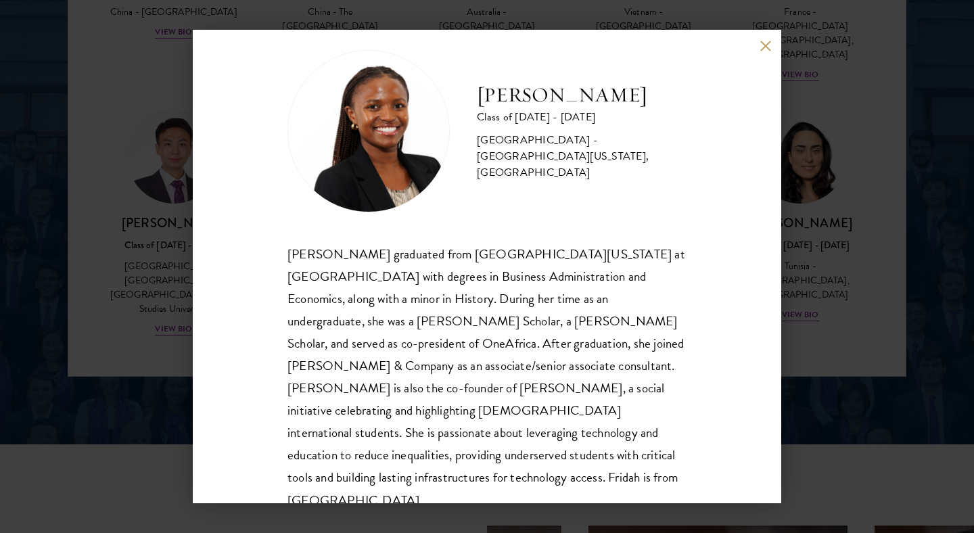
scroll to position [24, 0]
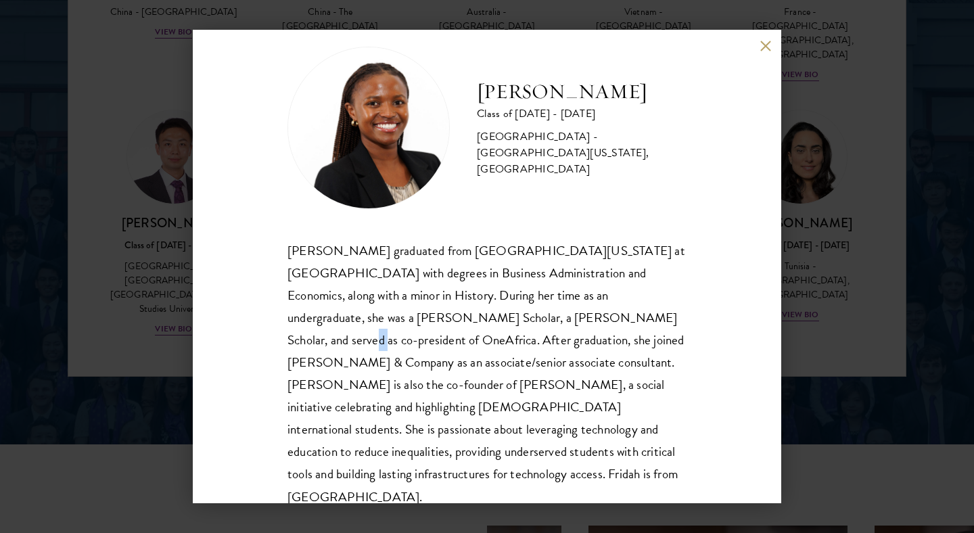
drag, startPoint x: 507, startPoint y: 319, endPoint x: 515, endPoint y: 323, distance: 9.7
click at [515, 323] on div "[PERSON_NAME] graduated from [GEOGRAPHIC_DATA][US_STATE] at [GEOGRAPHIC_DATA] w…" at bounding box center [486, 373] width 399 height 269
click at [540, 350] on div "[PERSON_NAME] graduated from [GEOGRAPHIC_DATA][US_STATE] at [GEOGRAPHIC_DATA] w…" at bounding box center [486, 373] width 399 height 269
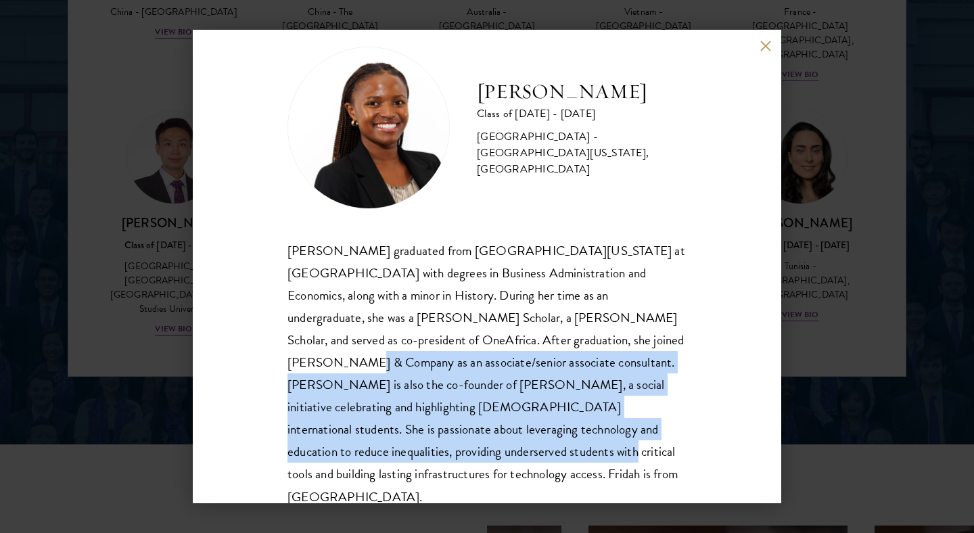
drag, startPoint x: 540, startPoint y: 350, endPoint x: 570, endPoint y: 417, distance: 73.9
click at [574, 419] on div "[PERSON_NAME] graduated from [GEOGRAPHIC_DATA][US_STATE] at [GEOGRAPHIC_DATA] w…" at bounding box center [486, 373] width 399 height 269
click at [587, 424] on div "[PERSON_NAME] graduated from [GEOGRAPHIC_DATA][US_STATE] at [GEOGRAPHIC_DATA] w…" at bounding box center [486, 373] width 399 height 269
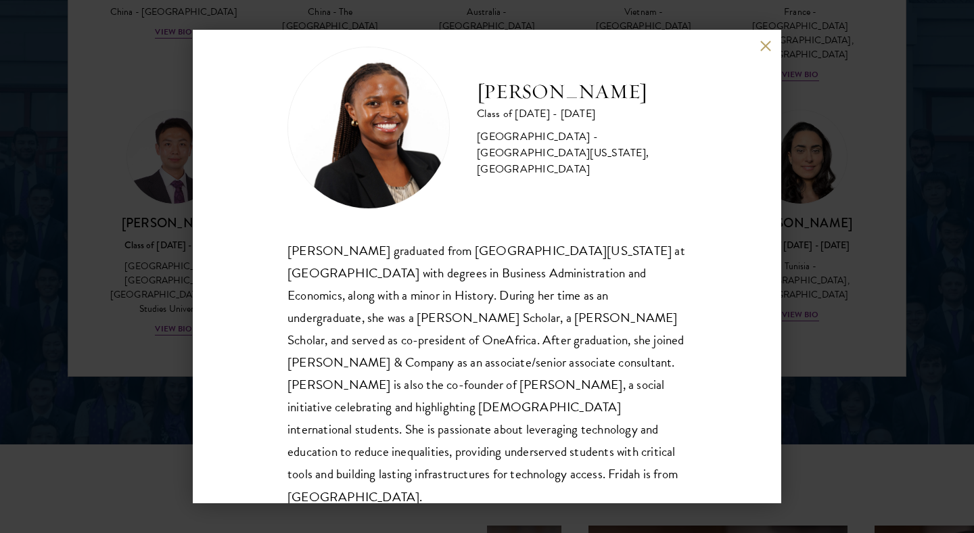
click at [593, 438] on div "[PERSON_NAME] graduated from [GEOGRAPHIC_DATA][US_STATE] at [GEOGRAPHIC_DATA] w…" at bounding box center [486, 373] width 399 height 269
click at [761, 45] on button at bounding box center [765, 45] width 11 height 11
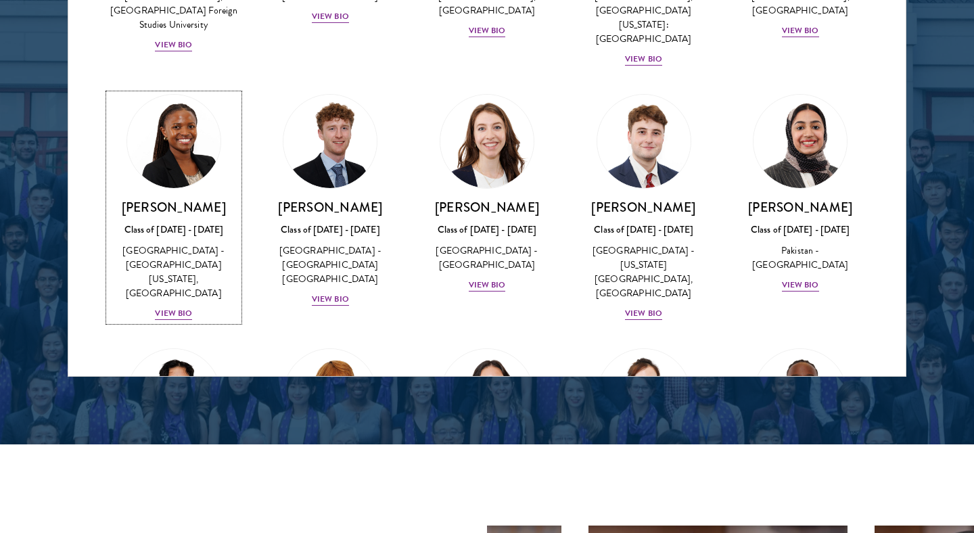
scroll to position [4347, 0]
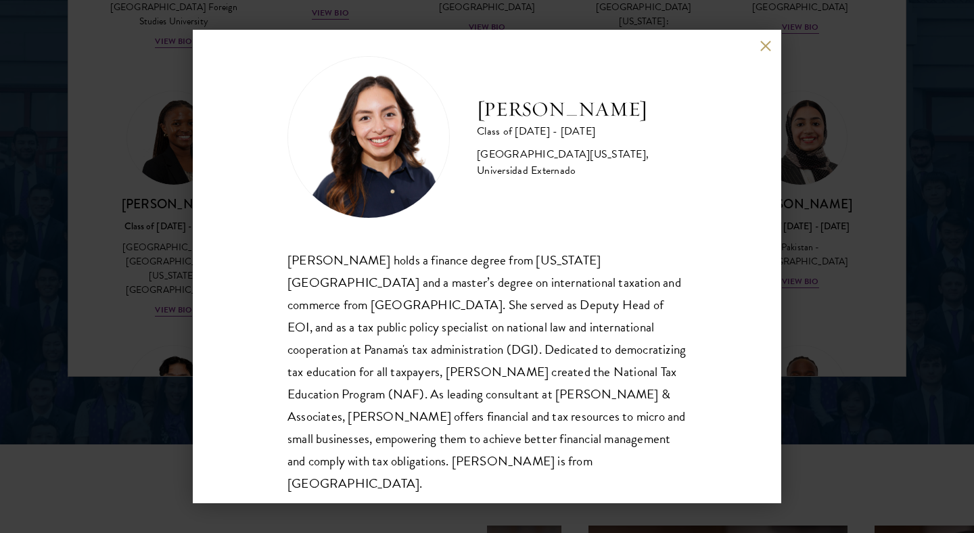
scroll to position [24, 0]
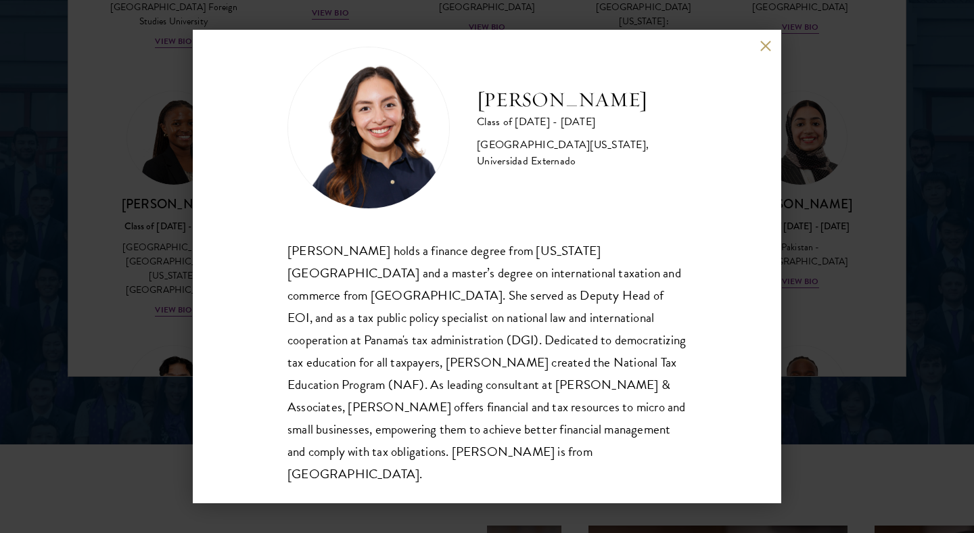
click at [764, 48] on button at bounding box center [765, 45] width 11 height 11
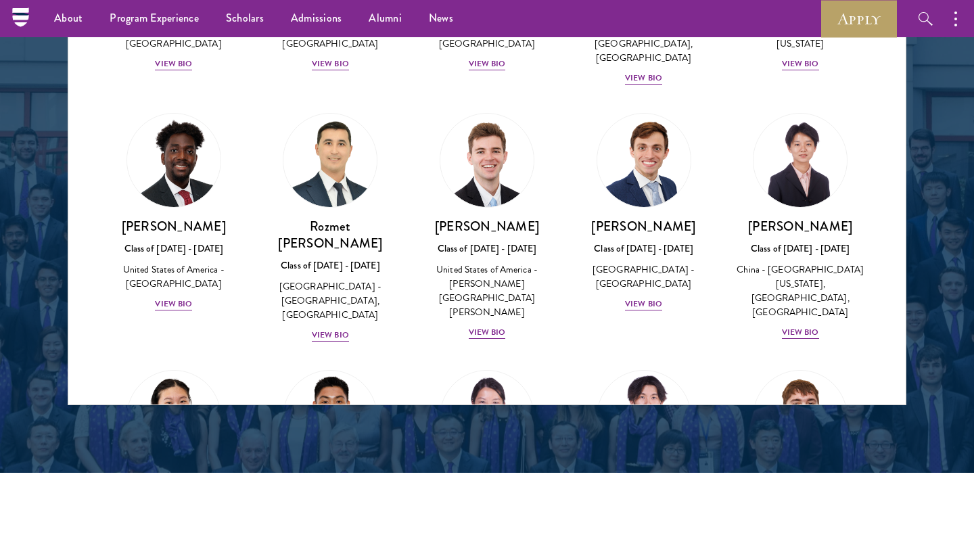
scroll to position [6096, 0]
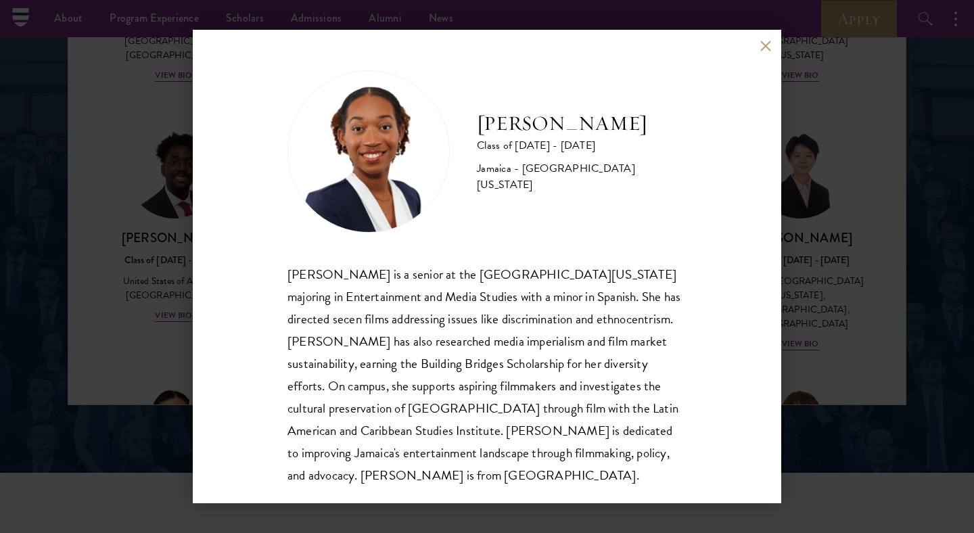
scroll to position [1, 0]
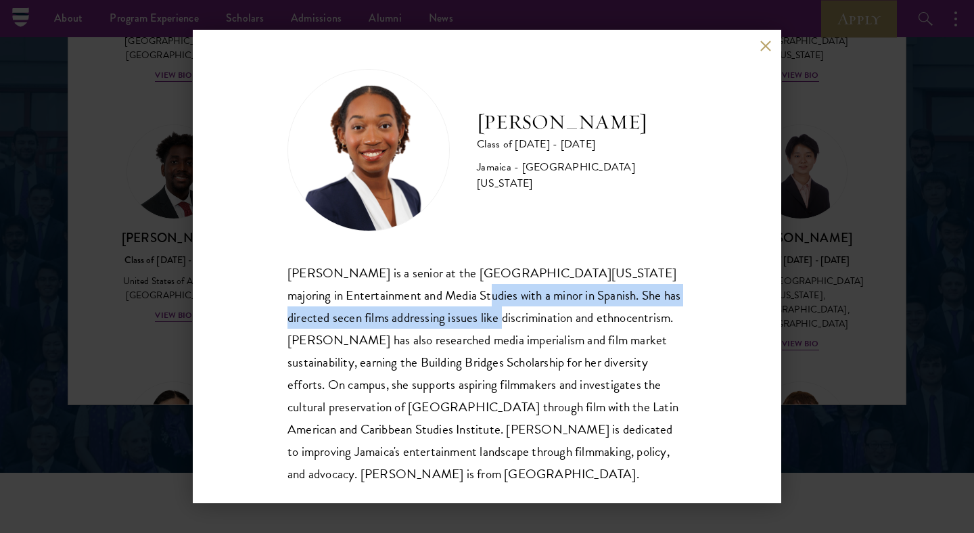
drag, startPoint x: 466, startPoint y: 295, endPoint x: 484, endPoint y: 321, distance: 31.1
click at [484, 321] on div "[PERSON_NAME] is a senior at the [GEOGRAPHIC_DATA][US_STATE] majoring in Entert…" at bounding box center [486, 373] width 399 height 223
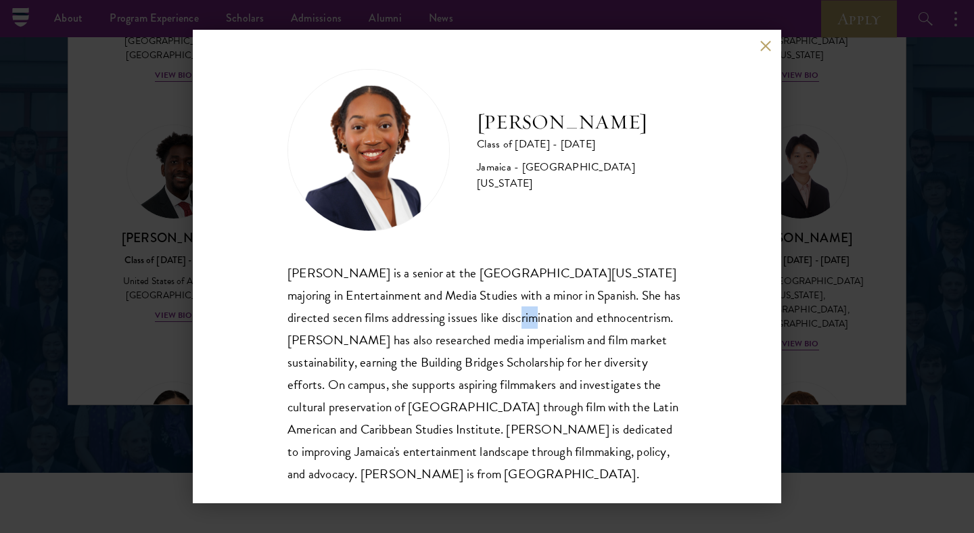
drag, startPoint x: 509, startPoint y: 317, endPoint x: 524, endPoint y: 321, distance: 15.9
click at [524, 321] on div "[PERSON_NAME] is a senior at the [GEOGRAPHIC_DATA][US_STATE] majoring in Entert…" at bounding box center [486, 373] width 399 height 223
click at [426, 369] on div "[PERSON_NAME] is a senior at the [GEOGRAPHIC_DATA][US_STATE] majoring in Entert…" at bounding box center [486, 373] width 399 height 223
drag, startPoint x: 387, startPoint y: 346, endPoint x: 512, endPoint y: 336, distance: 125.5
click at [512, 336] on div "[PERSON_NAME] is a senior at the [GEOGRAPHIC_DATA][US_STATE] majoring in Entert…" at bounding box center [486, 373] width 399 height 223
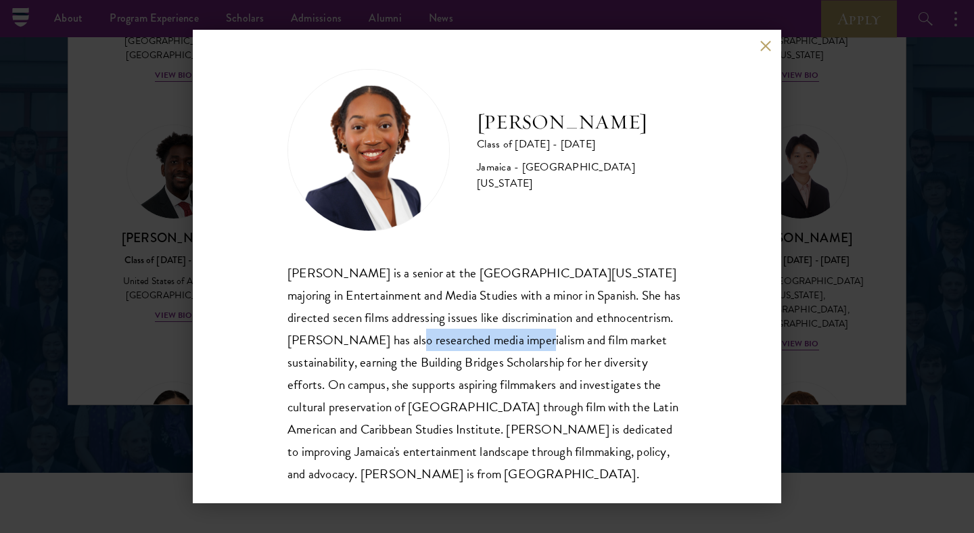
click at [499, 394] on div "[PERSON_NAME] is a senior at the [GEOGRAPHIC_DATA][US_STATE] majoring in Entert…" at bounding box center [486, 373] width 399 height 223
click at [768, 39] on div "[PERSON_NAME] Class of [DATE] - [DATE] [GEOGRAPHIC_DATA] - [GEOGRAPHIC_DATA][US…" at bounding box center [487, 267] width 589 height 474
click at [764, 45] on button at bounding box center [765, 45] width 11 height 11
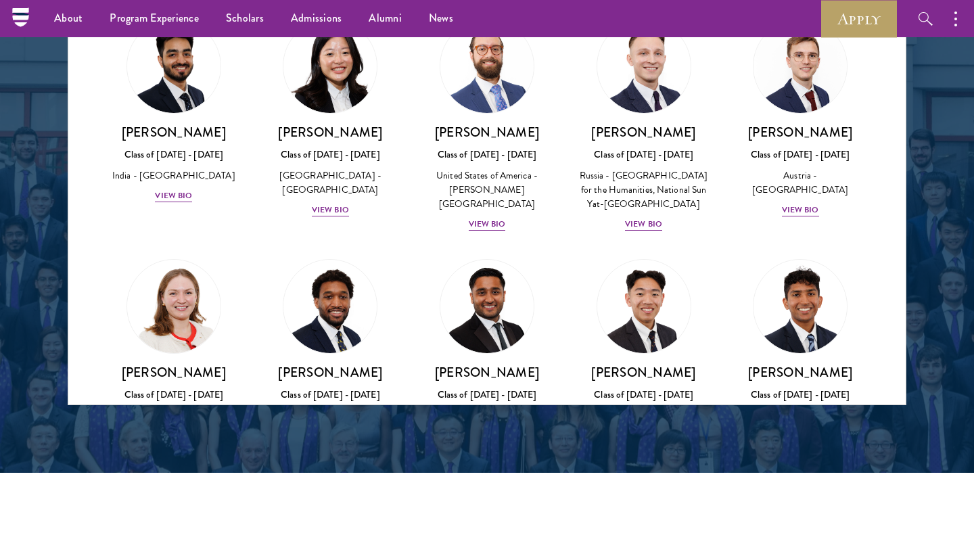
scroll to position [5700, 0]
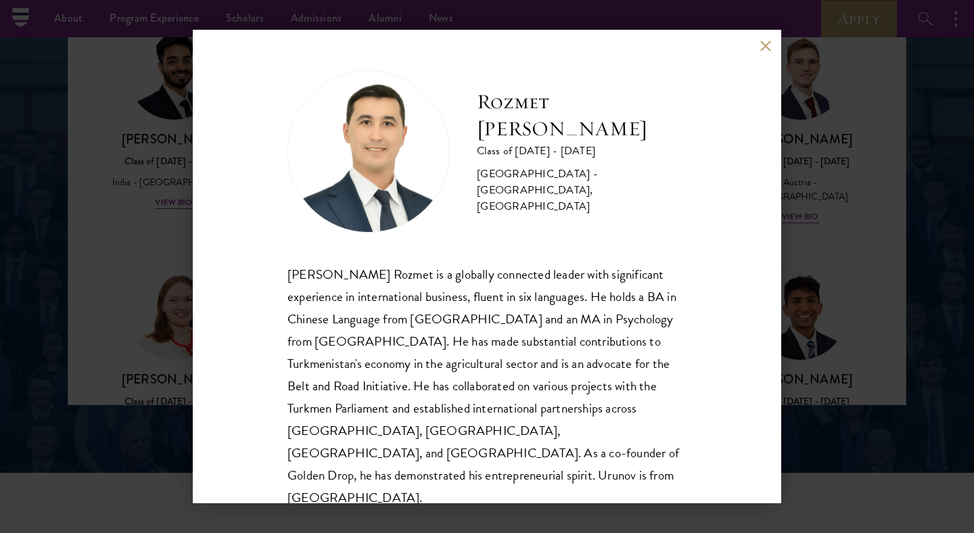
scroll to position [1, 0]
click at [762, 48] on button at bounding box center [765, 45] width 11 height 11
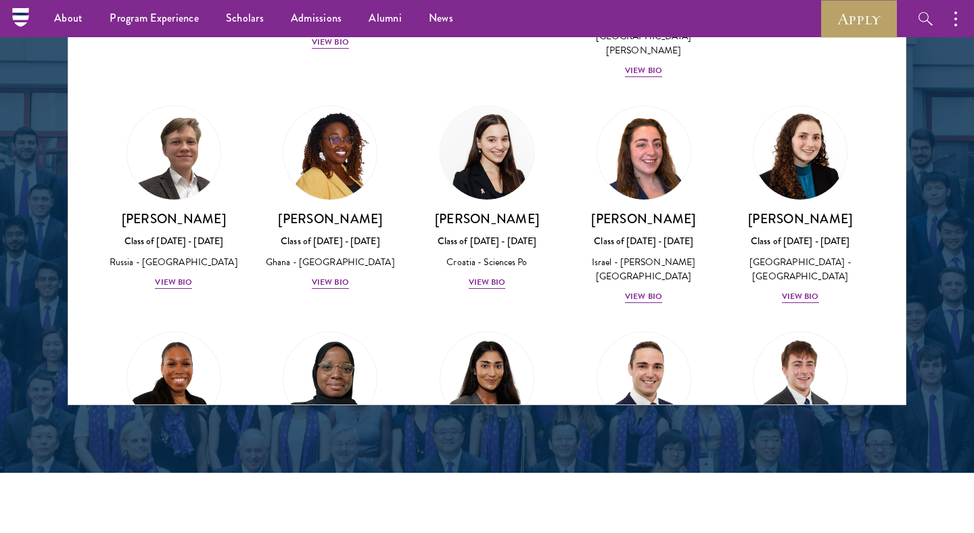
scroll to position [5139, 0]
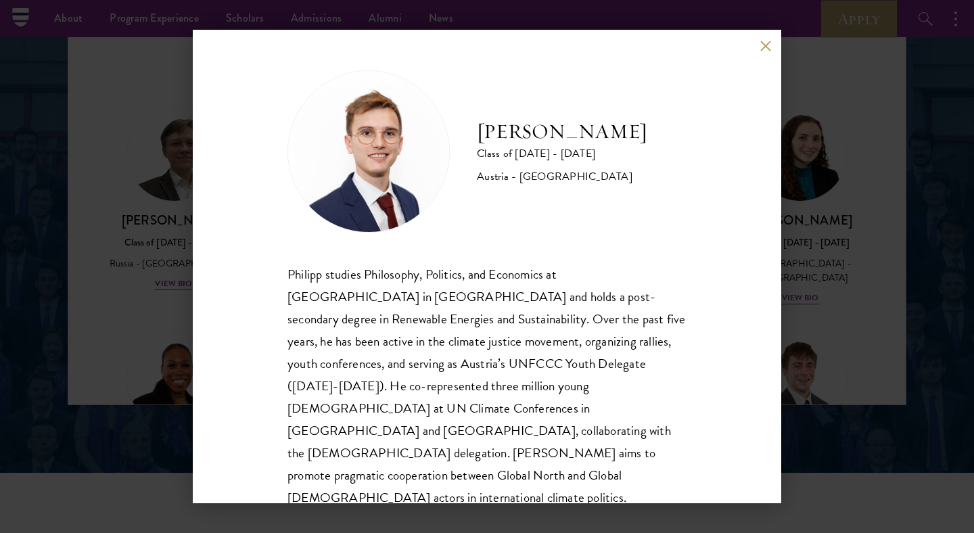
scroll to position [1, 0]
click at [763, 46] on button at bounding box center [765, 45] width 11 height 11
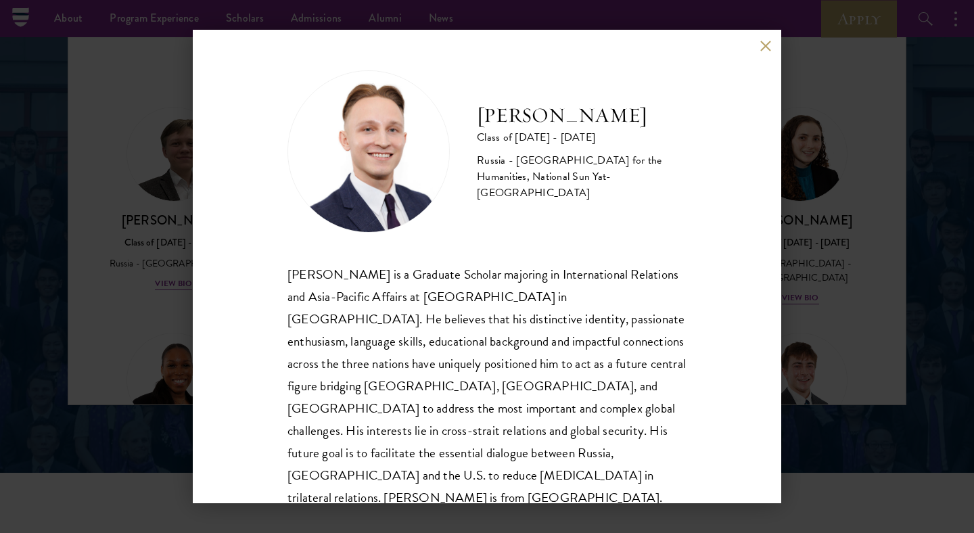
scroll to position [1, 0]
click at [762, 48] on button at bounding box center [765, 45] width 11 height 11
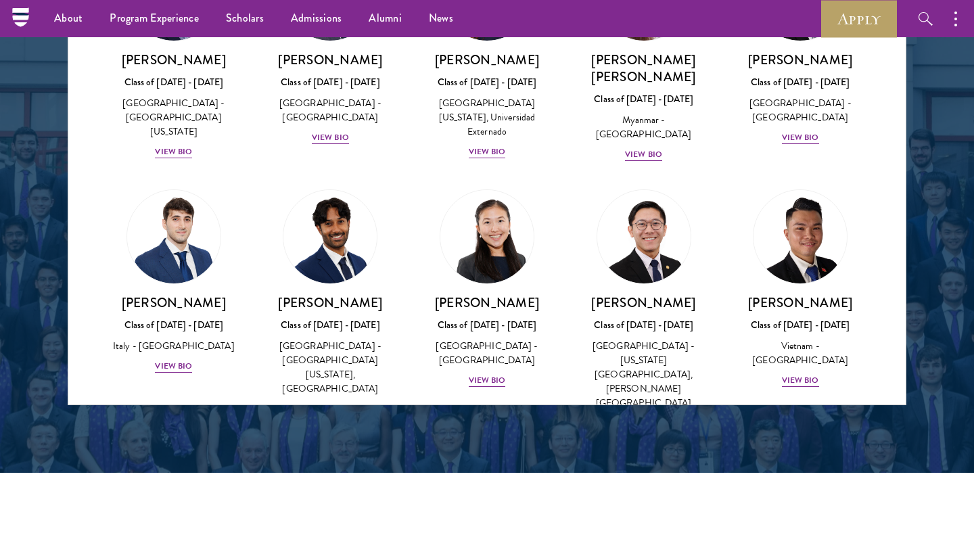
scroll to position [4732, 0]
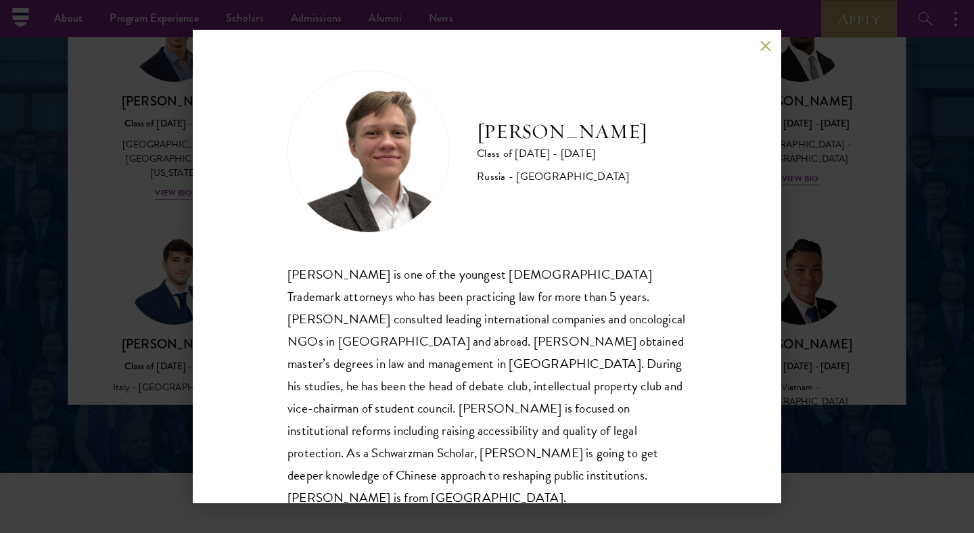
scroll to position [1, 0]
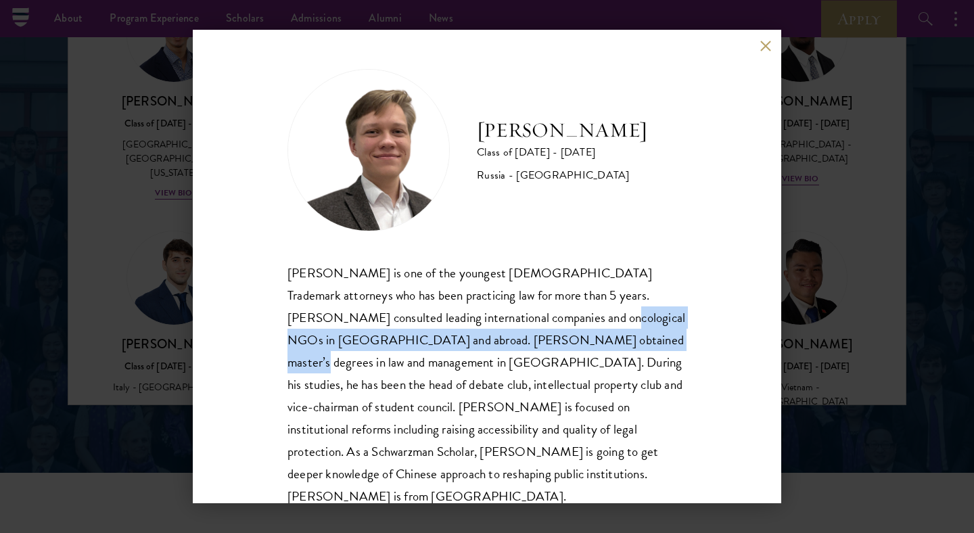
drag, startPoint x: 481, startPoint y: 309, endPoint x: 536, endPoint y: 340, distance: 63.3
click at [536, 340] on div "[PERSON_NAME] is one of the youngest [DEMOGRAPHIC_DATA] Trademark attorneys who…" at bounding box center [486, 385] width 399 height 246
click at [655, 301] on div "[PERSON_NAME] is one of the youngest [DEMOGRAPHIC_DATA] Trademark attorneys who…" at bounding box center [486, 385] width 399 height 246
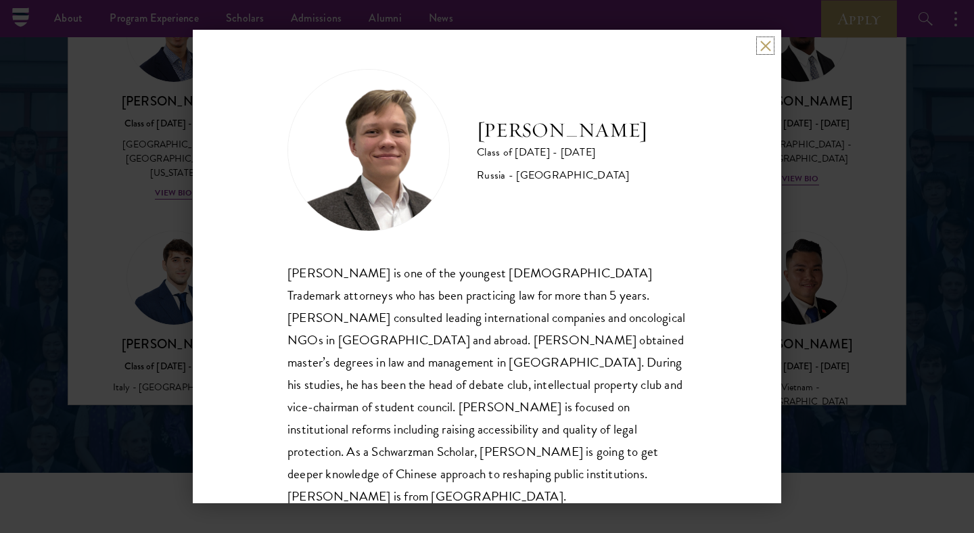
click at [763, 47] on button at bounding box center [765, 45] width 11 height 11
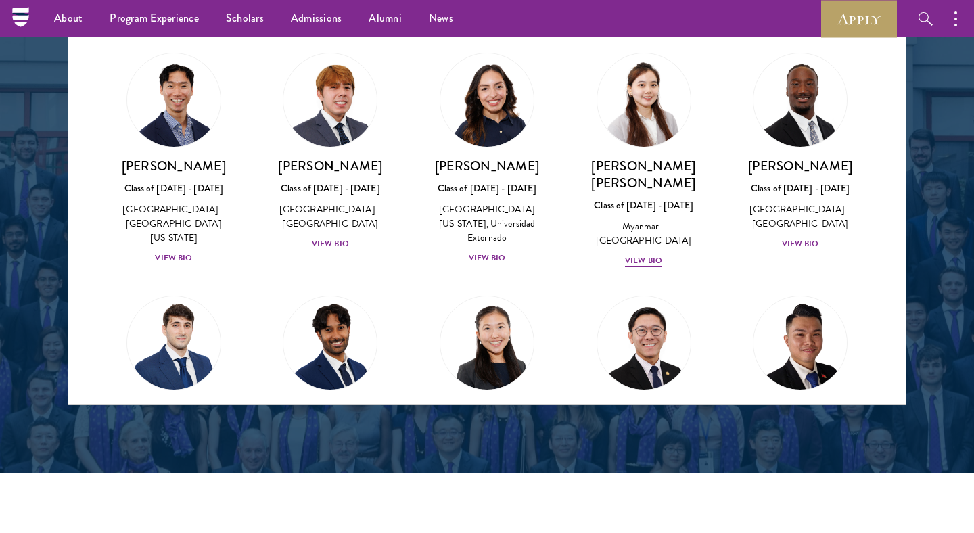
scroll to position [4667, 0]
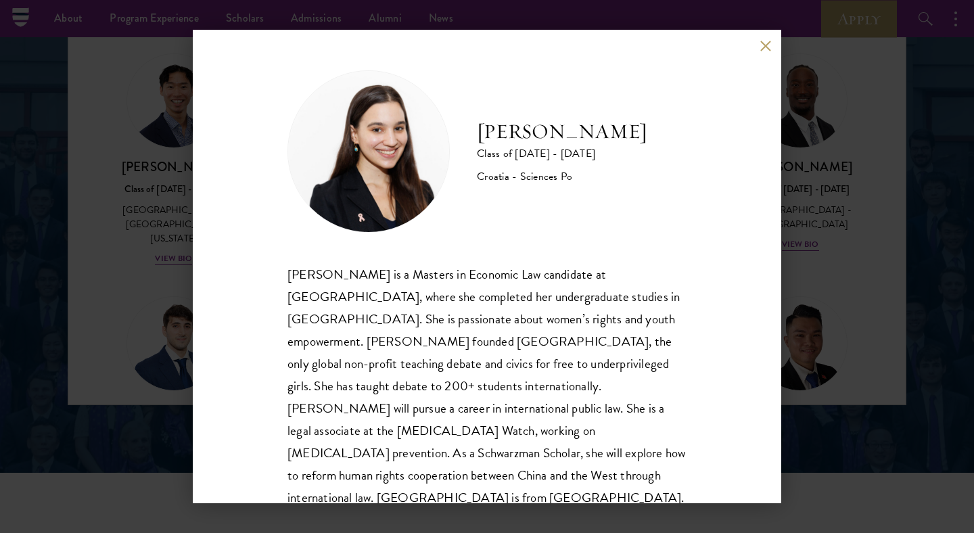
scroll to position [1, 0]
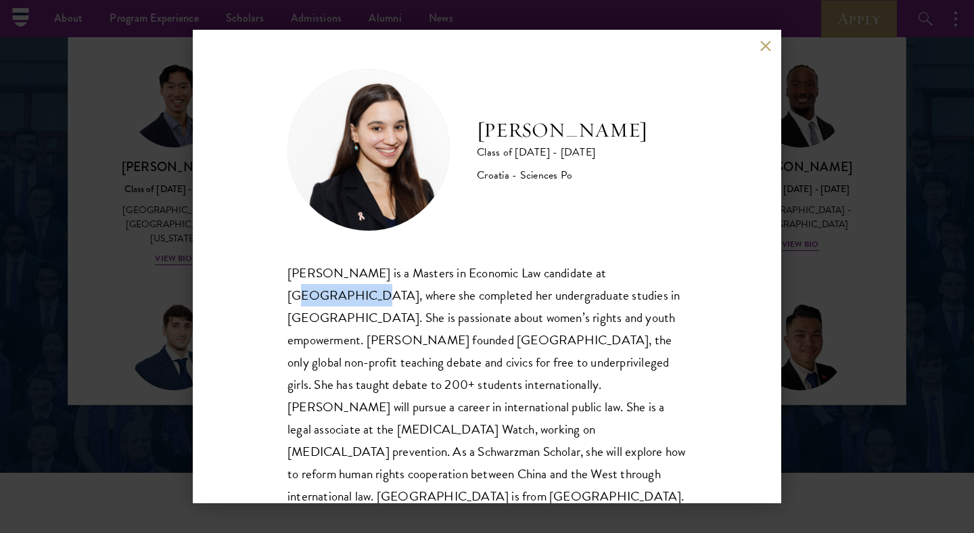
drag, startPoint x: 591, startPoint y: 270, endPoint x: 647, endPoint y: 274, distance: 55.6
click at [647, 274] on div "[PERSON_NAME] is a Masters in Economic Law candidate at [GEOGRAPHIC_DATA], wher…" at bounding box center [486, 385] width 399 height 246
click at [609, 298] on div "[PERSON_NAME] is a Masters in Economic Law candidate at [GEOGRAPHIC_DATA], wher…" at bounding box center [486, 385] width 399 height 246
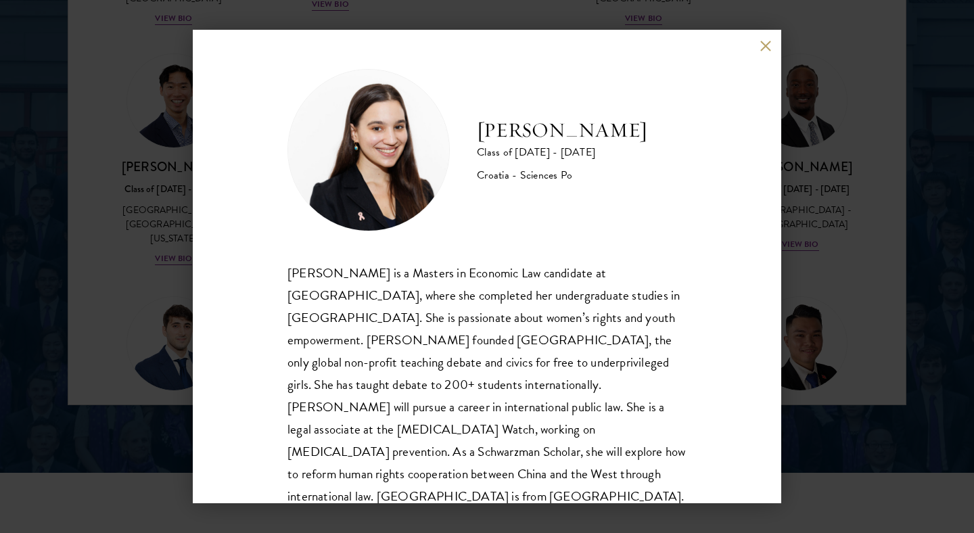
scroll to position [1805, 0]
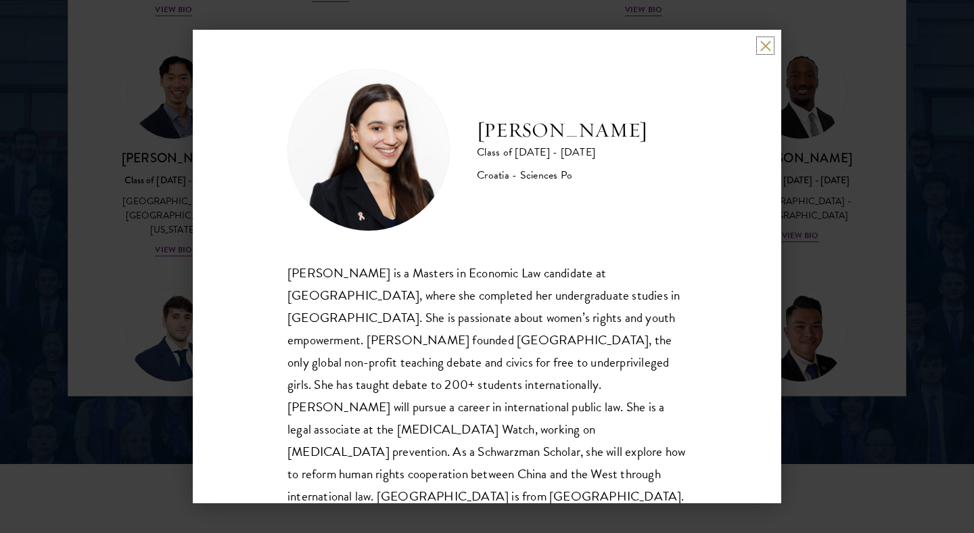
click at [766, 44] on button at bounding box center [765, 45] width 11 height 11
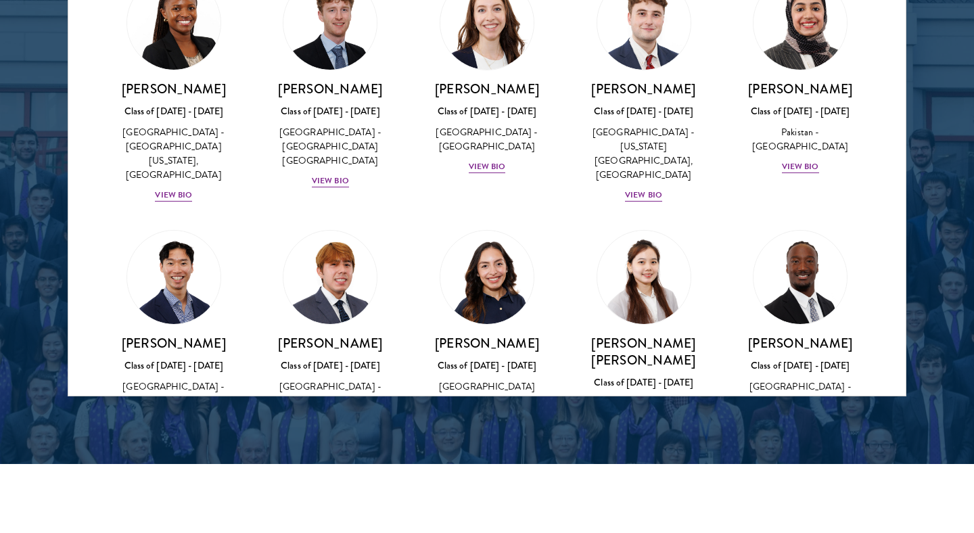
scroll to position [4469, 0]
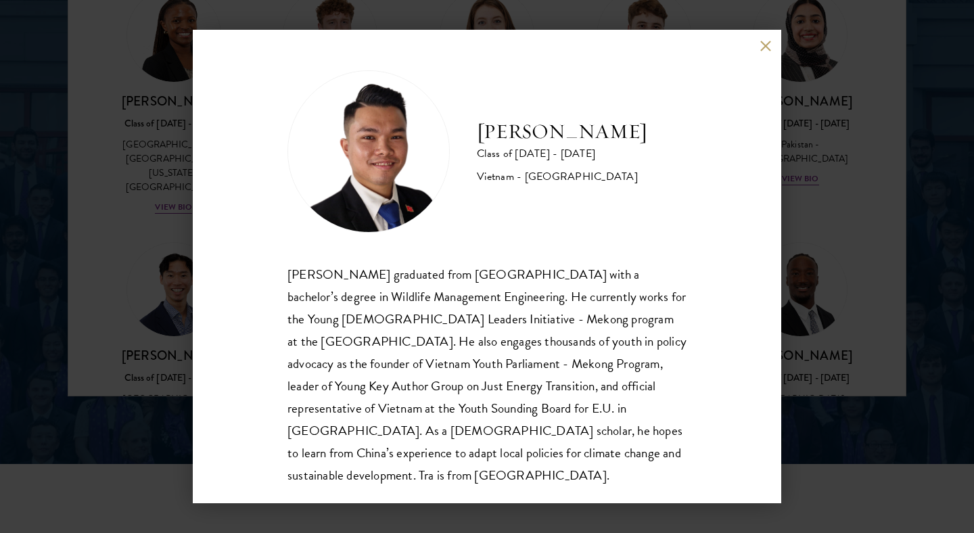
click at [763, 41] on button at bounding box center [765, 45] width 11 height 11
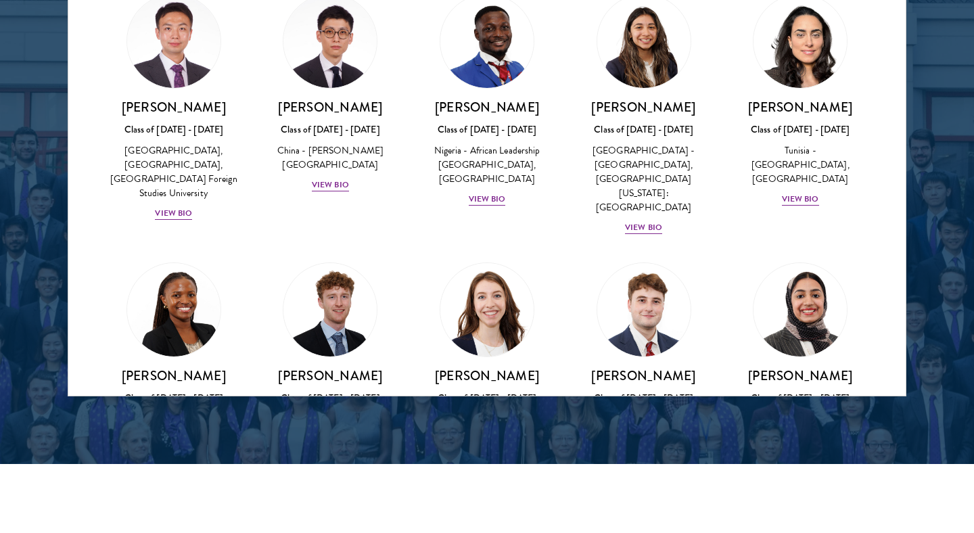
scroll to position [4192, 0]
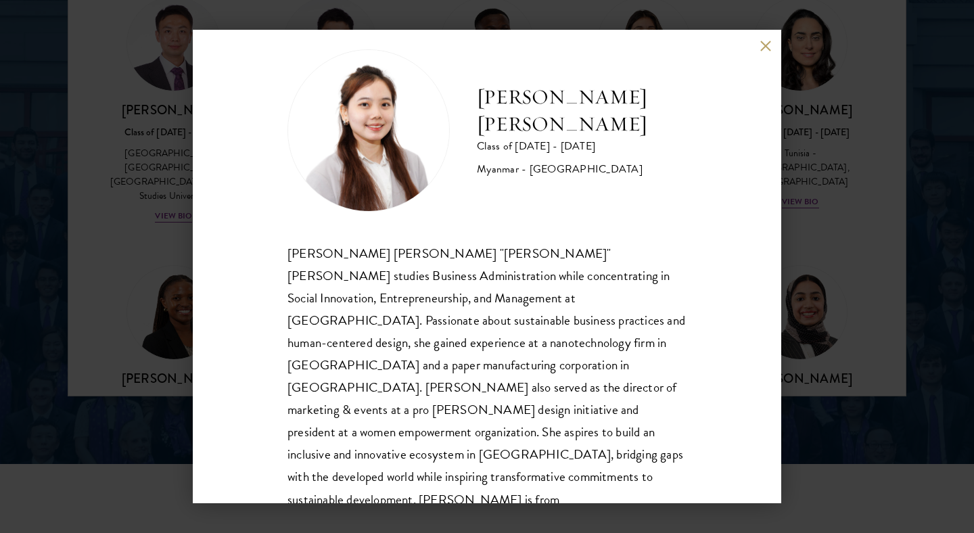
scroll to position [24, 0]
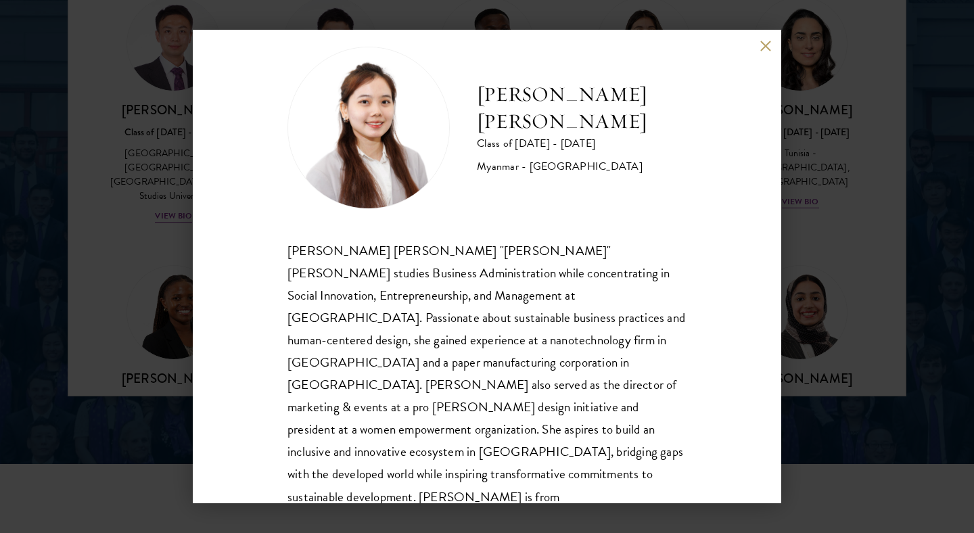
click at [764, 47] on button at bounding box center [765, 45] width 11 height 11
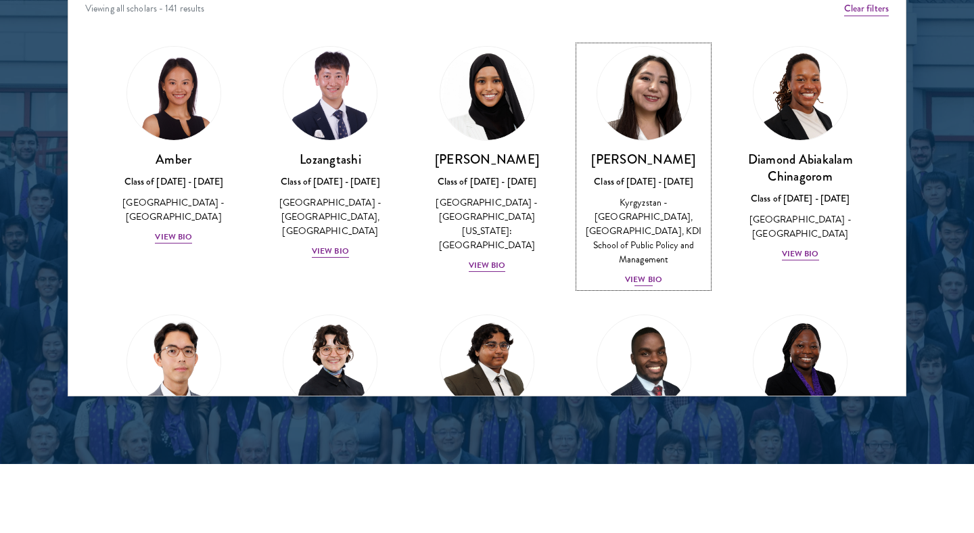
click at [641, 273] on div "View Bio" at bounding box center [643, 279] width 37 height 13
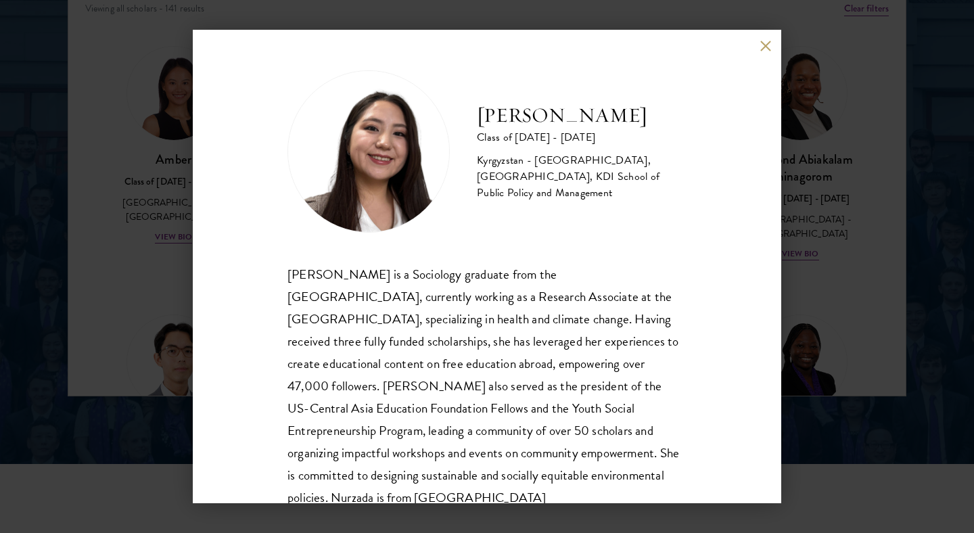
scroll to position [12, 0]
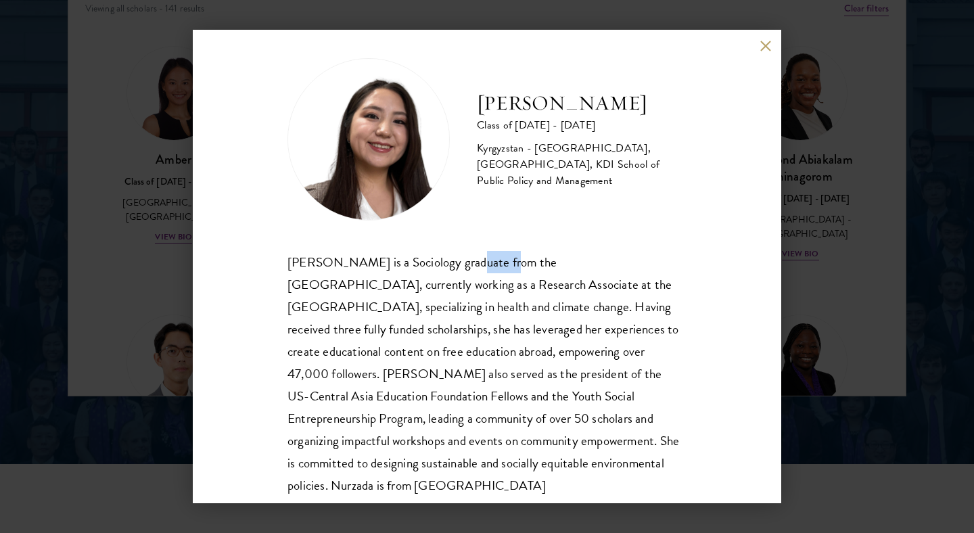
drag, startPoint x: 458, startPoint y: 264, endPoint x: 494, endPoint y: 264, distance: 36.5
click at [494, 264] on div "[PERSON_NAME] is a Sociology graduate from the [GEOGRAPHIC_DATA], currently wor…" at bounding box center [486, 374] width 399 height 246
click at [502, 292] on div "[PERSON_NAME] is a Sociology graduate from the [GEOGRAPHIC_DATA], currently wor…" at bounding box center [486, 374] width 399 height 246
drag, startPoint x: 397, startPoint y: 257, endPoint x: 431, endPoint y: 267, distance: 35.1
click at [431, 267] on div "[PERSON_NAME] is a Sociology graduate from the [GEOGRAPHIC_DATA], currently wor…" at bounding box center [486, 374] width 399 height 246
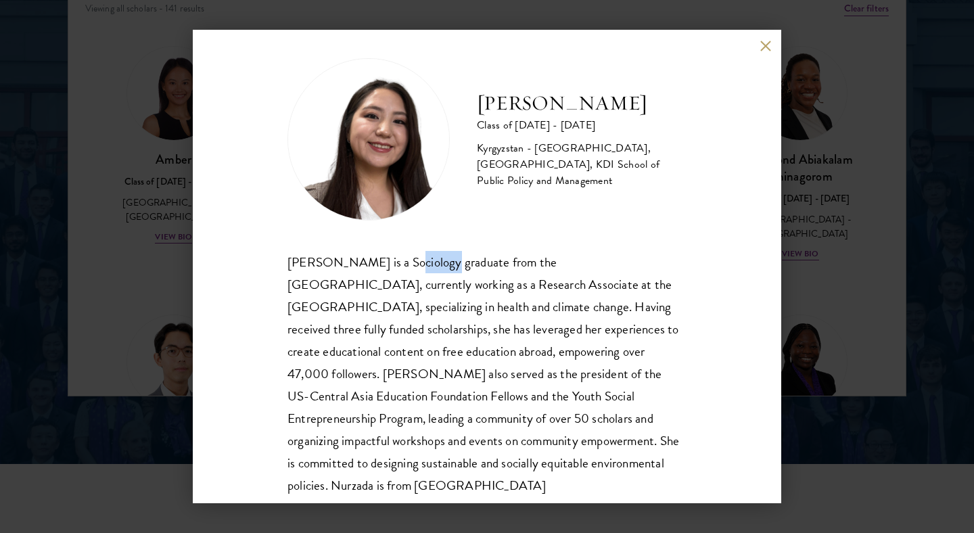
scroll to position [41, 0]
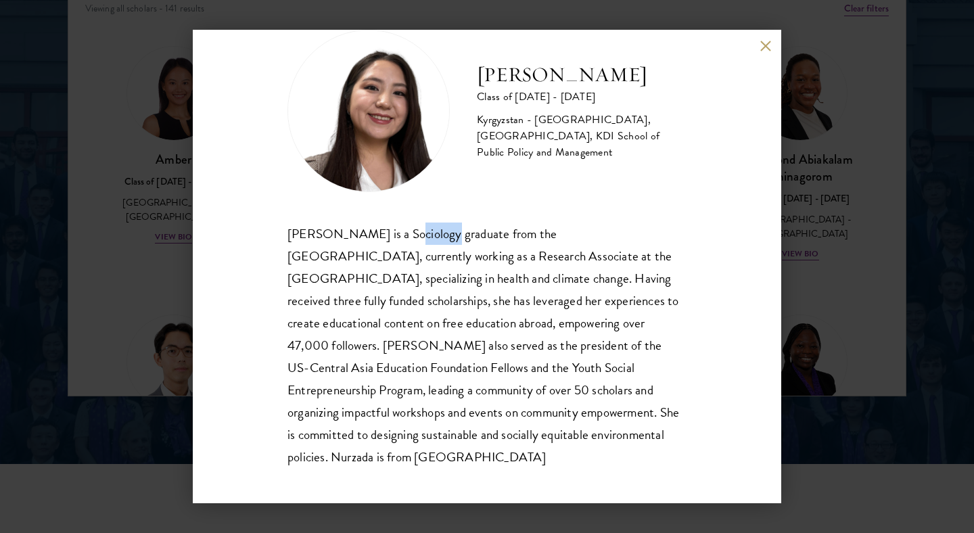
click at [446, 268] on div "[PERSON_NAME] is a Sociology graduate from the [GEOGRAPHIC_DATA], currently wor…" at bounding box center [486, 346] width 399 height 246
drag, startPoint x: 455, startPoint y: 280, endPoint x: 557, endPoint y: 281, distance: 102.2
click at [557, 281] on div "[PERSON_NAME] is a Sociology graduate from the [GEOGRAPHIC_DATA], currently wor…" at bounding box center [486, 346] width 399 height 246
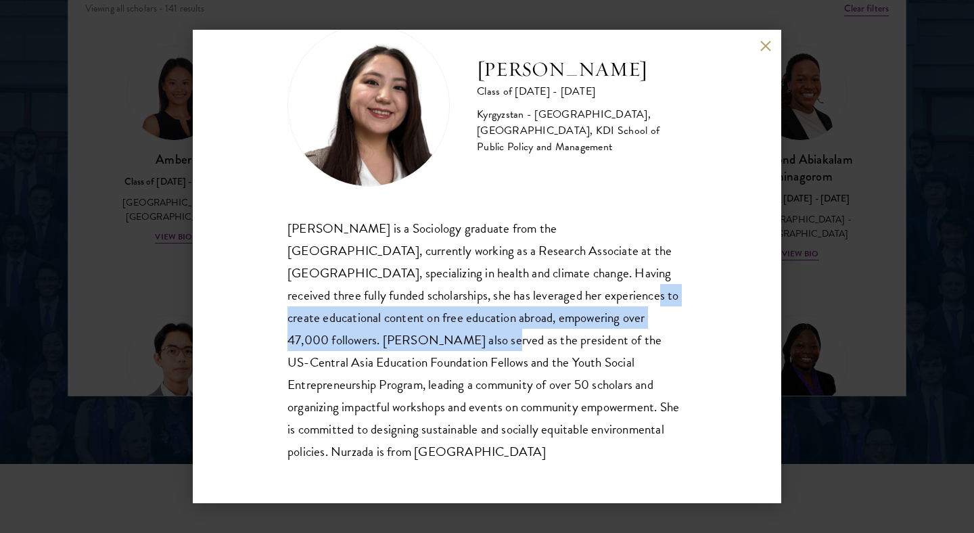
drag, startPoint x: 472, startPoint y: 300, endPoint x: 342, endPoint y: 334, distance: 134.2
click at [342, 334] on div "[PERSON_NAME] is a Sociology graduate from the [GEOGRAPHIC_DATA], currently wor…" at bounding box center [486, 340] width 399 height 246
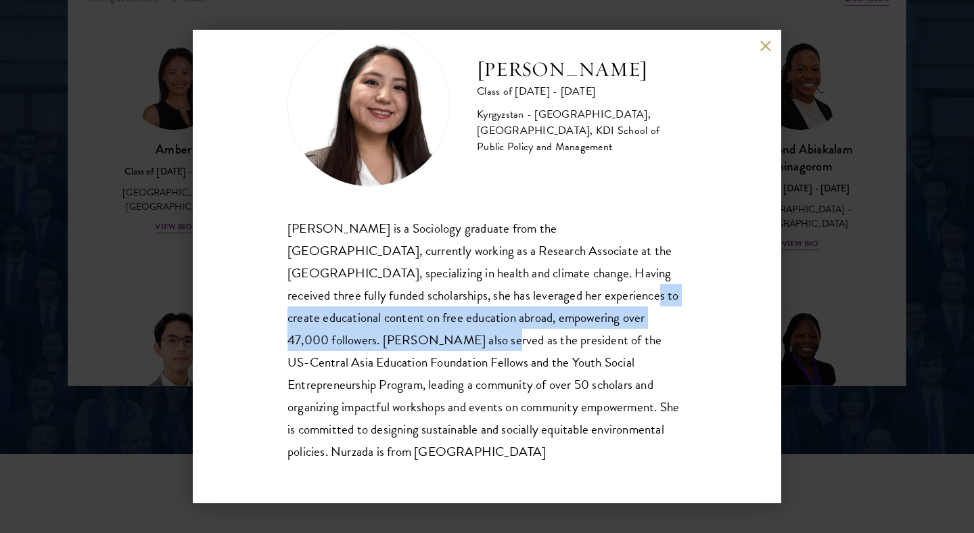
scroll to position [1816, 0]
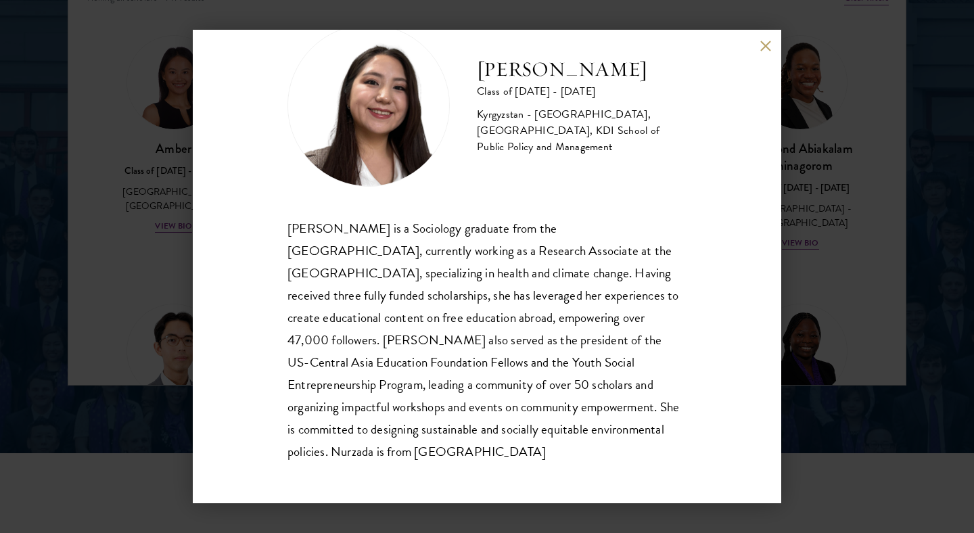
click at [480, 376] on div "[PERSON_NAME] is a Sociology graduate from the [GEOGRAPHIC_DATA], currently wor…" at bounding box center [486, 340] width 399 height 246
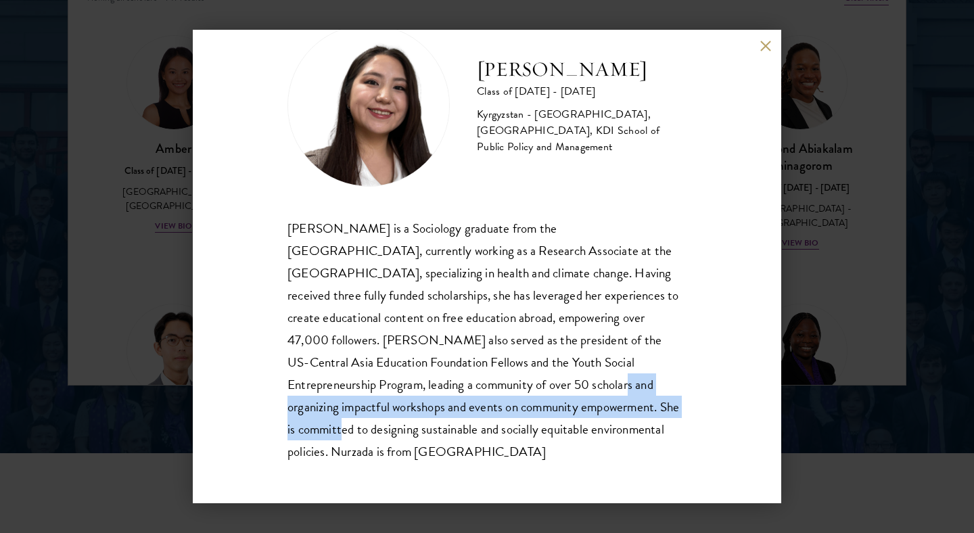
drag, startPoint x: 480, startPoint y: 376, endPoint x: 550, endPoint y: 410, distance: 78.1
click at [550, 410] on div "[PERSON_NAME] is a Sociology graduate from the [GEOGRAPHIC_DATA], currently wor…" at bounding box center [486, 340] width 399 height 246
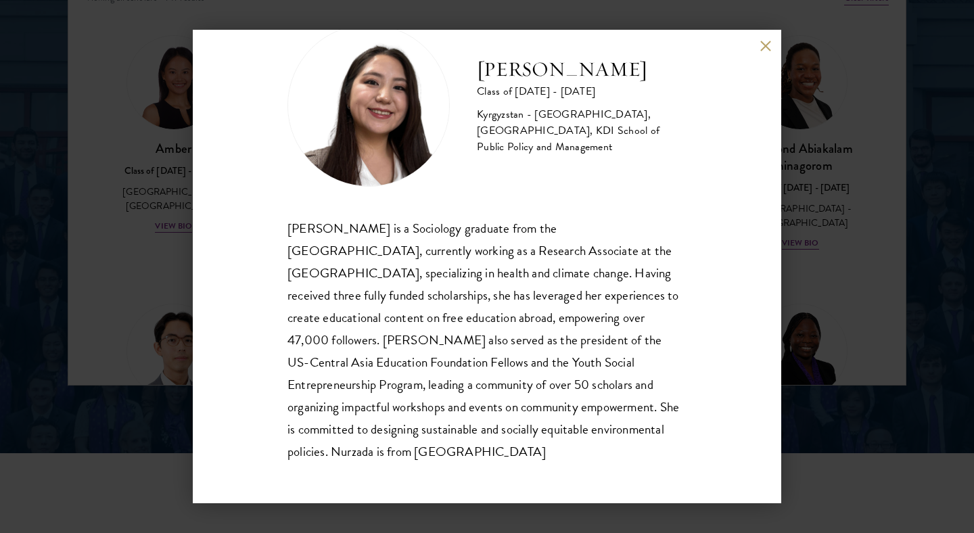
click at [516, 434] on div "[PERSON_NAME] is a Sociology graduate from the [GEOGRAPHIC_DATA], currently wor…" at bounding box center [486, 340] width 399 height 246
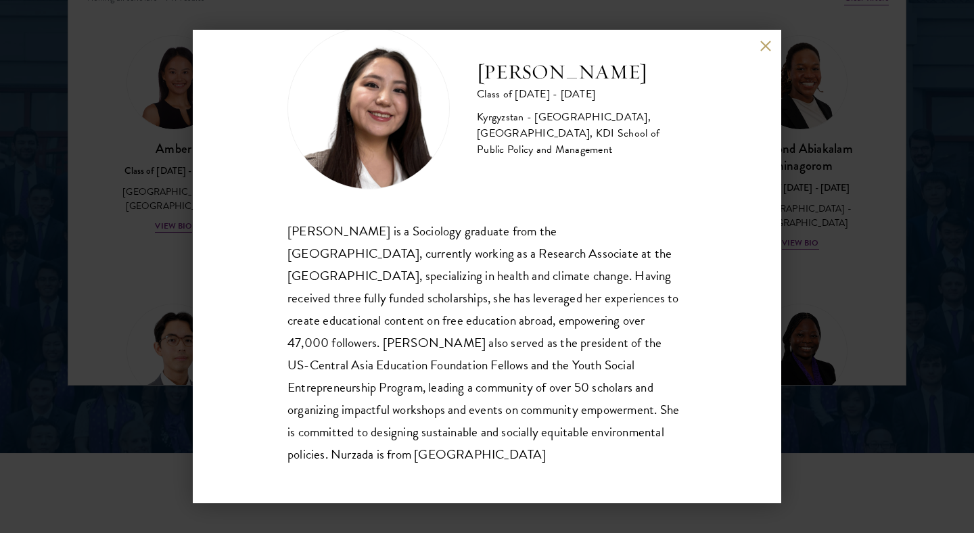
scroll to position [46, 0]
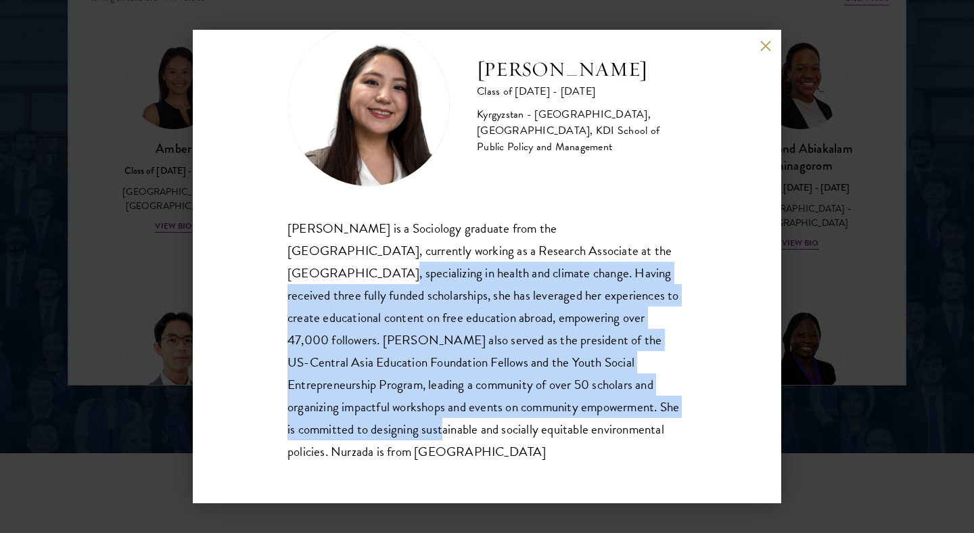
drag, startPoint x: 629, startPoint y: 256, endPoint x: 659, endPoint y: 416, distance: 162.4
click at [664, 416] on div "[PERSON_NAME] is a Sociology graduate from the [GEOGRAPHIC_DATA], currently wor…" at bounding box center [486, 340] width 399 height 246
click at [706, 405] on div "Nurzada Abdivalieva Class of [DATE] - [DATE] [GEOGRAPHIC_DATA] - [GEOGRAPHIC_DA…" at bounding box center [487, 267] width 589 height 474
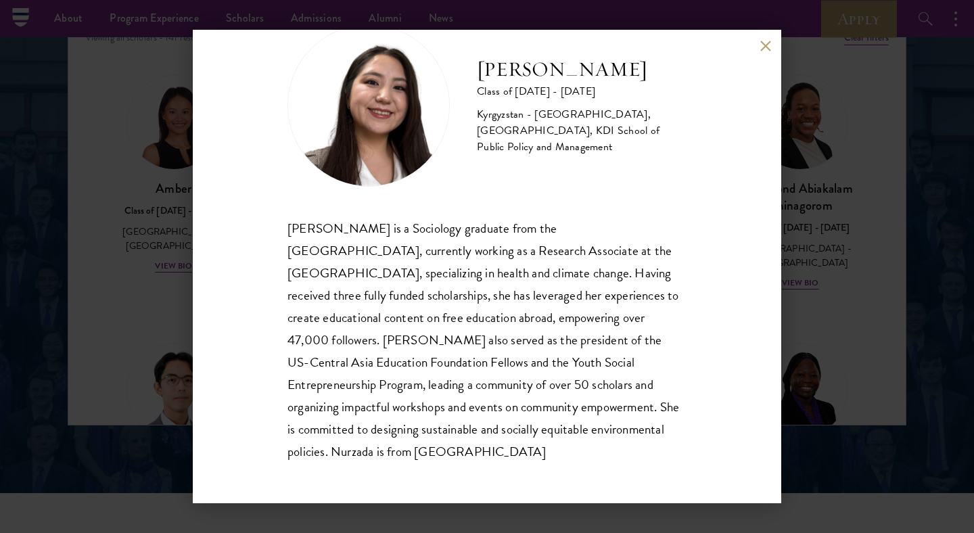
scroll to position [1776, 0]
click at [668, 277] on div "[PERSON_NAME] is a Sociology graduate from the [GEOGRAPHIC_DATA], currently wor…" at bounding box center [486, 340] width 399 height 246
click at [763, 46] on button at bounding box center [765, 45] width 11 height 11
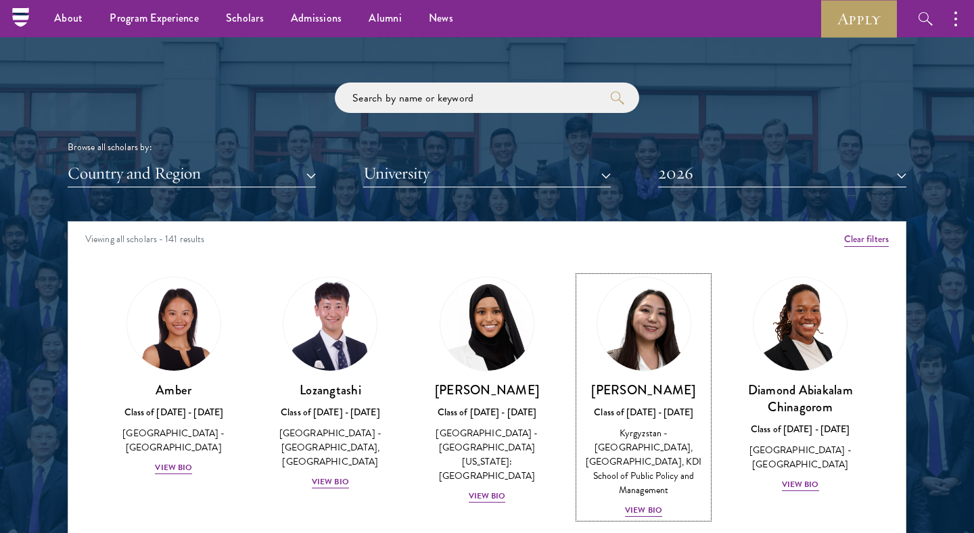
scroll to position [1571, 0]
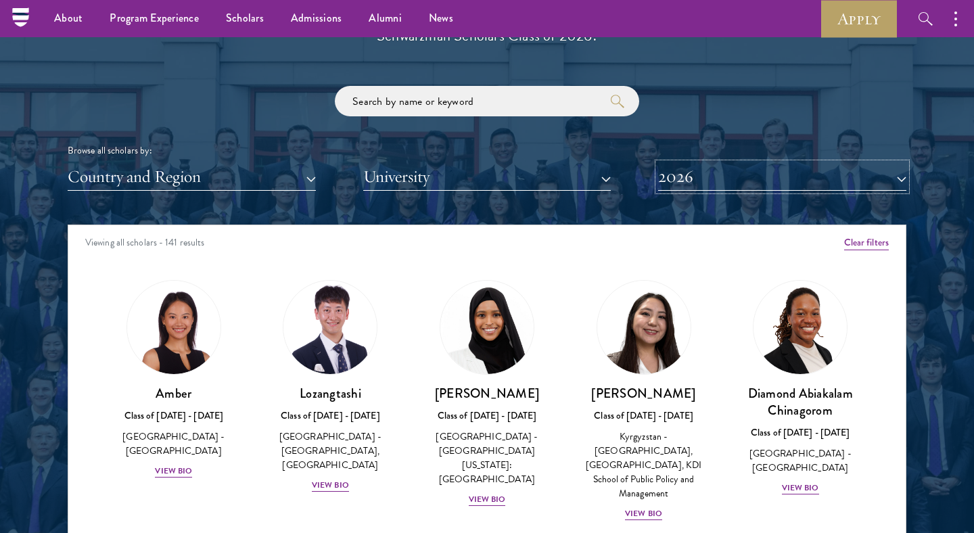
click at [687, 172] on button "2026" at bounding box center [782, 177] width 248 height 28
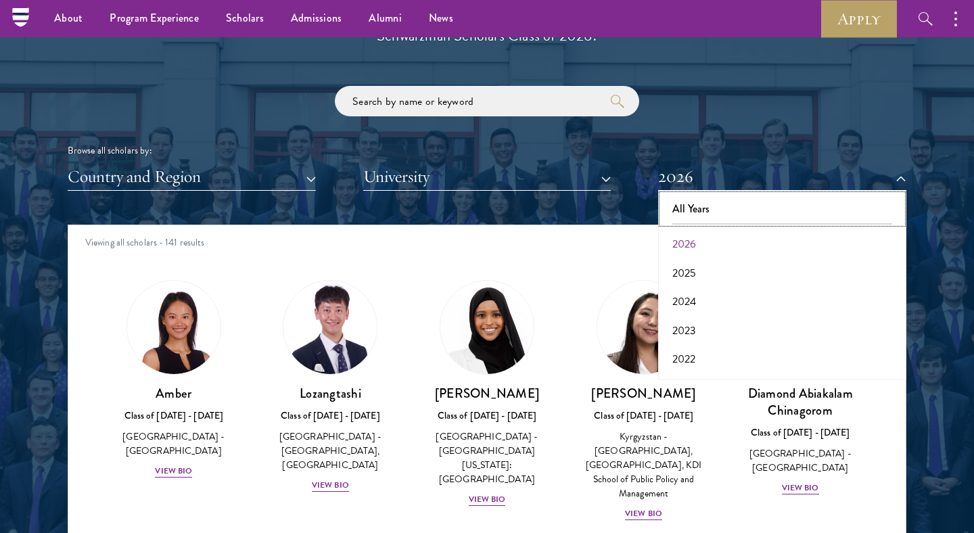
click at [693, 197] on button "All Years" at bounding box center [782, 209] width 240 height 28
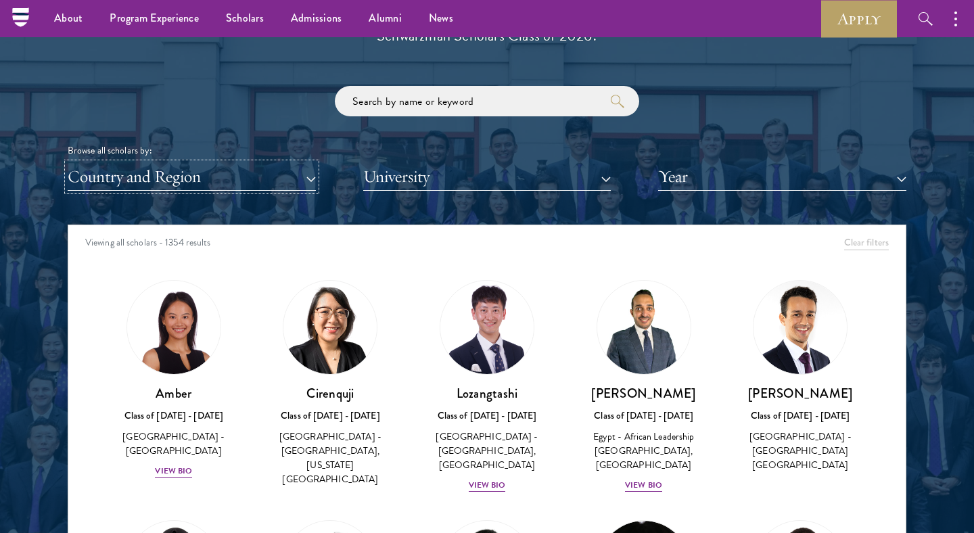
click at [277, 180] on button "Country and Region" at bounding box center [192, 177] width 248 height 28
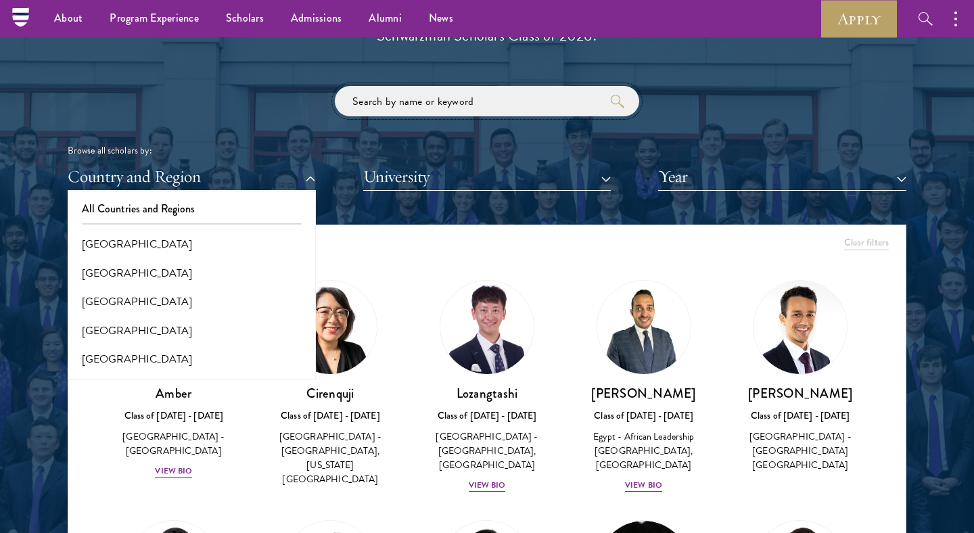
click at [410, 98] on input "search" at bounding box center [487, 101] width 304 height 30
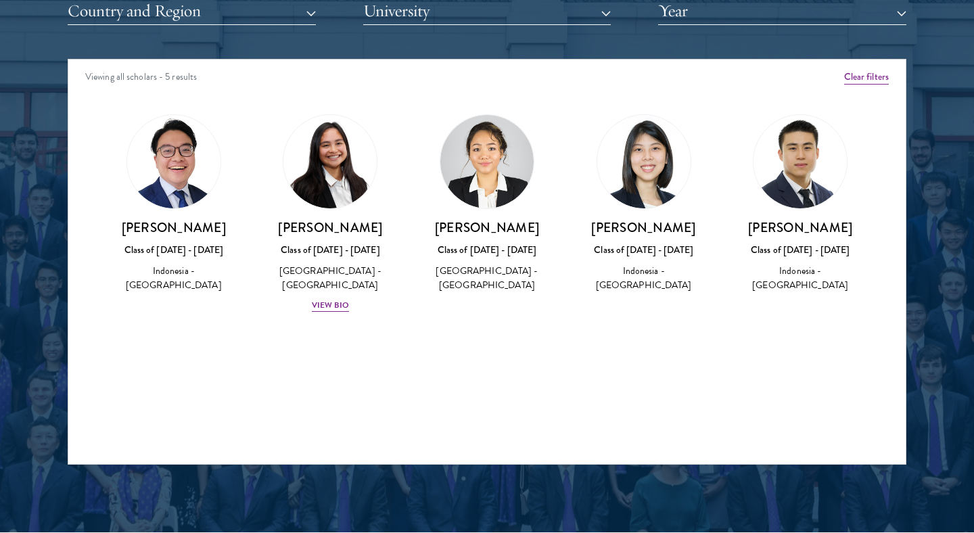
scroll to position [1740, 0]
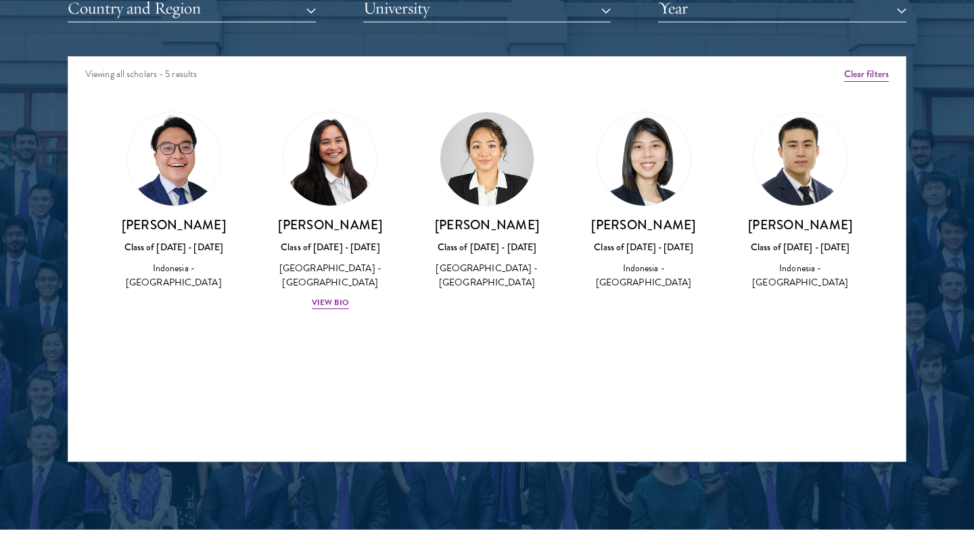
type input "indones"
drag, startPoint x: 162, startPoint y: 259, endPoint x: 197, endPoint y: 280, distance: 40.4
click at [197, 280] on div "[PERSON_NAME] Class of [DATE] - [DATE] [GEOGRAPHIC_DATA] - [GEOGRAPHIC_DATA]" at bounding box center [174, 253] width 130 height 74
click at [246, 292] on div "[PERSON_NAME] Class of [DATE] - [DATE] [GEOGRAPHIC_DATA] - [GEOGRAPHIC_DATA]" at bounding box center [173, 201] width 157 height 206
click at [327, 300] on div "View Bio" at bounding box center [330, 302] width 37 height 13
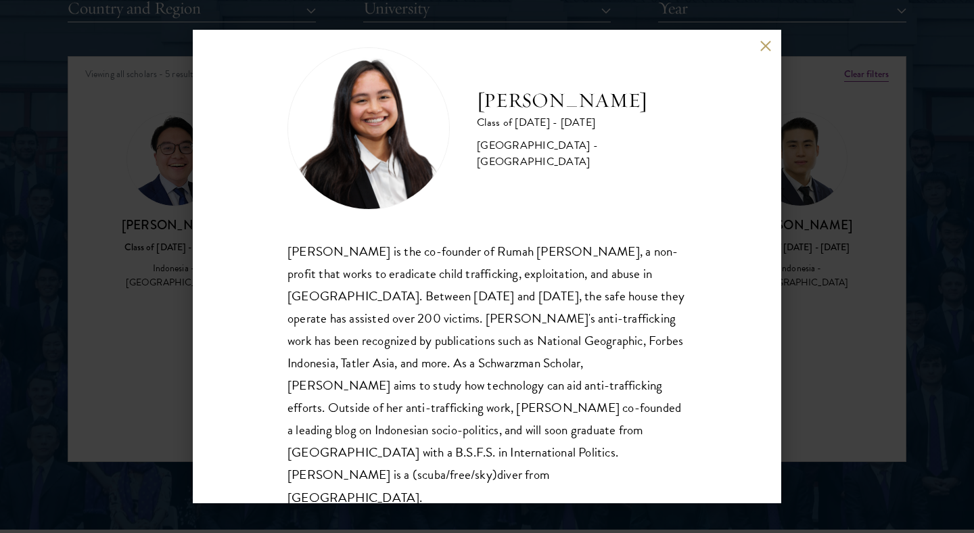
scroll to position [24, 0]
drag, startPoint x: 449, startPoint y: 411, endPoint x: 484, endPoint y: 409, distance: 35.3
click at [484, 409] on div "[PERSON_NAME] is the co-founder of Rumah [PERSON_NAME], a non-profit that works…" at bounding box center [486, 373] width 399 height 269
click at [539, 396] on div "[PERSON_NAME] is the co-founder of Rumah [PERSON_NAME], a non-profit that works…" at bounding box center [486, 373] width 399 height 269
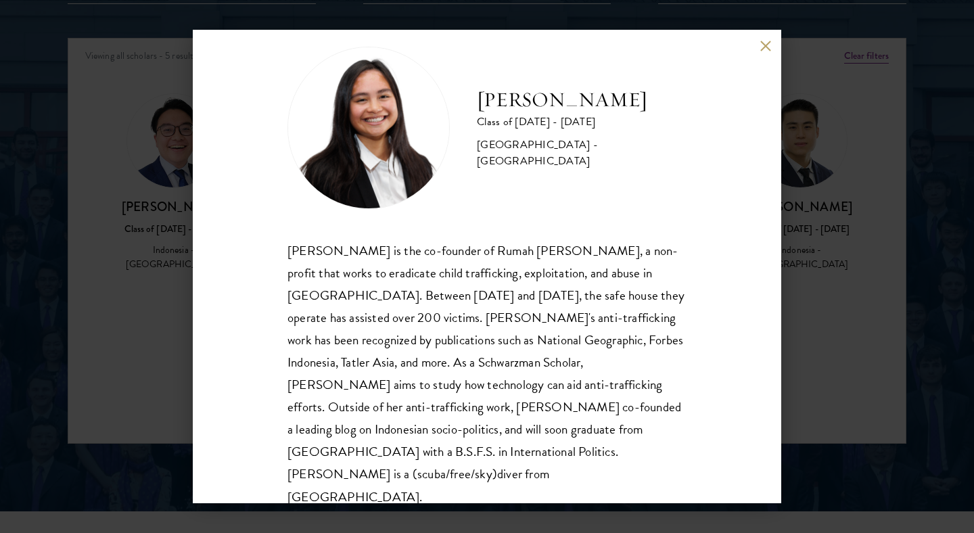
scroll to position [1761, 0]
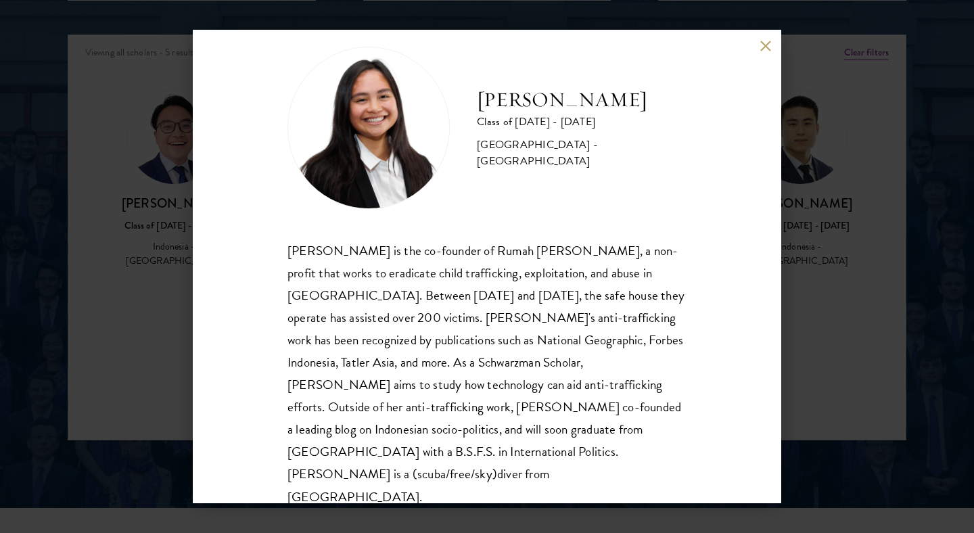
click at [501, 406] on div "[PERSON_NAME] is the co-founder of Rumah [PERSON_NAME], a non-profit that works…" at bounding box center [486, 373] width 399 height 269
drag, startPoint x: 443, startPoint y: 409, endPoint x: 480, endPoint y: 408, distance: 36.5
click at [480, 408] on div "[PERSON_NAME] is the co-founder of Rumah [PERSON_NAME], a non-profit that works…" at bounding box center [486, 373] width 399 height 269
click at [549, 413] on div "[PERSON_NAME] is the co-founder of Rumah [PERSON_NAME], a non-profit that works…" at bounding box center [486, 373] width 399 height 269
click at [765, 53] on div "[PERSON_NAME] Class of [DATE] - [DATE] [GEOGRAPHIC_DATA] - [GEOGRAPHIC_DATA] [P…" at bounding box center [487, 267] width 589 height 474
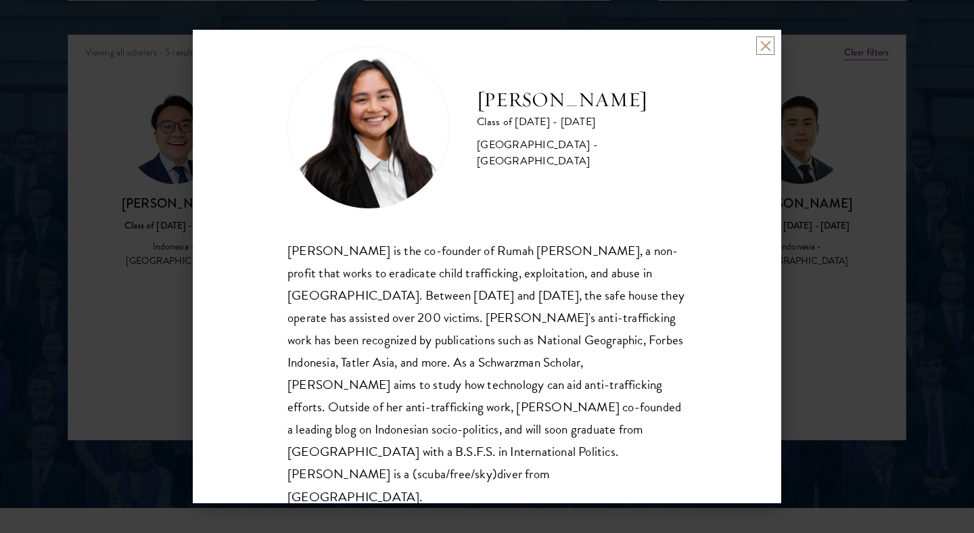
click at [762, 43] on button at bounding box center [765, 45] width 11 height 11
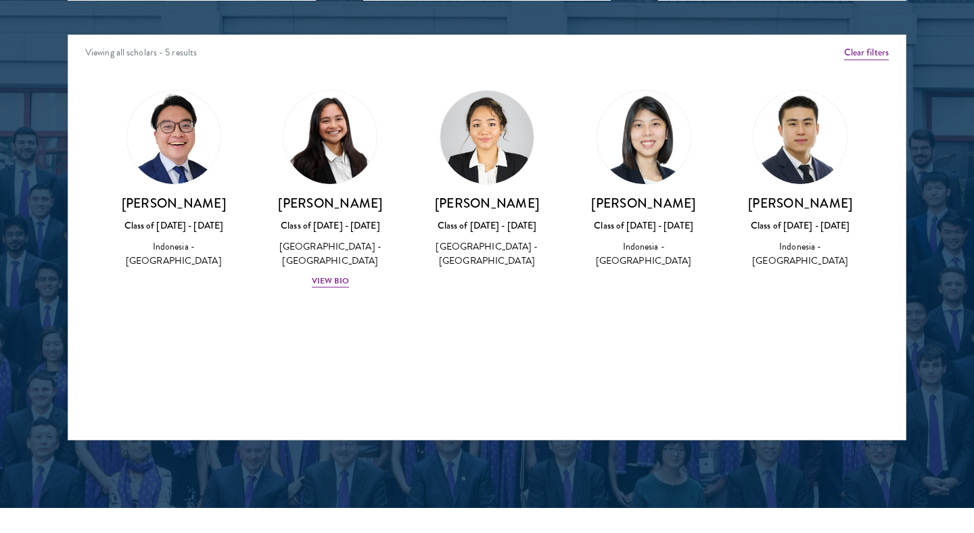
click at [504, 350] on div "Viewing all scholars - 5 results Clear filters Amber Class of [DATE] - [DATE] […" at bounding box center [487, 237] width 839 height 406
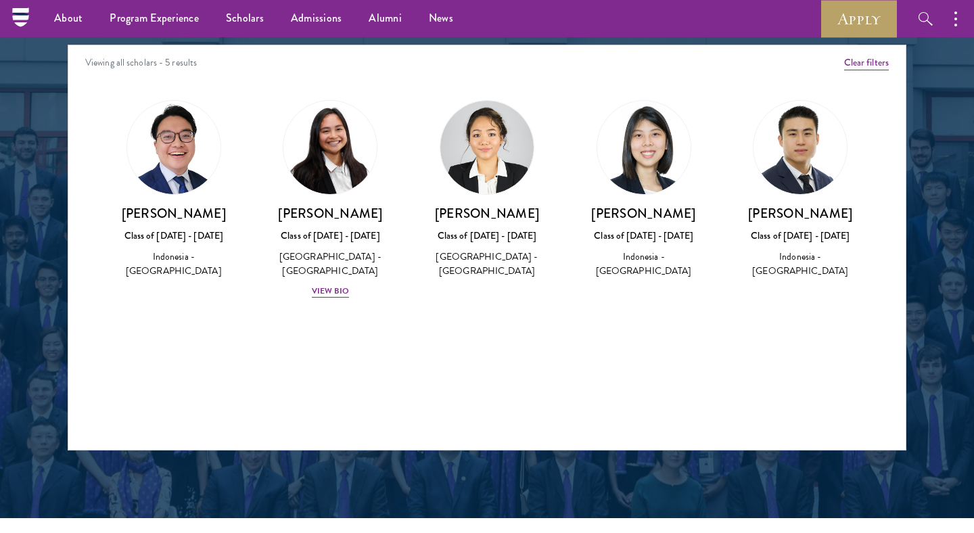
scroll to position [1747, 0]
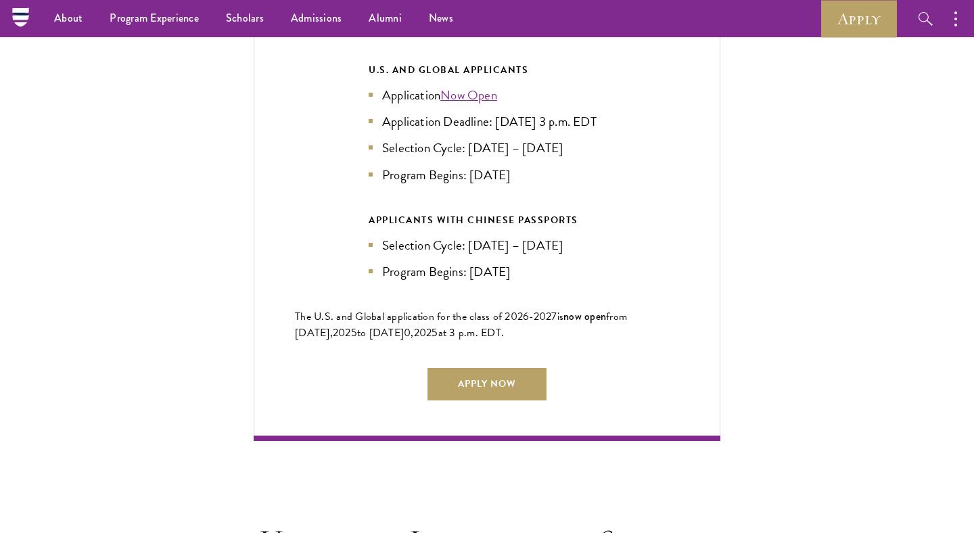
scroll to position [3417, 0]
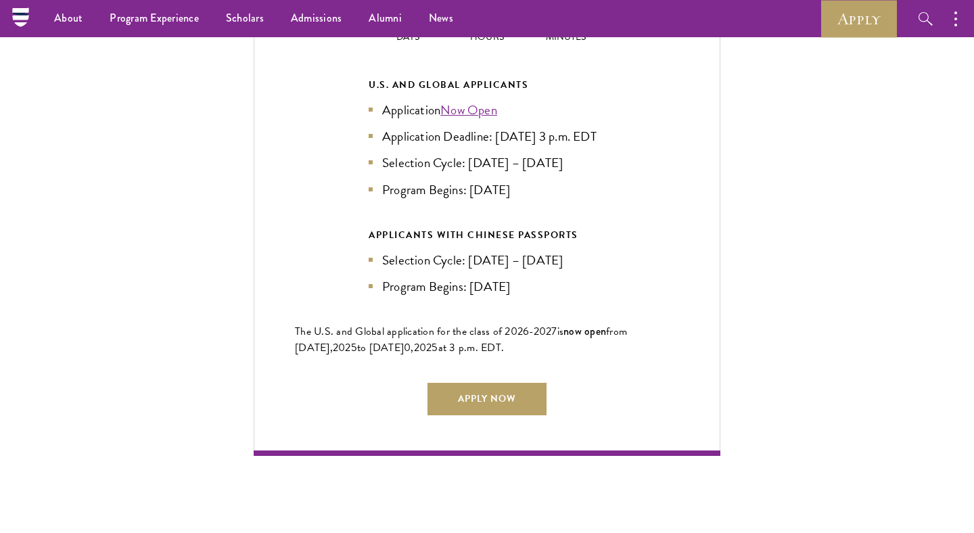
scroll to position [3096, 0]
